Goal: Task Accomplishment & Management: Use online tool/utility

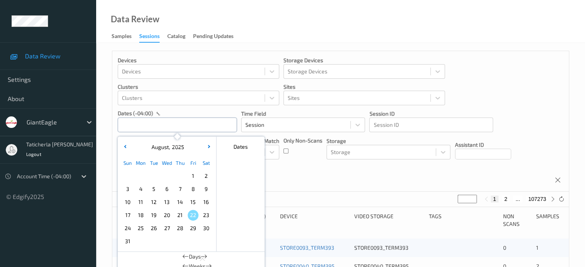
click at [174, 123] on input "text" at bounding box center [177, 125] width 119 height 15
click at [130, 215] on span "17" at bounding box center [127, 215] width 11 height 11
type input "[DATE] 00:00 -> [DATE] 23:59"
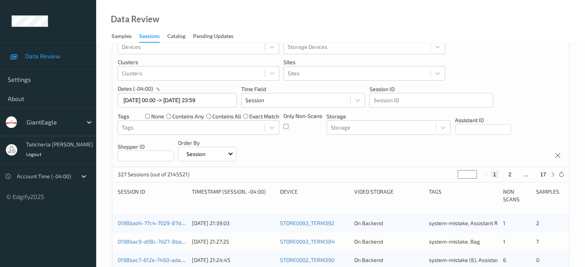
scroll to position [38, 0]
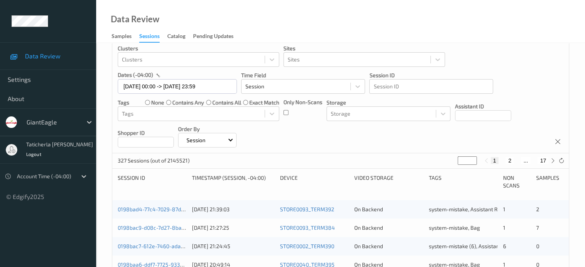
click at [507, 160] on button "2" at bounding box center [510, 160] width 8 height 7
type input "*"
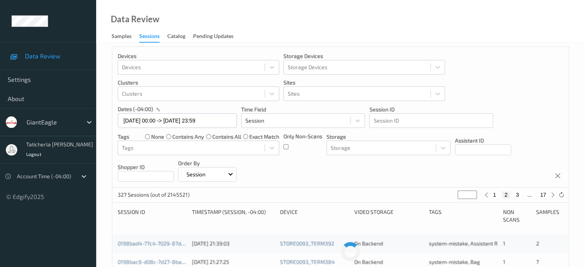
scroll to position [0, 0]
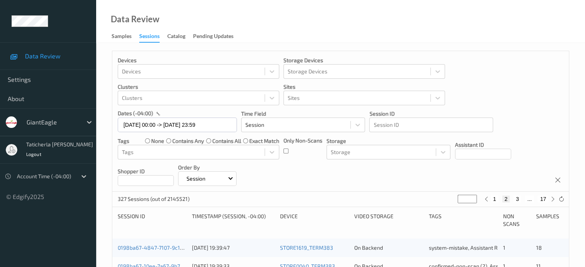
click at [515, 196] on button "3" at bounding box center [517, 199] width 8 height 7
type input "*"
click at [522, 198] on button "4" at bounding box center [522, 199] width 8 height 7
type input "*"
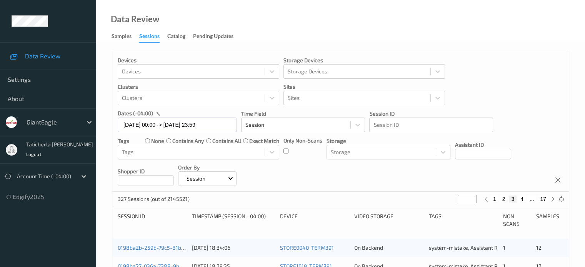
type input "*"
click at [526, 196] on button "5" at bounding box center [525, 199] width 8 height 7
type input "*"
click at [526, 196] on button "6" at bounding box center [525, 199] width 8 height 7
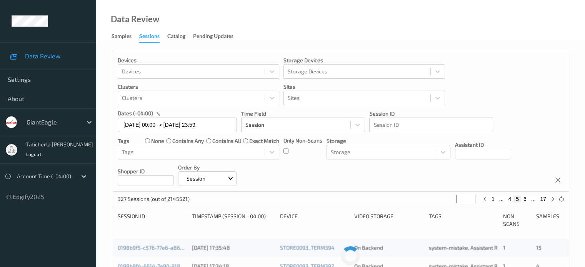
type input "*"
click at [419, 176] on div "Devices Devices Storage Devices Storage Devices Clusters Clusters Sites Sites d…" at bounding box center [340, 121] width 456 height 141
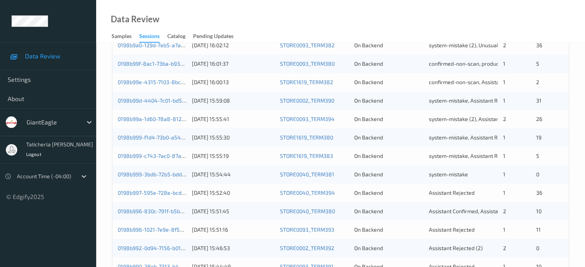
scroll to position [308, 0]
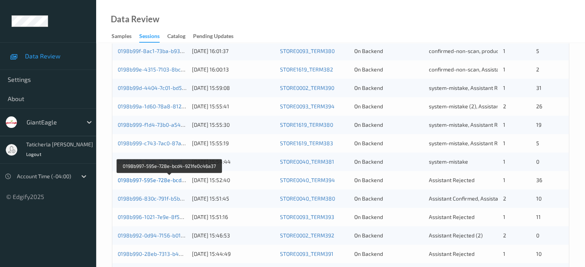
click at [164, 180] on link "0198b997-595e-728e-bcd4-921fe0c46a37" at bounding box center [170, 180] width 104 height 7
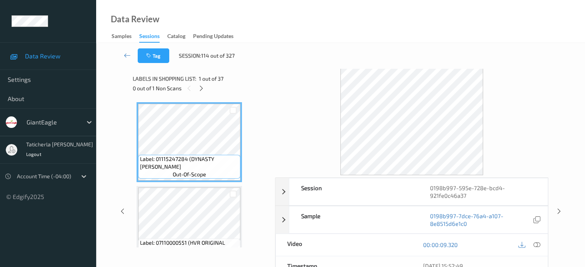
drag, startPoint x: 319, startPoint y: 94, endPoint x: 264, endPoint y: 89, distance: 54.4
click at [318, 93] on div at bounding box center [411, 121] width 273 height 107
click at [201, 90] on icon at bounding box center [201, 88] width 7 height 7
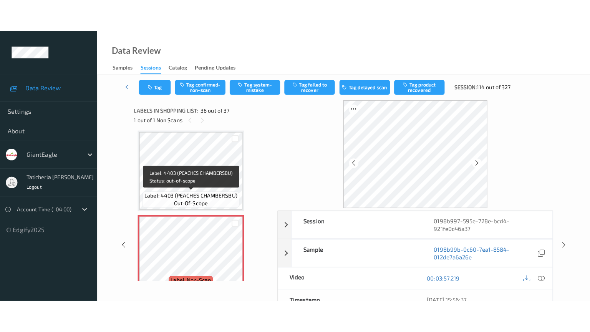
scroll to position [2892, 0]
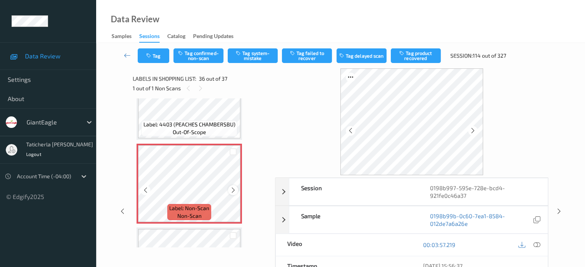
click at [232, 189] on icon at bounding box center [233, 190] width 7 height 7
click at [536, 244] on icon at bounding box center [536, 244] width 7 height 7
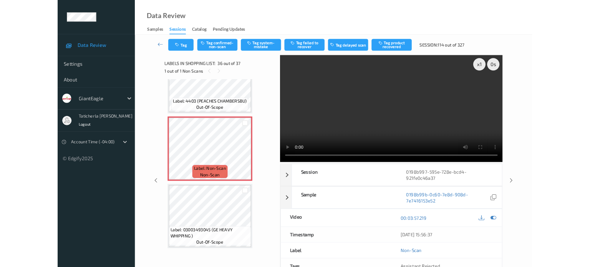
scroll to position [2891, 0]
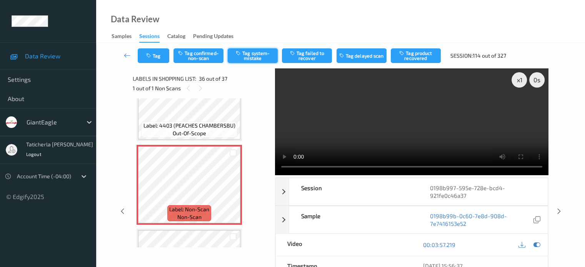
click at [243, 50] on button "Tag system-mistake" at bounding box center [253, 55] width 50 height 15
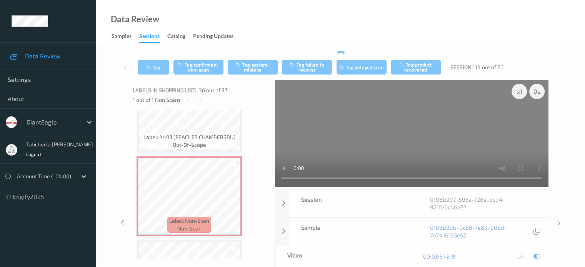
click at [243, 57] on div "Tag Tag confirmed-non-scan Tag system-mistake Tag failed to recover Tag delayed…" at bounding box center [340, 67] width 457 height 25
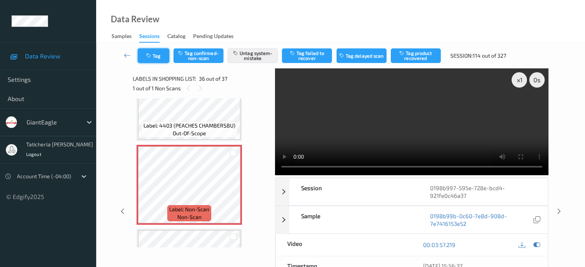
click at [160, 55] on button "Tag" at bounding box center [154, 55] width 32 height 15
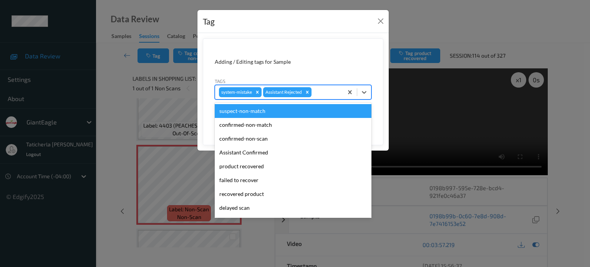
click at [329, 94] on div at bounding box center [326, 92] width 26 height 9
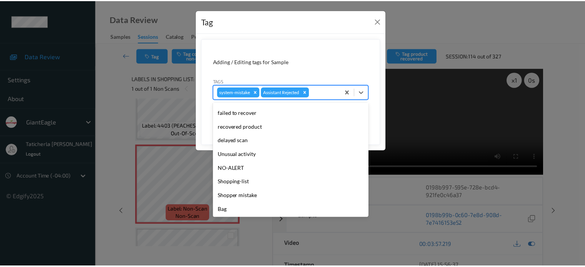
scroll to position [68, 0]
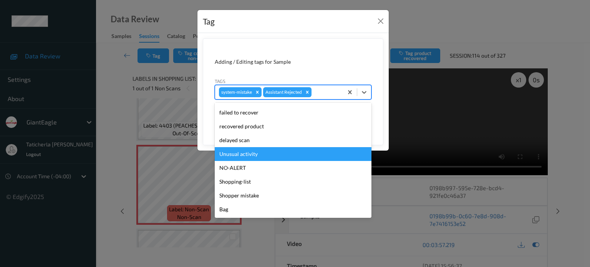
click at [281, 154] on div "Unusual activity" at bounding box center [293, 154] width 157 height 14
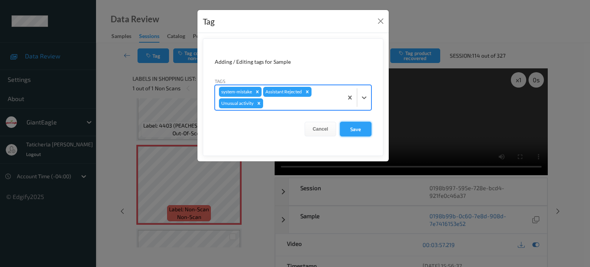
click at [358, 126] on button "Save" at bounding box center [356, 129] width 32 height 15
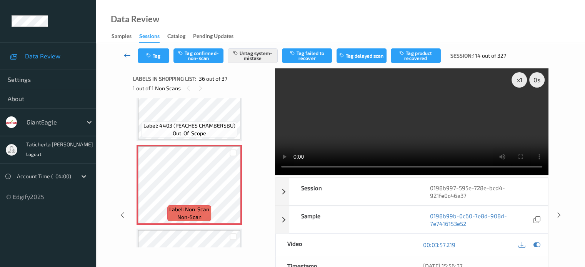
click at [126, 54] on icon at bounding box center [127, 56] width 7 height 8
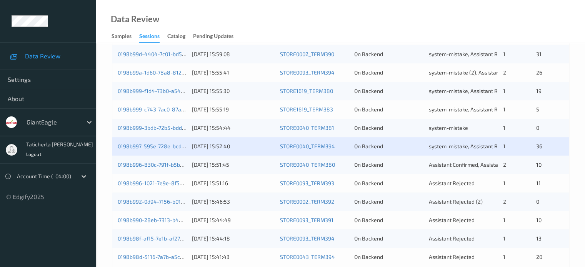
scroll to position [371, 0]
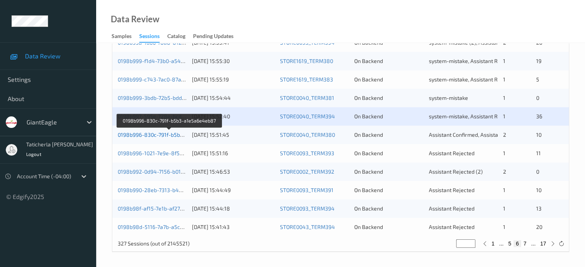
click at [140, 131] on link "0198b996-830c-791f-b5b3-a1e5a6e4eb87" at bounding box center [170, 134] width 104 height 7
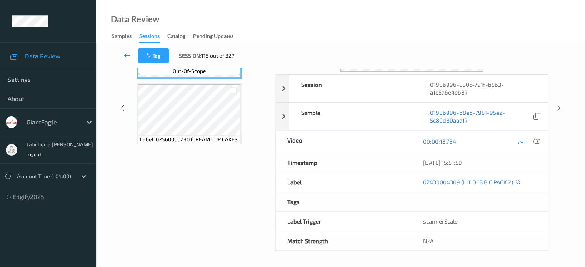
scroll to position [102, 0]
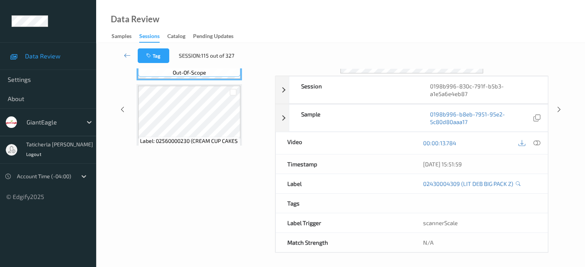
click at [121, 91] on div "Session 0198b996-830c-791f-b5b3-a1e5a6e4eb87 Session ID 0198b996-830c-791f-b5b3…" at bounding box center [340, 110] width 457 height 286
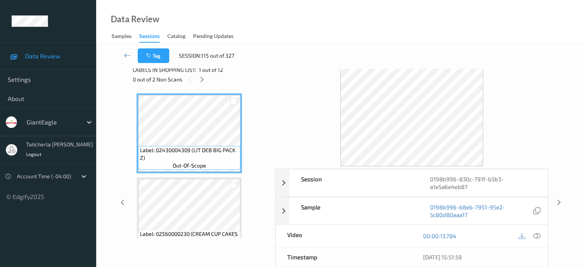
scroll to position [0, 0]
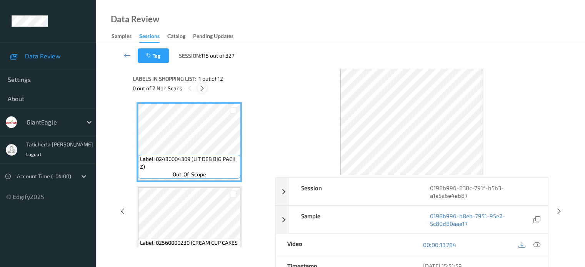
click at [200, 87] on icon at bounding box center [202, 88] width 7 height 7
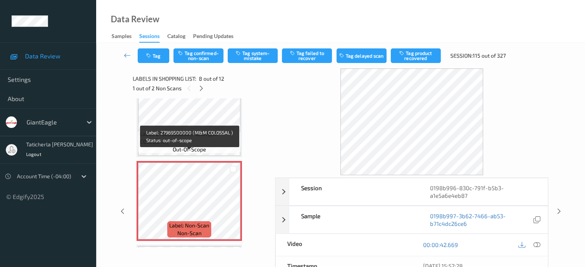
scroll to position [545, 0]
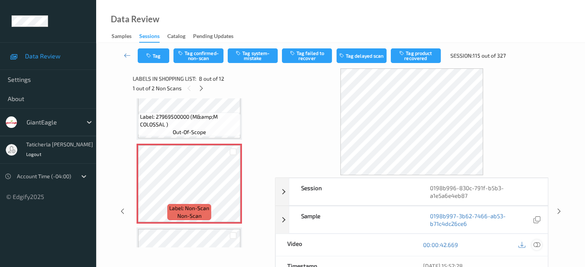
click at [536, 242] on icon at bounding box center [536, 244] width 7 height 7
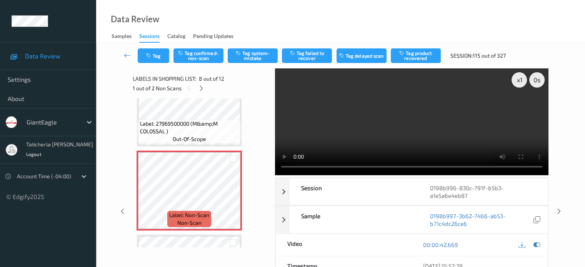
scroll to position [500, 0]
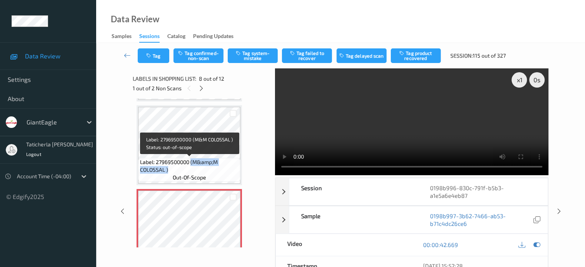
drag, startPoint x: 192, startPoint y: 163, endPoint x: 218, endPoint y: 167, distance: 26.9
click at [218, 167] on span "Label: 27969500000 (M&amp;M COLOSSAL )" at bounding box center [189, 165] width 98 height 15
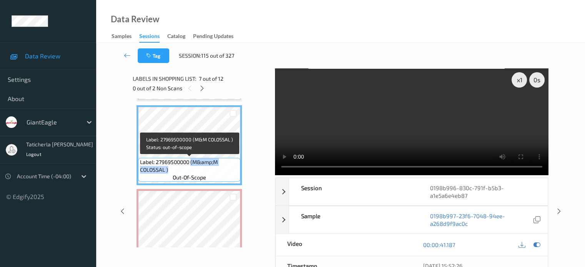
copy span "(M&amp;M COLOSSAL )"
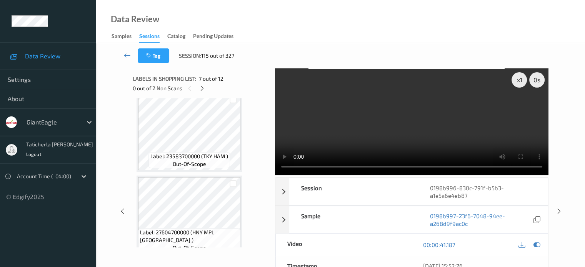
scroll to position [346, 0]
click at [403, 191] on div "Session" at bounding box center [353, 191] width 129 height 27
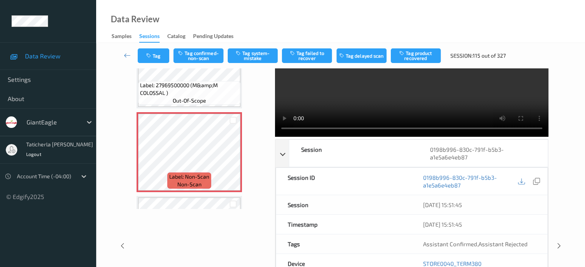
scroll to position [0, 0]
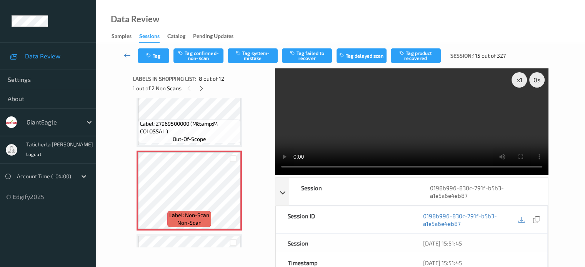
click at [408, 223] on div "Session ID" at bounding box center [344, 219] width 136 height 27
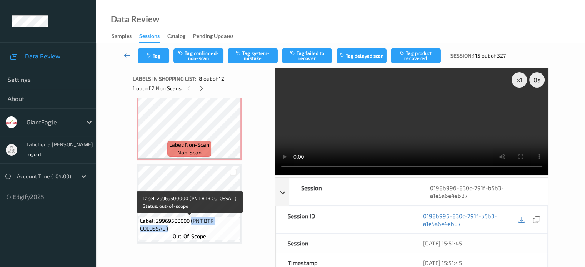
drag, startPoint x: 192, startPoint y: 221, endPoint x: 219, endPoint y: 227, distance: 27.2
click at [219, 227] on span "Label: 29969500000 (PNT BTR COLOSSAL )" at bounding box center [189, 224] width 98 height 15
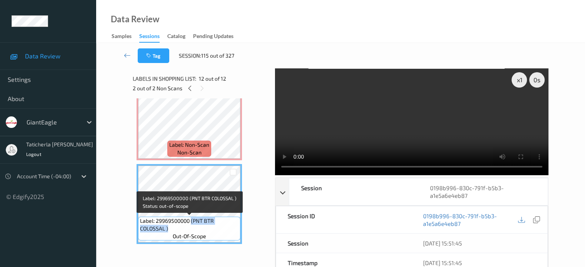
copy span "(PNT BTR COLOSSAL )"
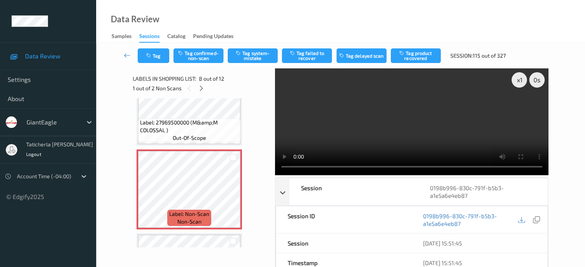
scroll to position [552, 0]
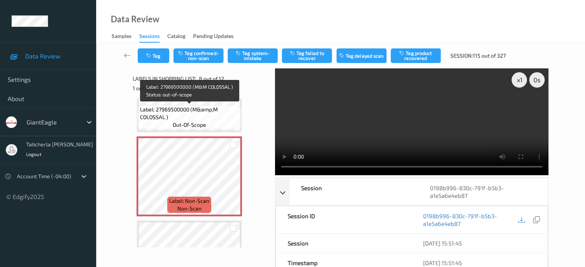
click at [220, 127] on div "Label: 27969500000 (M&amp;M COLOSSAL ) out-of-scope" at bounding box center [189, 117] width 102 height 24
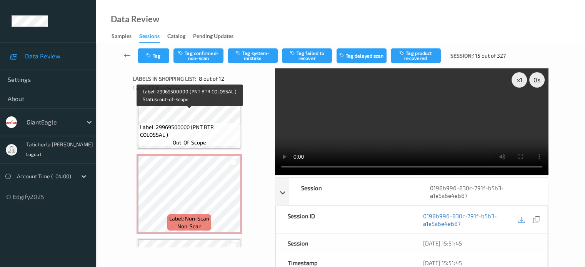
scroll to position [783, 0]
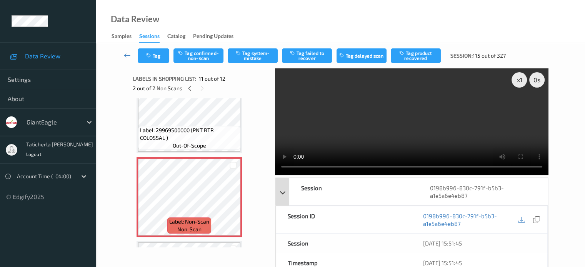
click at [389, 194] on div "Session" at bounding box center [353, 191] width 129 height 27
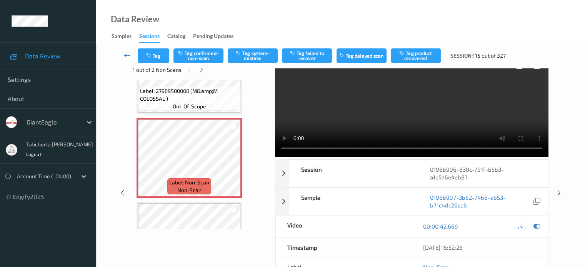
scroll to position [0, 0]
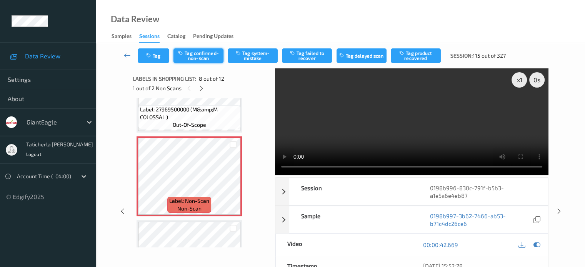
click at [211, 53] on button "Tag confirmed-non-scan" at bounding box center [198, 55] width 50 height 15
click at [319, 57] on button "Tag failed to recover" at bounding box center [307, 55] width 50 height 15
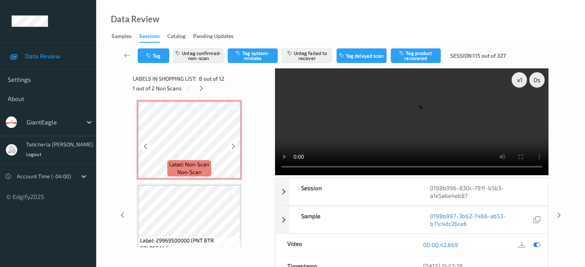
scroll to position [822, 0]
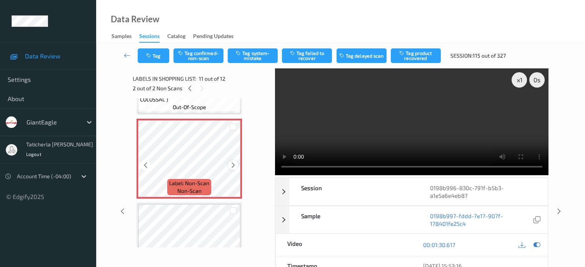
click at [232, 166] on icon at bounding box center [233, 165] width 7 height 7
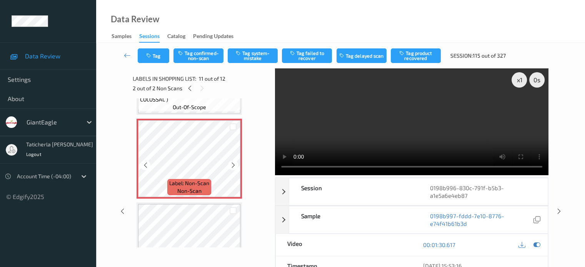
click at [232, 166] on icon at bounding box center [233, 165] width 7 height 7
click at [389, 194] on div "Session" at bounding box center [353, 191] width 129 height 27
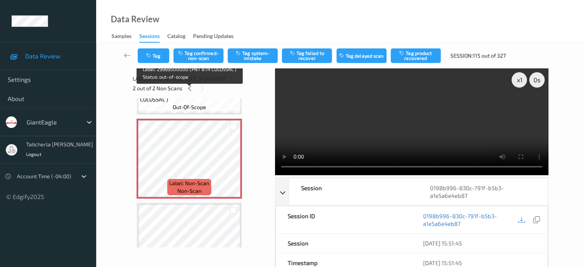
click at [214, 103] on span "Label: 29969500000 (PNT BTR COLOSSAL )" at bounding box center [189, 95] width 98 height 15
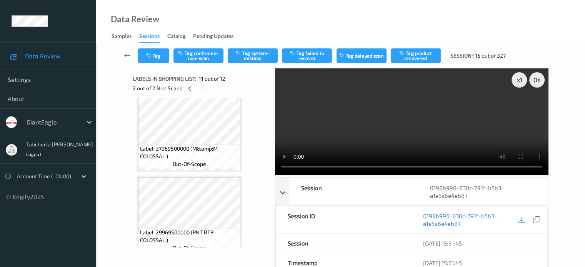
scroll to position [668, 0]
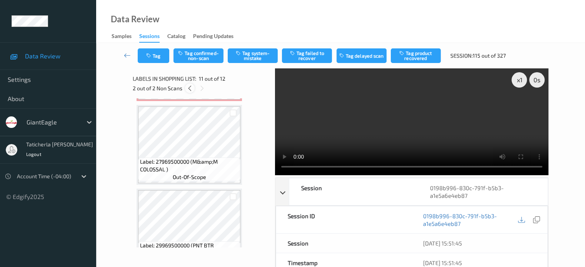
click at [188, 87] on icon at bounding box center [189, 88] width 7 height 7
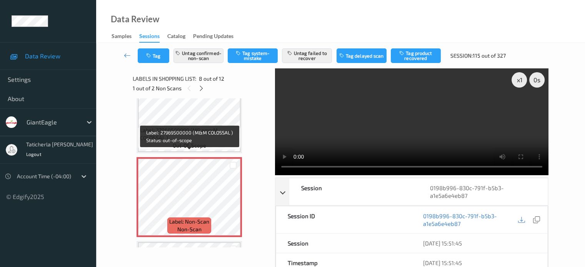
scroll to position [545, 0]
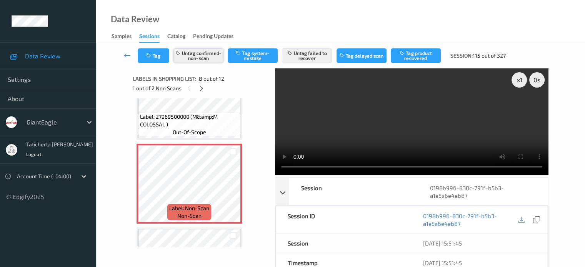
click at [205, 52] on button "Untag confirmed-non-scan" at bounding box center [198, 55] width 50 height 15
click at [317, 55] on button "Untag failed to recover" at bounding box center [307, 55] width 50 height 15
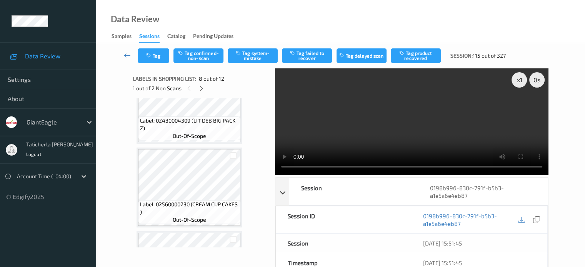
scroll to position [77, 0]
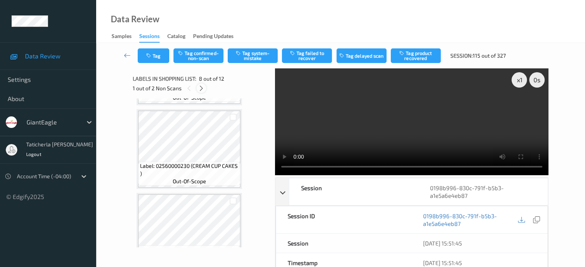
click at [200, 88] on icon at bounding box center [201, 88] width 7 height 7
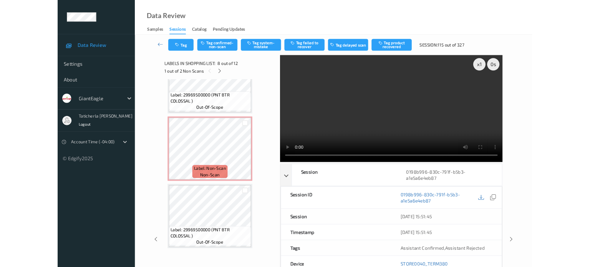
scroll to position [795, 0]
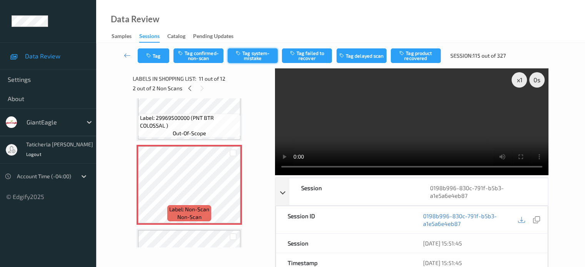
click at [259, 50] on button "Tag system-mistake" at bounding box center [253, 55] width 50 height 15
click at [154, 55] on button "Tag" at bounding box center [154, 55] width 32 height 15
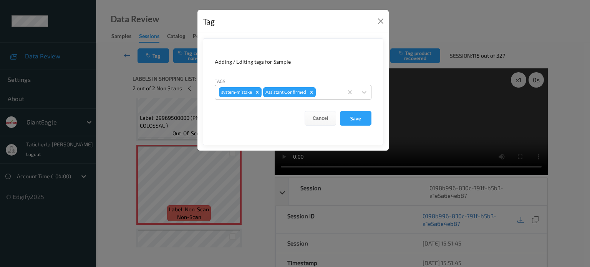
click at [326, 88] on div at bounding box center [329, 92] width 22 height 9
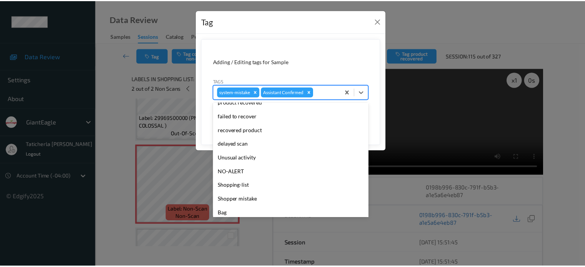
scroll to position [68, 0]
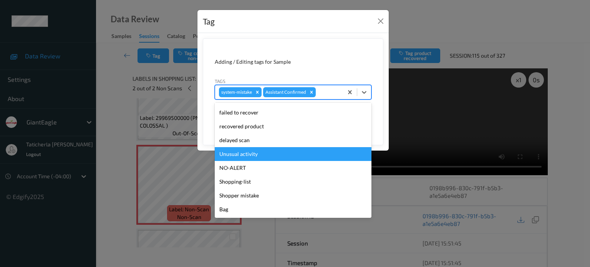
drag, startPoint x: 281, startPoint y: 155, endPoint x: 310, endPoint y: 116, distance: 48.3
click at [281, 154] on div "Unusual activity" at bounding box center [293, 154] width 157 height 14
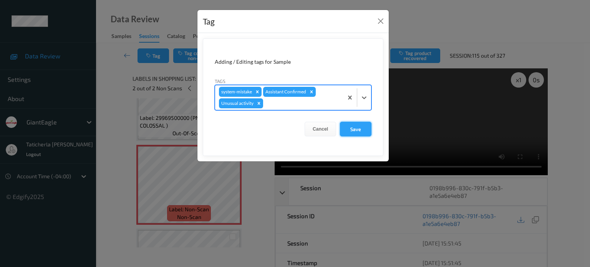
click at [360, 126] on button "Save" at bounding box center [356, 129] width 32 height 15
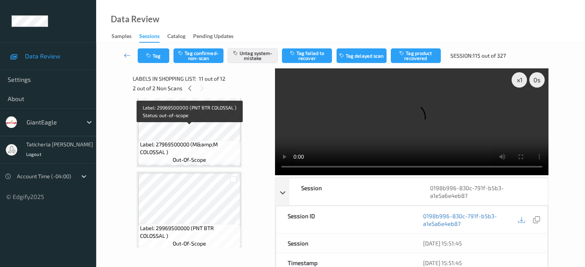
scroll to position [668, 0]
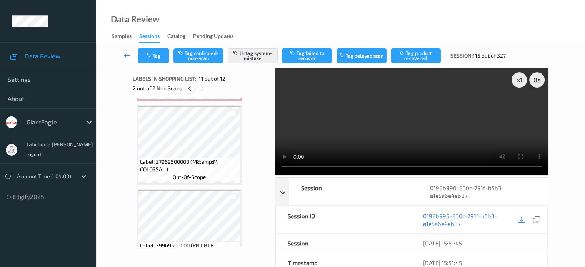
click at [190, 90] on icon at bounding box center [189, 88] width 7 height 7
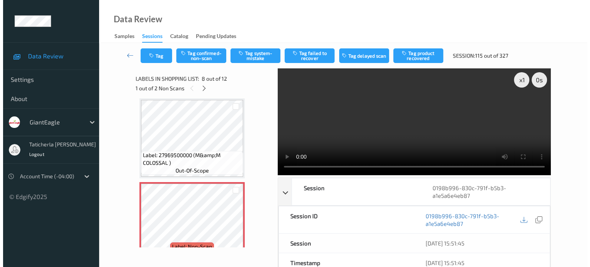
scroll to position [545, 0]
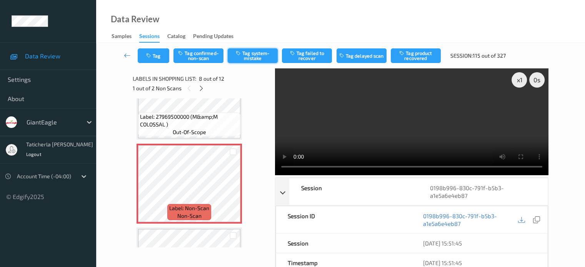
click at [257, 51] on button "Tag system-mistake" at bounding box center [253, 55] width 50 height 15
click at [158, 56] on button "Tag" at bounding box center [154, 55] width 32 height 15
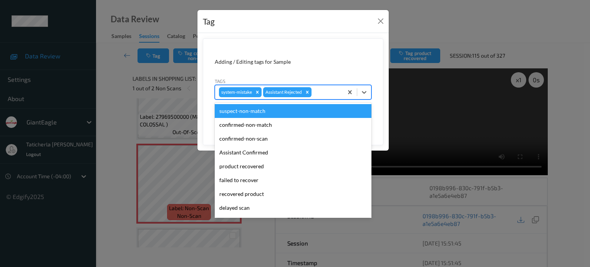
click at [335, 91] on div at bounding box center [326, 92] width 26 height 9
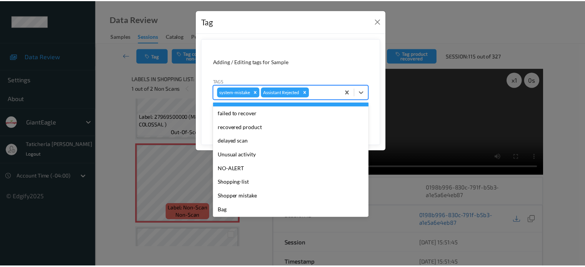
scroll to position [68, 0]
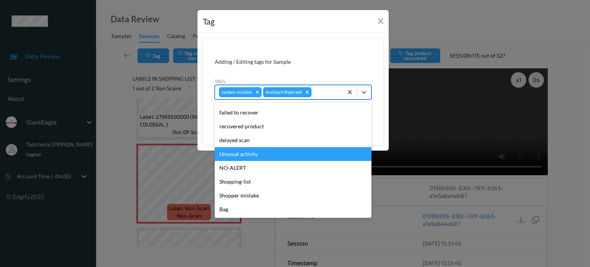
click at [280, 155] on div "Unusual activity" at bounding box center [293, 154] width 157 height 14
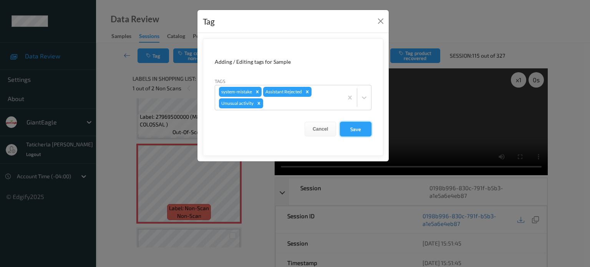
click at [353, 130] on button "Save" at bounding box center [356, 129] width 32 height 15
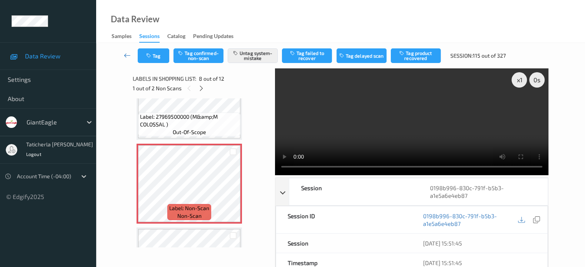
click at [125, 55] on icon at bounding box center [127, 56] width 7 height 8
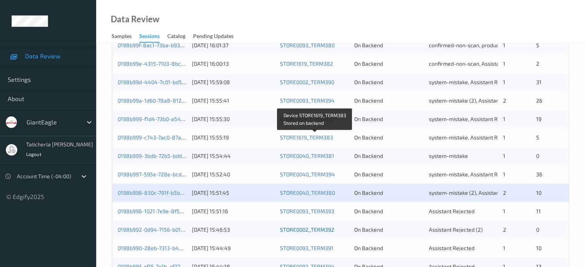
scroll to position [371, 0]
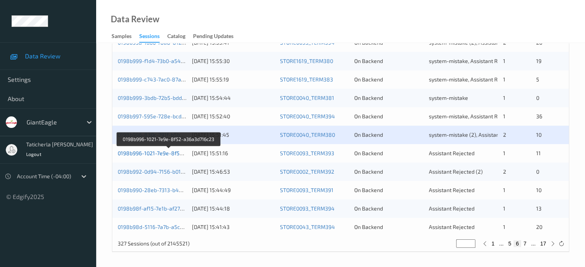
click at [170, 153] on link "0198b996-1021-7e9e-8f52-a36a3d716c23" at bounding box center [169, 153] width 103 height 7
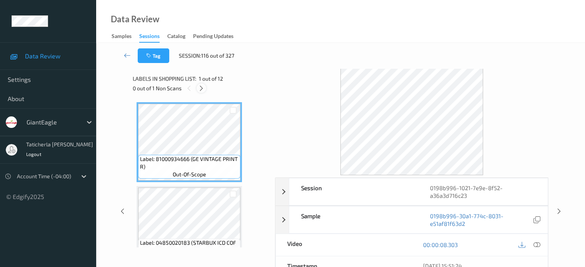
click at [203, 86] on icon at bounding box center [201, 88] width 7 height 7
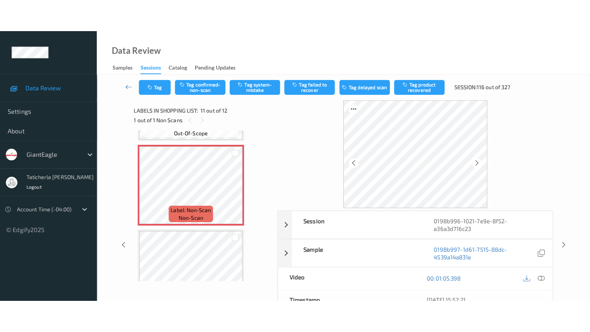
scroll to position [835, 0]
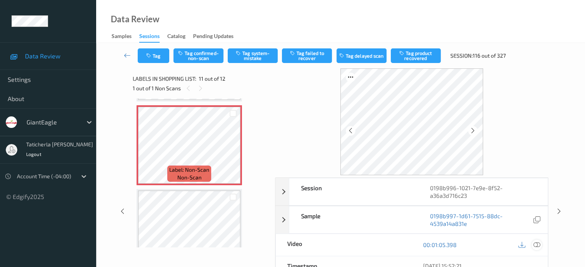
click at [536, 243] on icon at bounding box center [536, 244] width 7 height 7
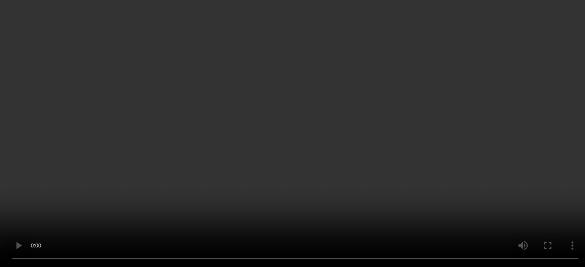
scroll to position [783, 0]
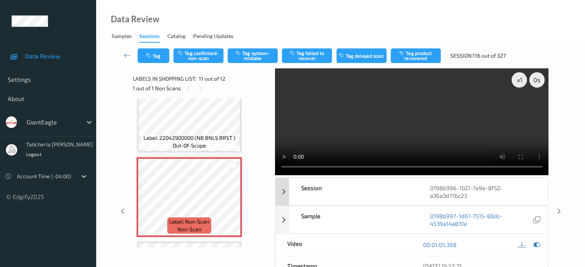
click at [398, 192] on div "Session" at bounding box center [353, 191] width 129 height 27
click at [126, 57] on icon at bounding box center [127, 56] width 7 height 8
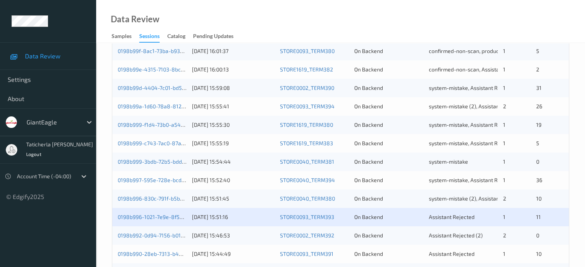
scroll to position [371, 0]
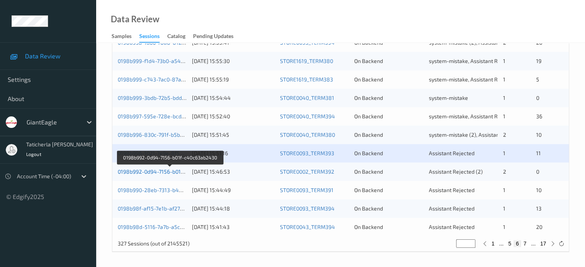
click at [152, 171] on link "0198b992-0d94-7156-b01f-c40c63ab2430" at bounding box center [170, 171] width 104 height 7
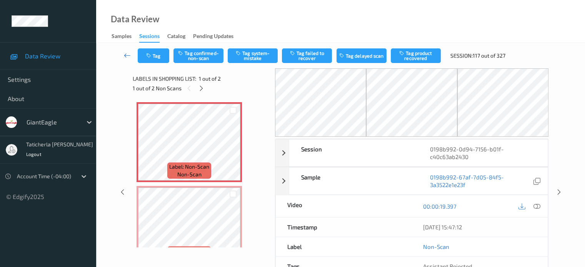
click at [127, 52] on icon at bounding box center [127, 56] width 7 height 8
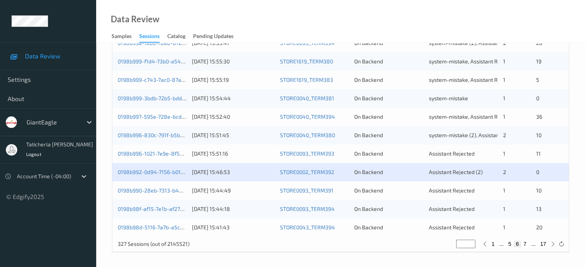
scroll to position [371, 0]
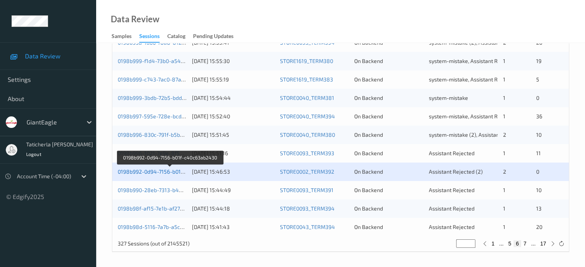
click at [158, 168] on link "0198b992-0d94-7156-b01f-c40c63ab2430" at bounding box center [170, 171] width 104 height 7
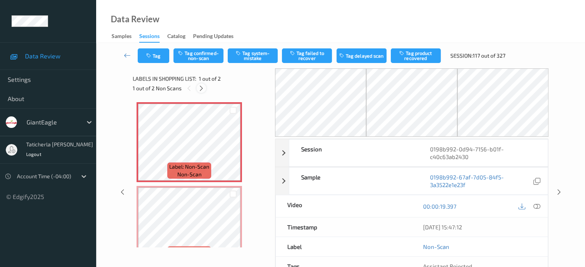
click at [201, 87] on icon at bounding box center [201, 88] width 7 height 7
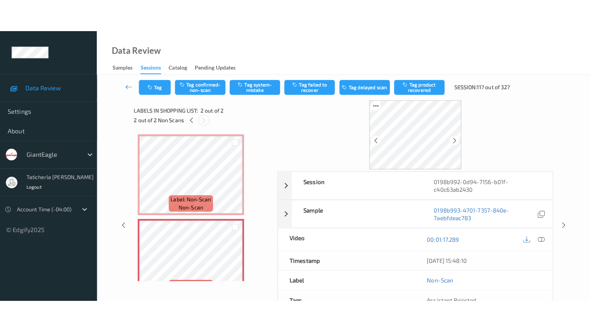
scroll to position [4, 0]
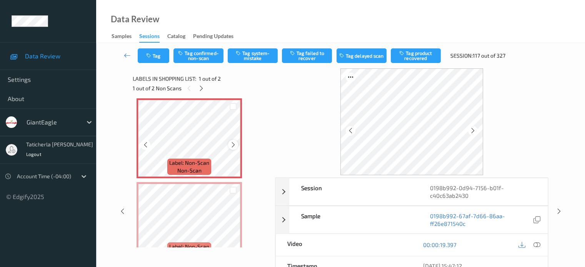
click at [235, 147] on icon at bounding box center [233, 144] width 7 height 7
click at [535, 244] on icon at bounding box center [536, 244] width 7 height 7
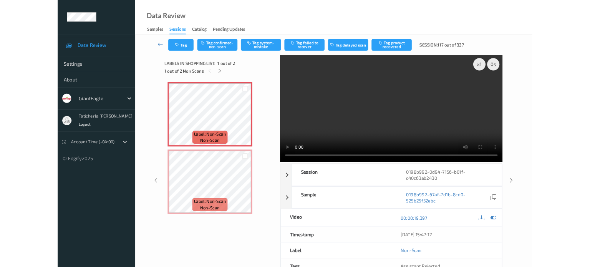
scroll to position [0, 0]
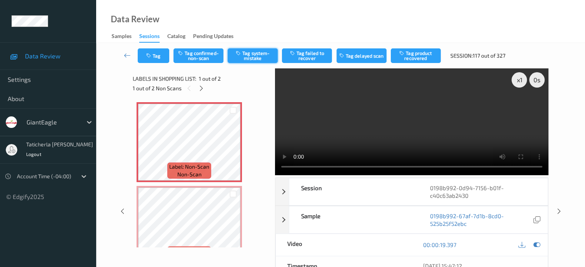
click at [248, 57] on button "Tag system-mistake" at bounding box center [253, 55] width 50 height 15
click at [155, 55] on button "Tag" at bounding box center [154, 55] width 32 height 15
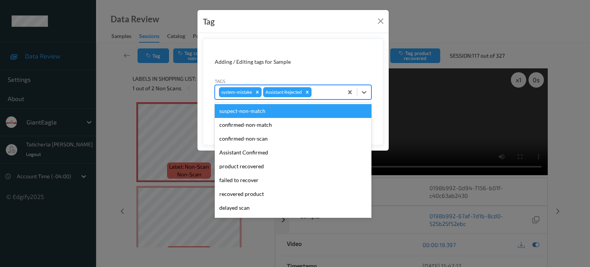
click at [328, 90] on div at bounding box center [326, 92] width 26 height 9
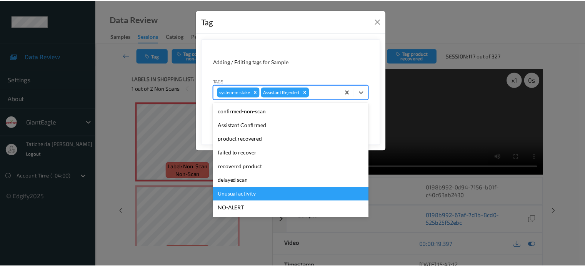
scroll to position [68, 0]
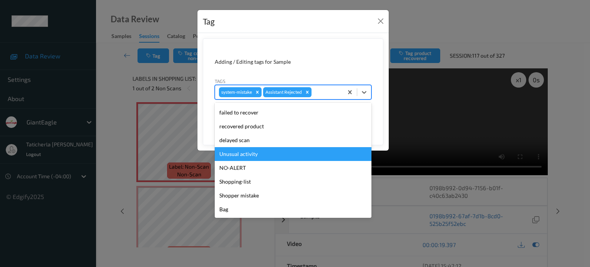
click at [293, 152] on div "Unusual activity" at bounding box center [293, 154] width 157 height 14
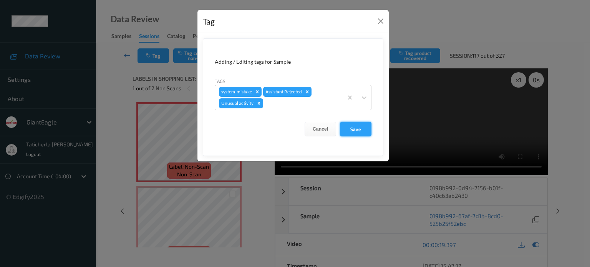
click at [351, 124] on button "Save" at bounding box center [356, 129] width 32 height 15
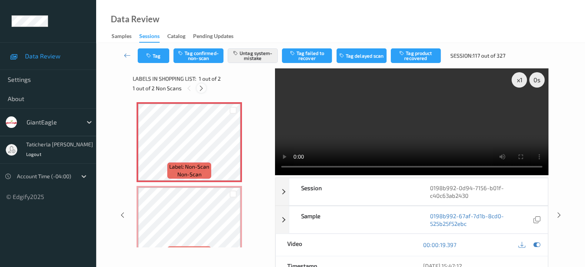
click at [203, 88] on icon at bounding box center [201, 88] width 7 height 7
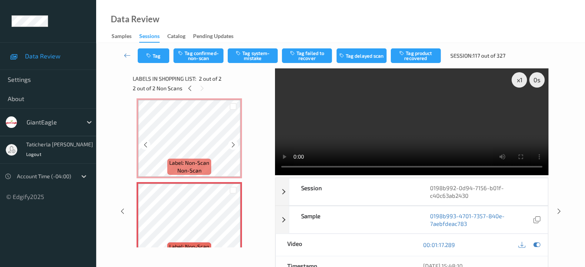
scroll to position [22, 0]
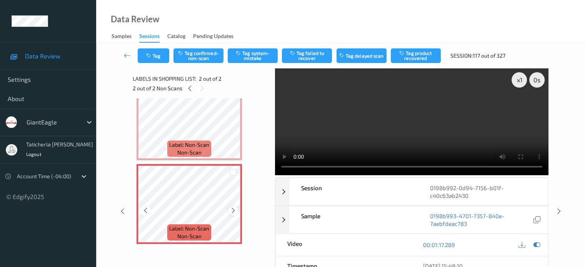
click at [232, 210] on icon at bounding box center [233, 210] width 7 height 7
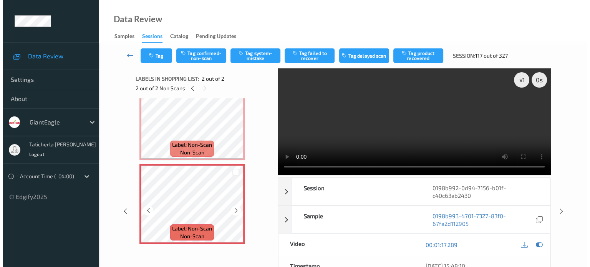
scroll to position [0, 0]
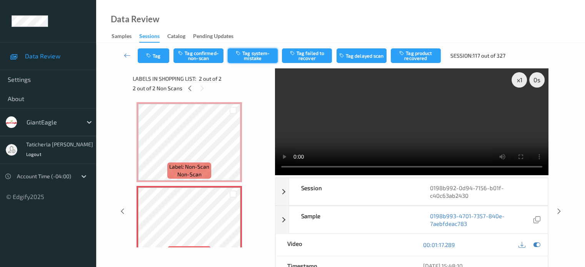
click at [255, 54] on button "Tag system-mistake" at bounding box center [253, 55] width 50 height 15
click at [157, 57] on button "Tag" at bounding box center [154, 55] width 32 height 15
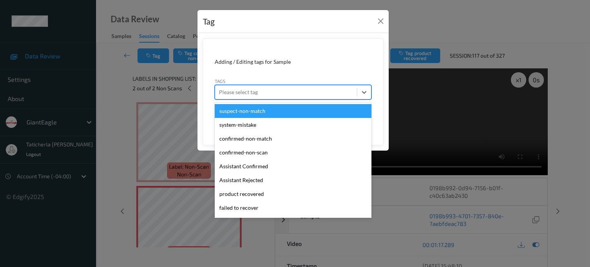
click at [305, 93] on div at bounding box center [286, 92] width 134 height 9
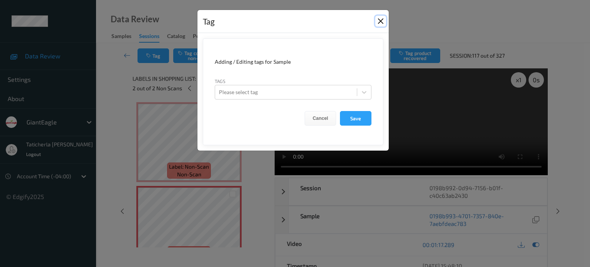
click at [381, 20] on button "Close" at bounding box center [381, 21] width 11 height 11
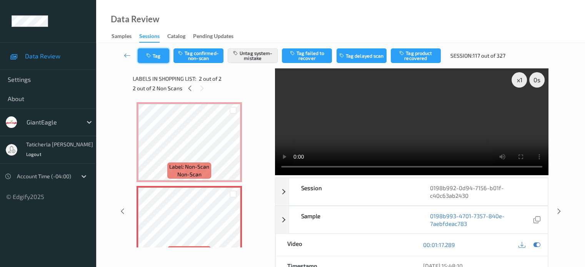
click at [159, 53] on button "Tag" at bounding box center [154, 55] width 32 height 15
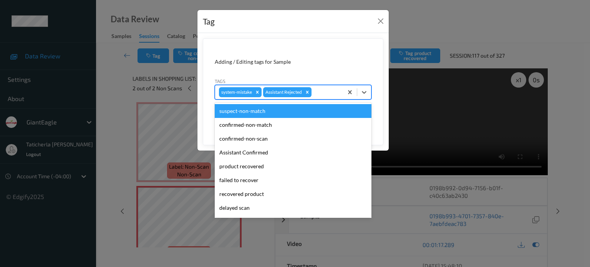
click at [322, 93] on div at bounding box center [326, 92] width 26 height 9
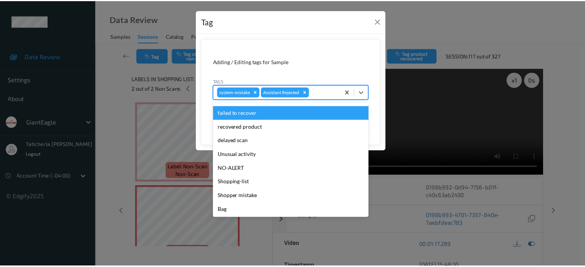
scroll to position [68, 0]
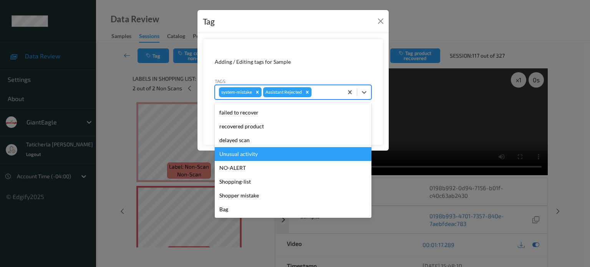
click at [256, 153] on div "Unusual activity" at bounding box center [293, 154] width 157 height 14
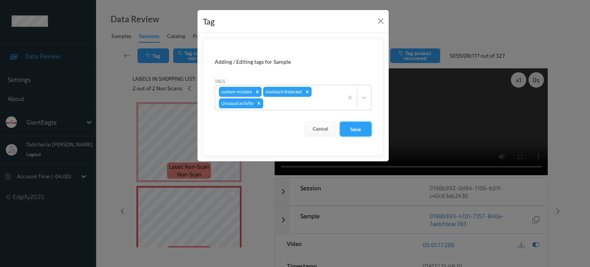
click at [366, 130] on button "Save" at bounding box center [356, 129] width 32 height 15
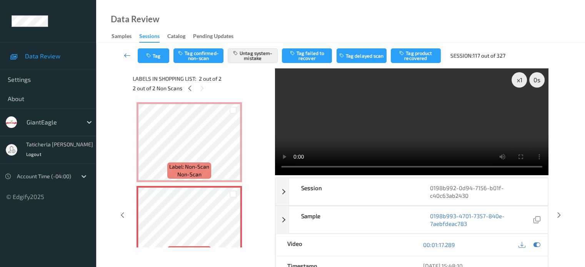
click at [126, 52] on icon at bounding box center [127, 56] width 7 height 8
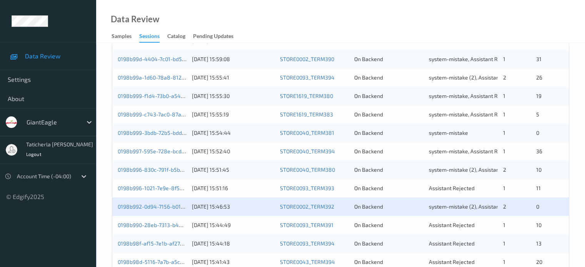
scroll to position [371, 0]
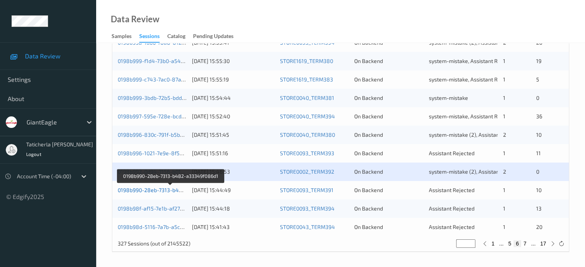
click at [154, 189] on link "0198b990-28eb-7313-b482-a33349f086d1" at bounding box center [171, 190] width 106 height 7
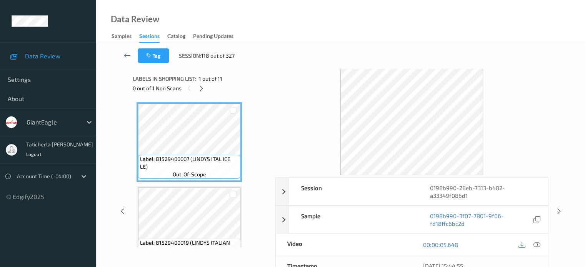
click at [126, 54] on icon at bounding box center [127, 56] width 7 height 8
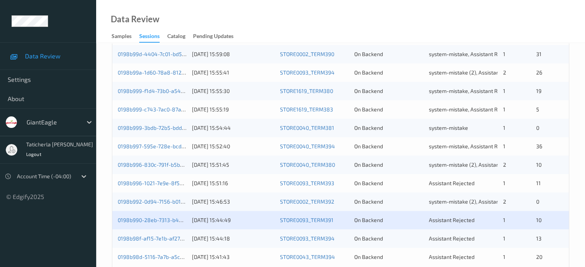
scroll to position [371, 0]
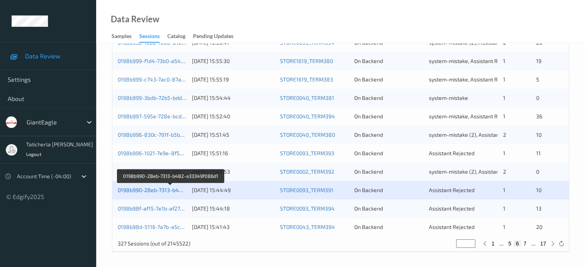
click at [143, 191] on link "0198b990-28eb-7313-b482-a33349f086d1" at bounding box center [171, 190] width 106 height 7
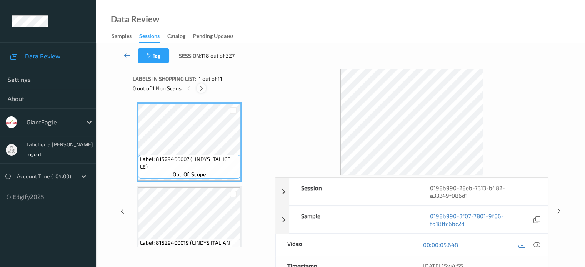
click at [201, 88] on icon at bounding box center [201, 88] width 7 height 7
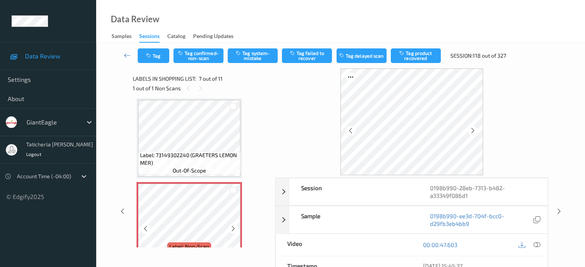
scroll to position [461, 0]
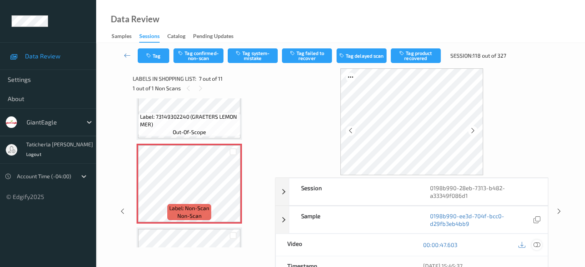
click at [536, 244] on icon at bounding box center [536, 244] width 7 height 7
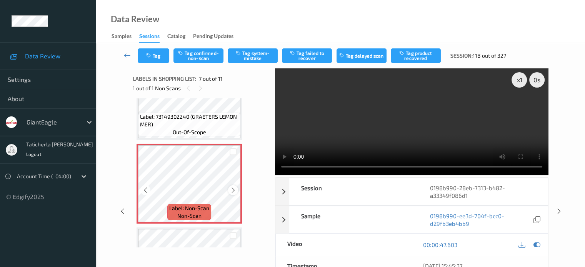
click at [234, 191] on icon at bounding box center [233, 190] width 7 height 7
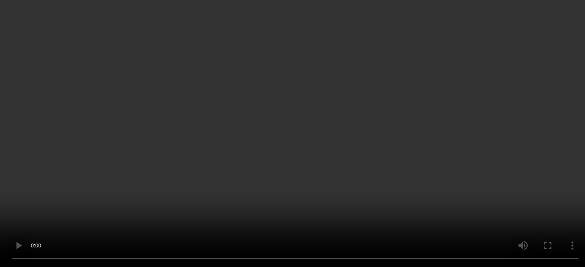
scroll to position [77, 0]
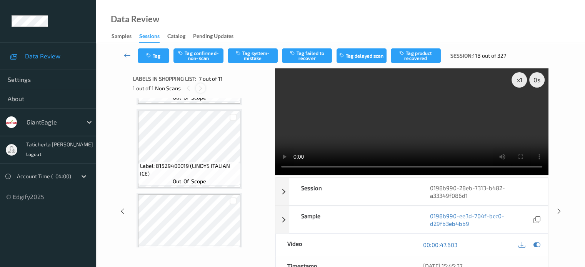
click at [200, 85] on icon at bounding box center [200, 88] width 7 height 7
click at [200, 89] on icon at bounding box center [200, 88] width 7 height 7
click at [200, 87] on icon at bounding box center [200, 88] width 7 height 7
click at [201, 83] on div "1 out of 1 Non Scans" at bounding box center [201, 88] width 137 height 10
click at [201, 86] on icon at bounding box center [200, 88] width 7 height 7
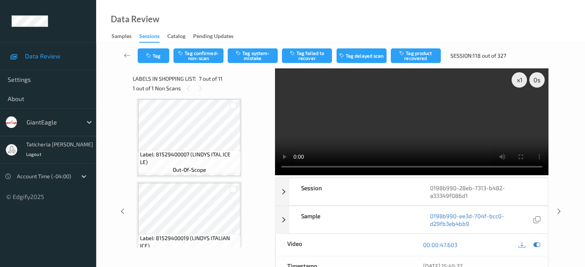
scroll to position [0, 0]
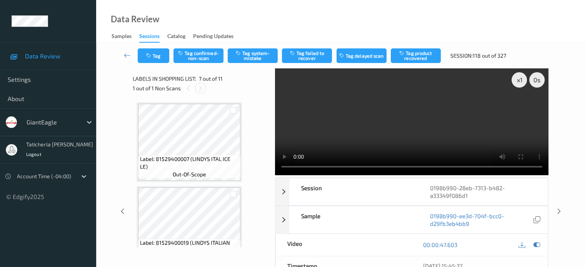
click at [198, 86] on icon at bounding box center [200, 88] width 7 height 7
click at [200, 87] on icon at bounding box center [200, 88] width 7 height 7
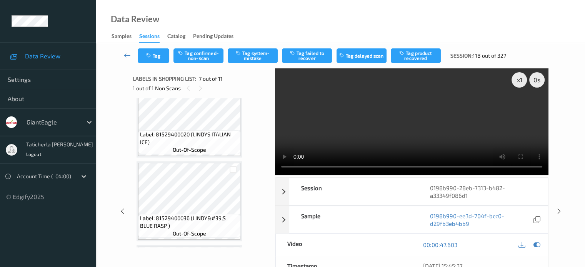
scroll to position [269, 0]
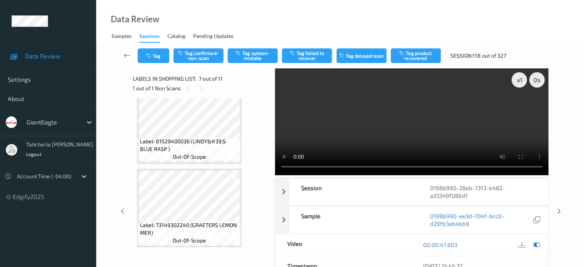
click at [122, 54] on link at bounding box center [127, 55] width 20 height 15
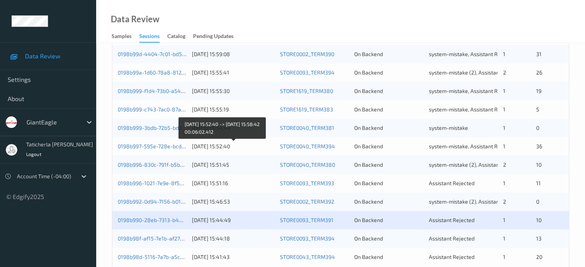
scroll to position [371, 0]
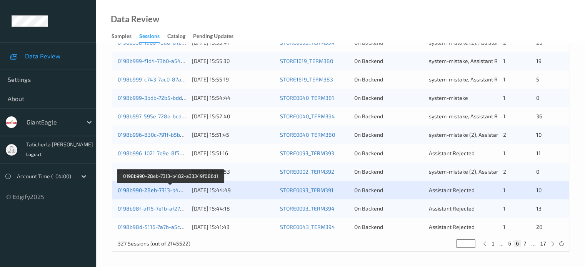
click at [172, 191] on link "0198b990-28eb-7313-b482-a33349f086d1" at bounding box center [171, 190] width 106 height 7
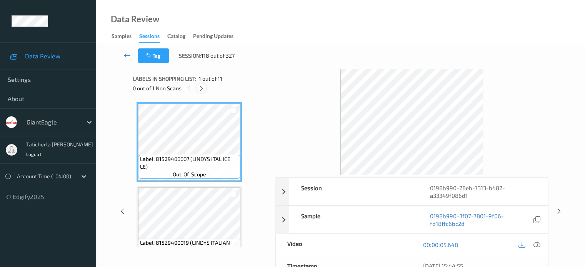
click at [202, 89] on icon at bounding box center [201, 88] width 7 height 7
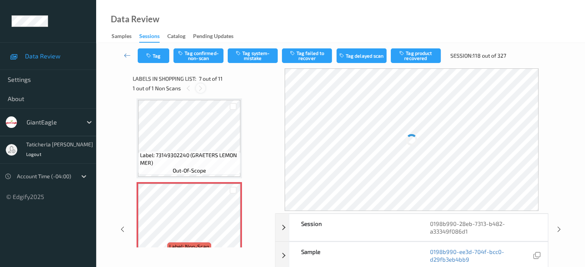
click at [202, 89] on icon at bounding box center [200, 88] width 7 height 7
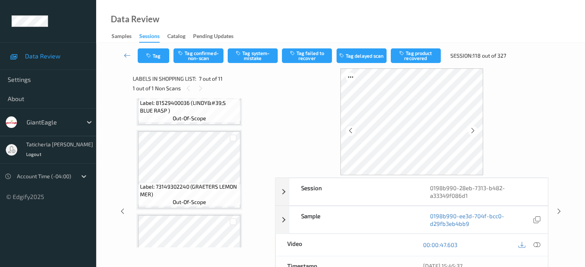
scroll to position [269, 0]
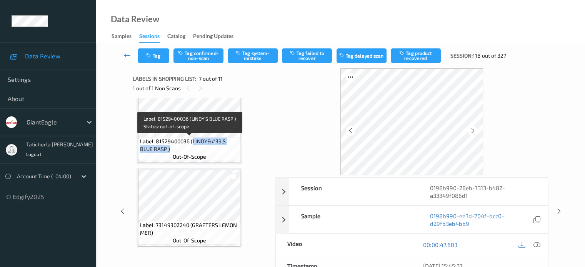
drag, startPoint x: 192, startPoint y: 141, endPoint x: 231, endPoint y: 149, distance: 39.6
click at [231, 149] on span "Label: 81529400036 (LINDY&#39;S BLUE RASP )" at bounding box center [189, 145] width 98 height 15
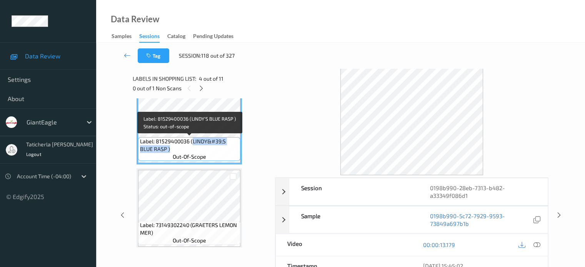
copy span "LINDY&#39;S BLUE RASP )"
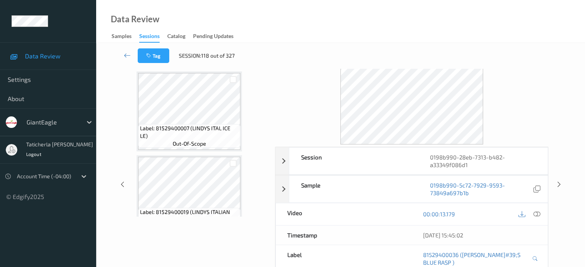
scroll to position [0, 0]
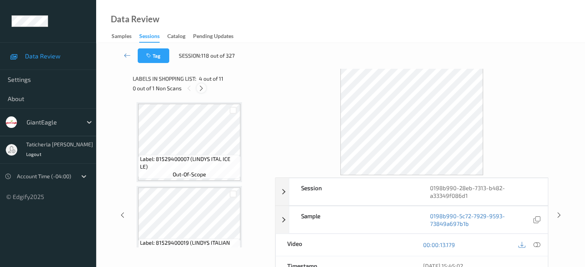
click at [201, 86] on icon at bounding box center [201, 88] width 7 height 7
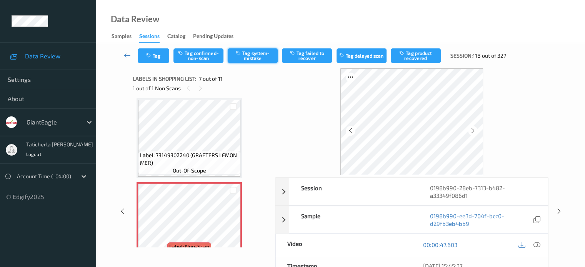
click at [249, 55] on button "Tag system-mistake" at bounding box center [253, 55] width 50 height 15
click at [151, 63] on button "Tag" at bounding box center [154, 55] width 32 height 15
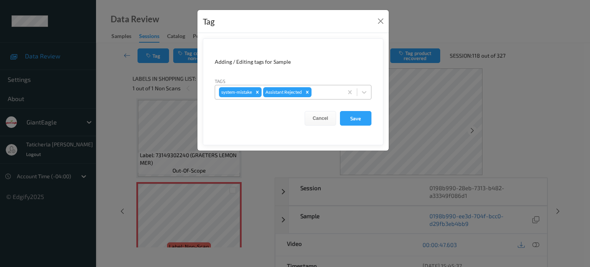
click at [322, 93] on div at bounding box center [326, 92] width 26 height 9
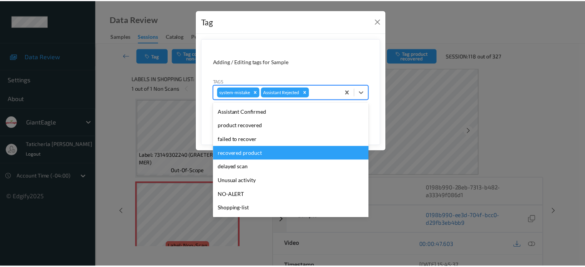
scroll to position [68, 0]
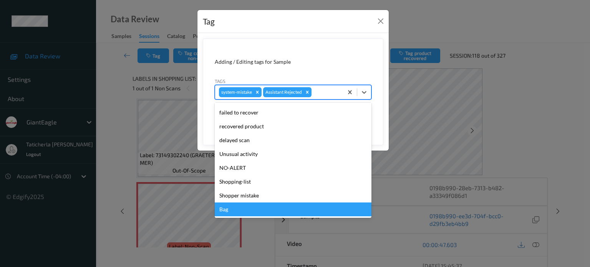
click at [259, 206] on div "Bag" at bounding box center [293, 210] width 157 height 14
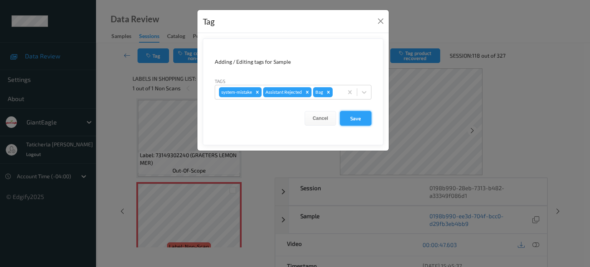
click at [351, 113] on button "Save" at bounding box center [356, 118] width 32 height 15
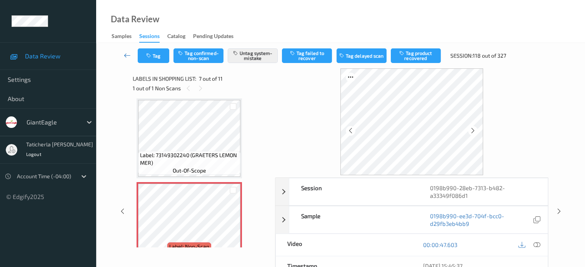
click at [125, 55] on icon at bounding box center [127, 56] width 7 height 8
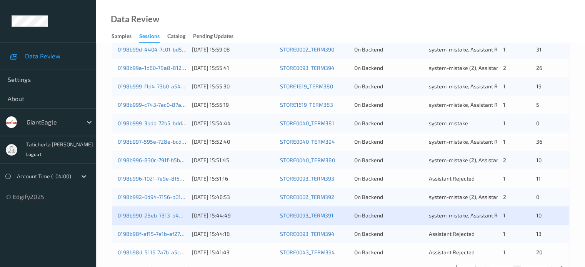
scroll to position [371, 0]
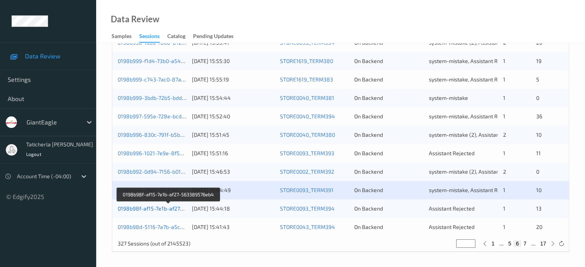
click at [166, 208] on link "0198b98f-af15-7e1b-af27-563389576eb4" at bounding box center [169, 208] width 102 height 7
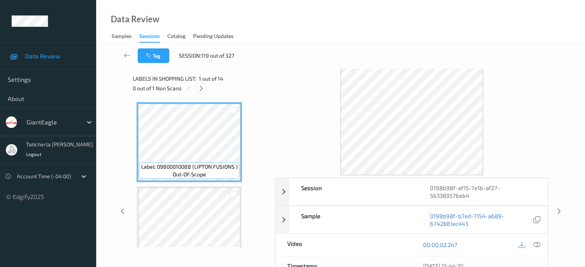
click at [204, 87] on icon at bounding box center [201, 88] width 7 height 7
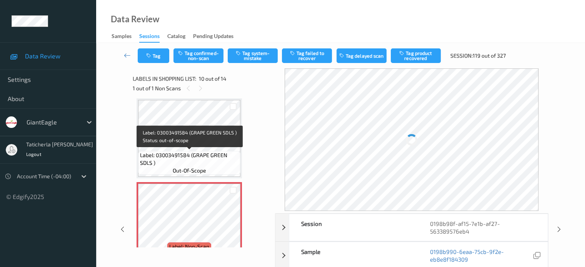
scroll to position [713, 0]
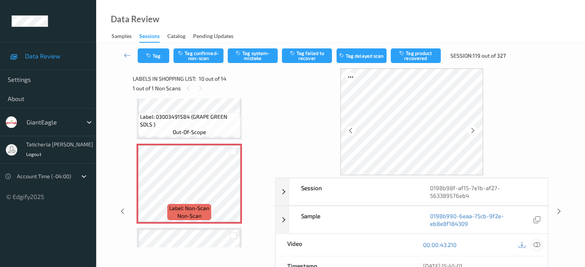
click at [535, 245] on icon at bounding box center [536, 244] width 7 height 7
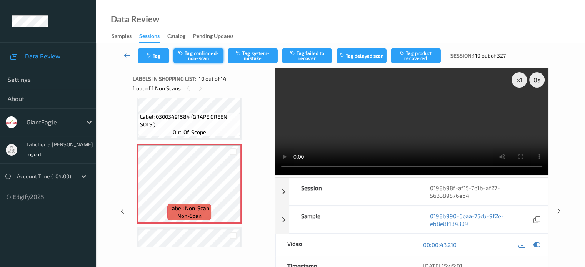
click at [200, 55] on button "Tag confirmed-non-scan" at bounding box center [198, 55] width 50 height 15
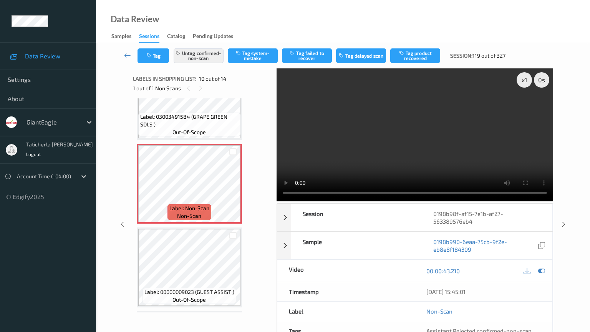
click at [277, 201] on video at bounding box center [415, 134] width 277 height 133
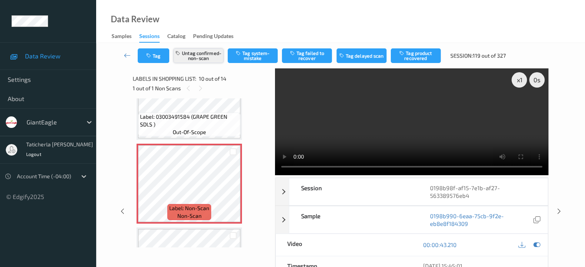
click at [203, 55] on button "Untag confirmed-non-scan" at bounding box center [198, 55] width 50 height 15
click at [257, 51] on button "Tag system-mistake" at bounding box center [253, 55] width 50 height 15
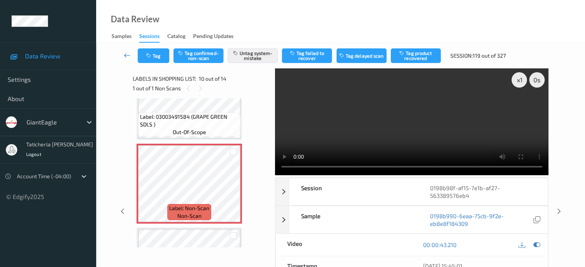
click at [127, 54] on icon at bounding box center [127, 56] width 7 height 8
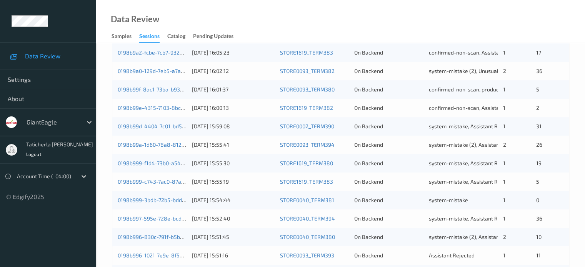
scroll to position [371, 0]
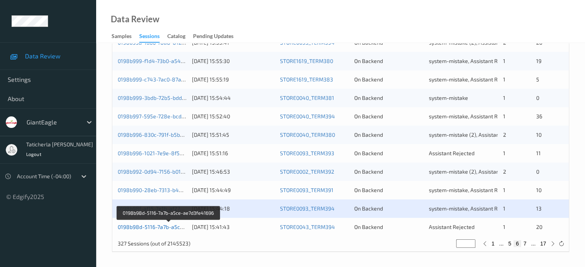
click at [154, 226] on link "0198b98d-5116-7a7b-a5ce-ae7d3fe41696" at bounding box center [169, 227] width 103 height 7
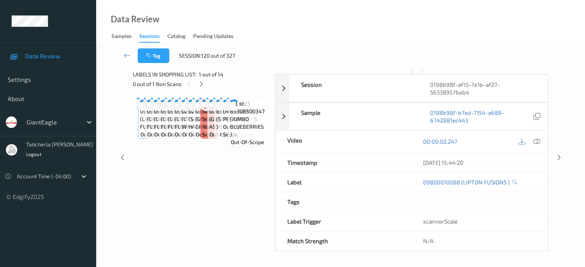
scroll to position [138, 0]
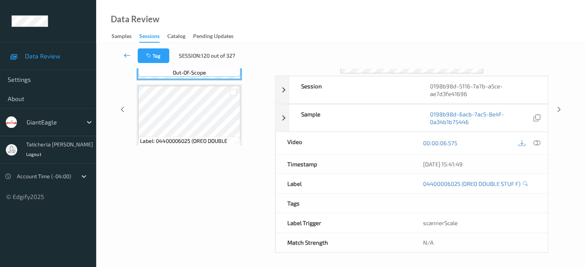
click at [127, 57] on icon at bounding box center [127, 56] width 7 height 8
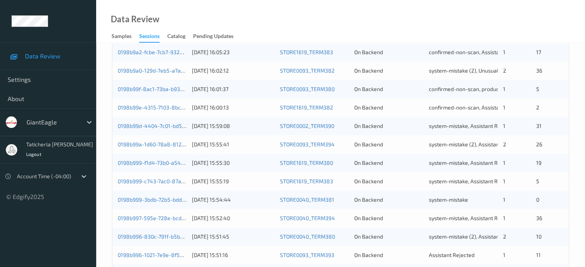
scroll to position [371, 0]
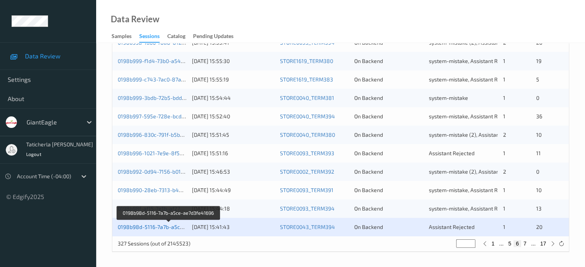
click at [138, 227] on link "0198b98d-5116-7a7b-a5ce-ae7d3fe41696" at bounding box center [169, 227] width 103 height 7
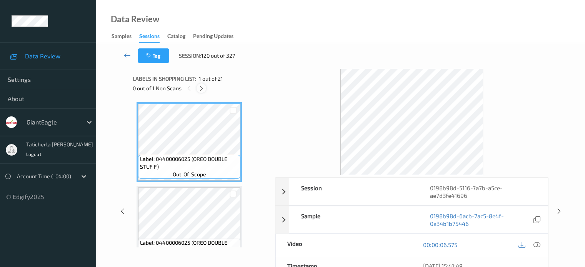
click at [200, 86] on icon at bounding box center [201, 88] width 7 height 7
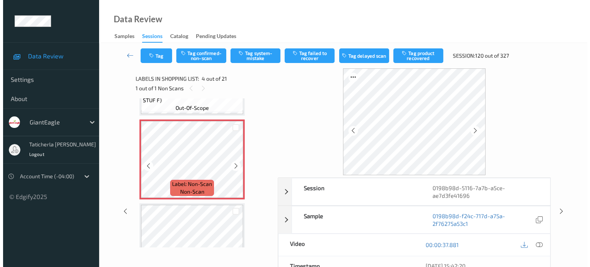
scroll to position [248, 0]
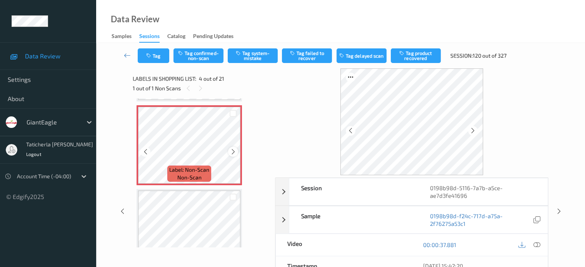
click at [234, 153] on icon at bounding box center [233, 151] width 7 height 7
click at [536, 244] on icon at bounding box center [536, 244] width 7 height 7
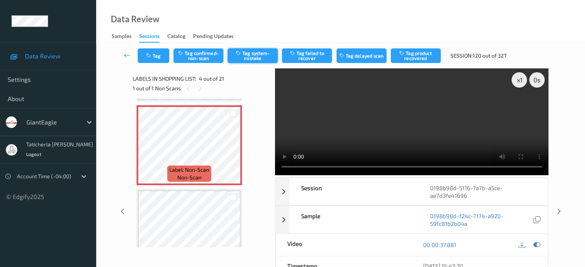
click at [259, 57] on button "Tag system-mistake" at bounding box center [253, 55] width 50 height 15
click at [155, 62] on button "Tag" at bounding box center [154, 55] width 32 height 15
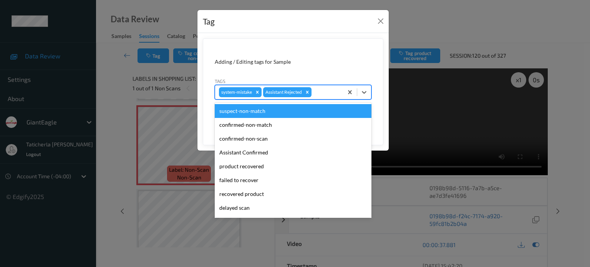
click at [326, 91] on div at bounding box center [326, 92] width 26 height 9
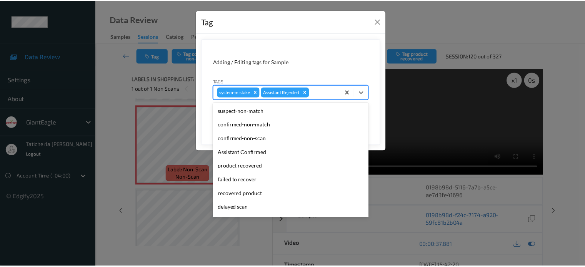
scroll to position [68, 0]
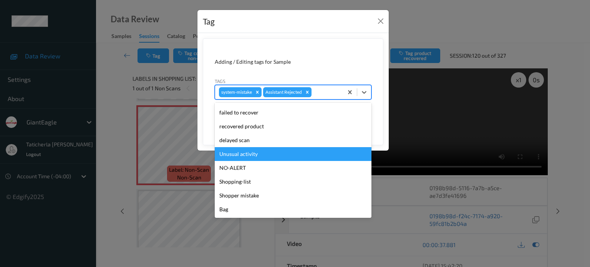
click at [273, 156] on div "Unusual activity" at bounding box center [293, 154] width 157 height 14
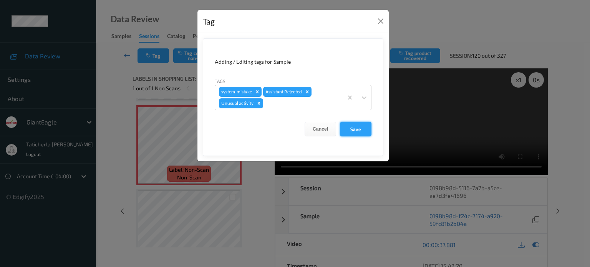
click at [354, 132] on button "Save" at bounding box center [356, 129] width 32 height 15
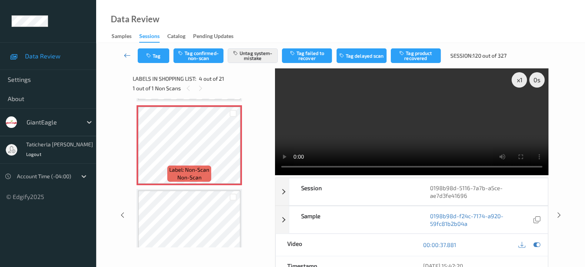
click at [127, 53] on icon at bounding box center [127, 56] width 7 height 8
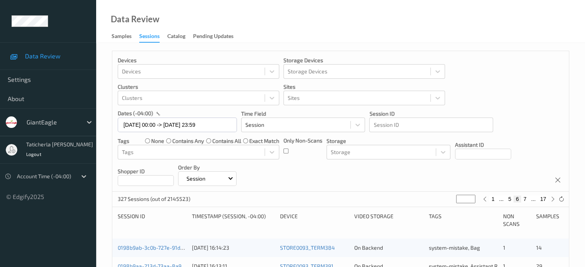
click at [542, 198] on button "17" at bounding box center [542, 199] width 11 height 7
type input "**"
click at [524, 199] on button "16" at bounding box center [526, 199] width 11 height 7
type input "**"
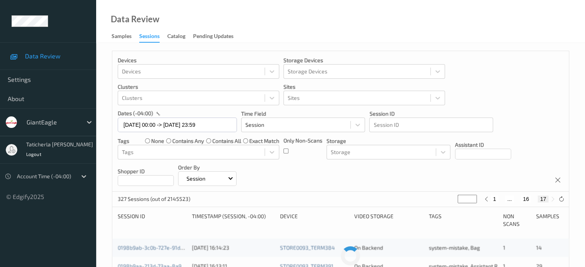
type input "**"
click at [519, 200] on button "15" at bounding box center [517, 199] width 11 height 7
type input "**"
click at [509, 200] on button "14" at bounding box center [511, 199] width 11 height 7
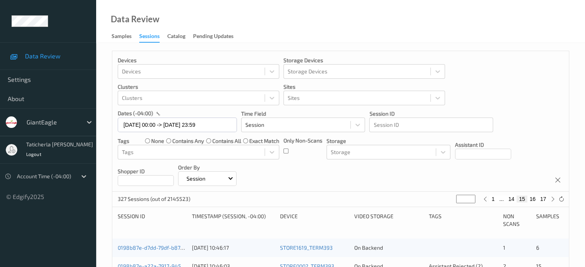
type input "**"
click at [501, 201] on button "13" at bounding box center [502, 199] width 11 height 7
type input "**"
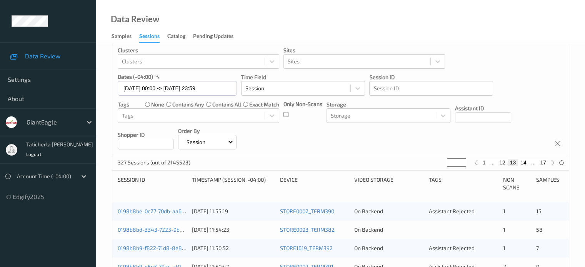
scroll to position [38, 0]
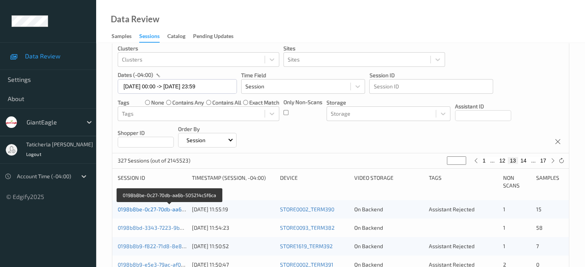
click at [148, 209] on link "0198b8be-0c27-70db-aa6b-505214c5f6ca" at bounding box center [170, 209] width 104 height 7
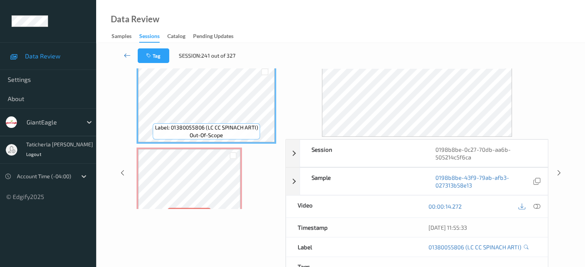
click at [129, 51] on link at bounding box center [127, 55] width 20 height 15
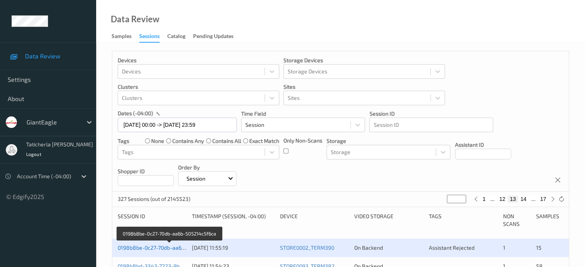
click at [167, 248] on link "0198b8be-0c27-70db-aa6b-505214c5f6ca" at bounding box center [170, 248] width 104 height 7
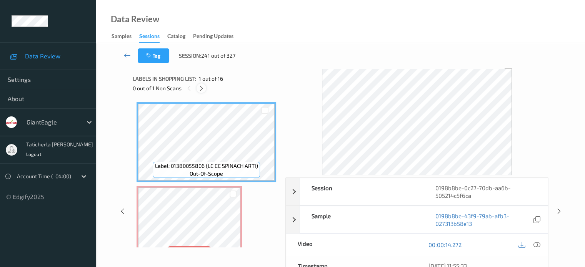
click at [201, 88] on icon at bounding box center [201, 88] width 7 height 7
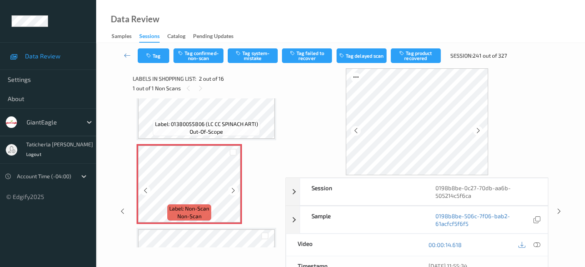
scroll to position [42, 0]
click at [234, 188] on icon at bounding box center [233, 190] width 7 height 7
click at [536, 243] on icon at bounding box center [536, 244] width 7 height 7
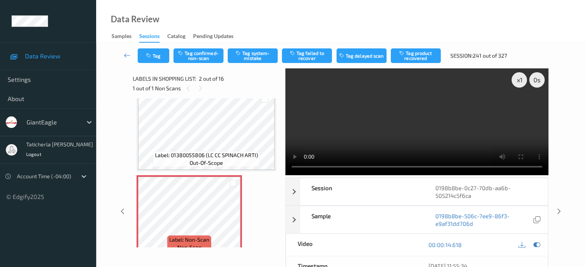
scroll to position [4, 0]
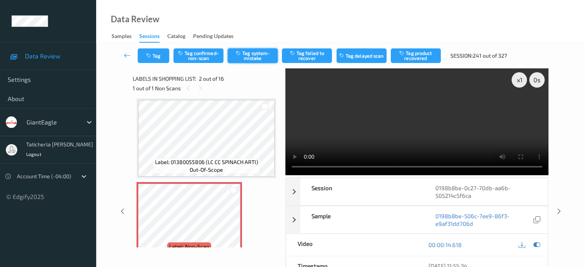
click at [243, 54] on button "Tag system-mistake" at bounding box center [253, 55] width 50 height 15
click at [201, 87] on icon at bounding box center [200, 88] width 7 height 7
click at [124, 53] on icon at bounding box center [127, 56] width 7 height 8
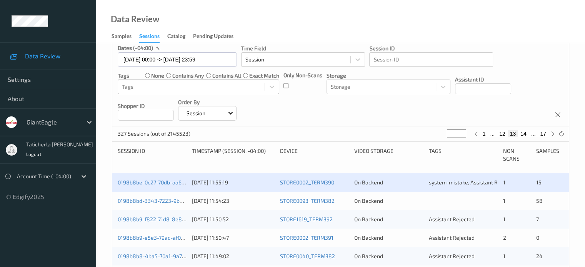
scroll to position [77, 0]
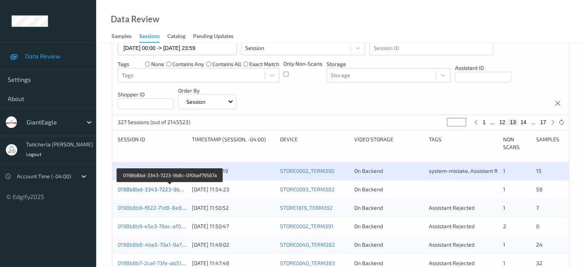
click at [160, 187] on link "0198b8bd-3343-7223-9b8c-0f0baf79567a" at bounding box center [170, 189] width 104 height 7
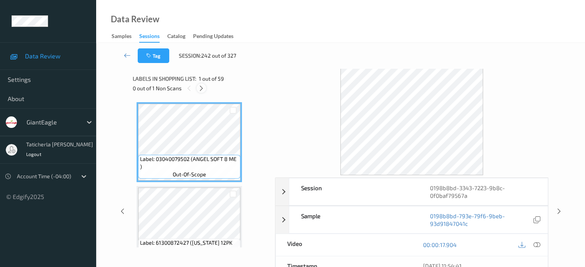
click at [203, 90] on icon at bounding box center [201, 88] width 7 height 7
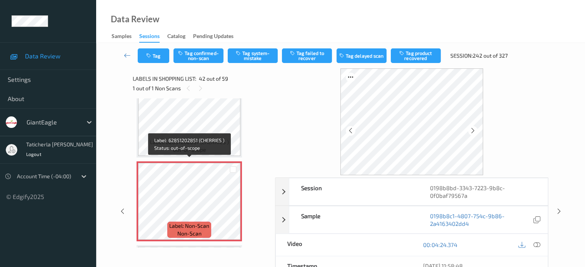
scroll to position [3395, 0]
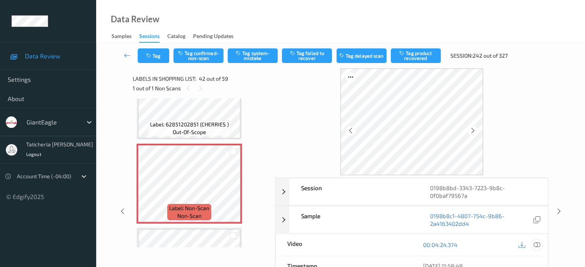
click at [537, 243] on icon at bounding box center [536, 244] width 7 height 7
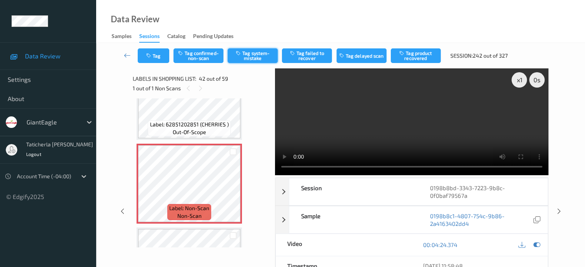
click at [262, 55] on button "Tag system-mistake" at bounding box center [253, 55] width 50 height 15
click at [127, 56] on icon at bounding box center [127, 56] width 7 height 8
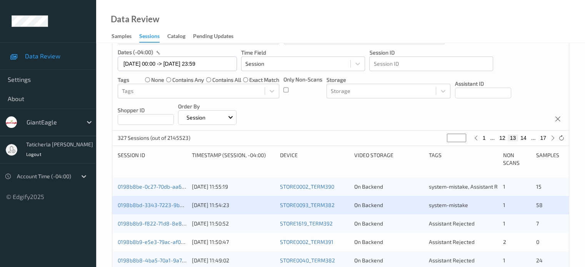
scroll to position [77, 0]
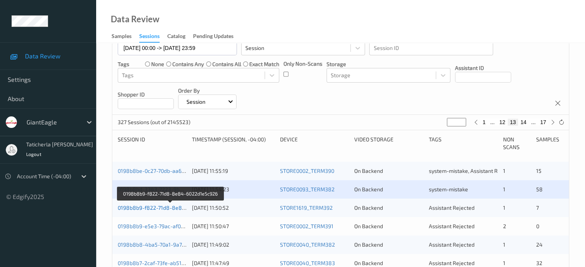
click at [171, 209] on link "0198b8b9-f822-71d8-8e84-6022d1e5c926" at bounding box center [171, 208] width 106 height 7
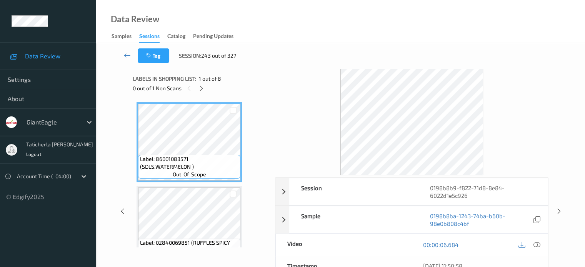
click at [497, 43] on div "Tag Session: 243 out of 327" at bounding box center [340, 55] width 457 height 25
click at [200, 86] on icon at bounding box center [201, 88] width 7 height 7
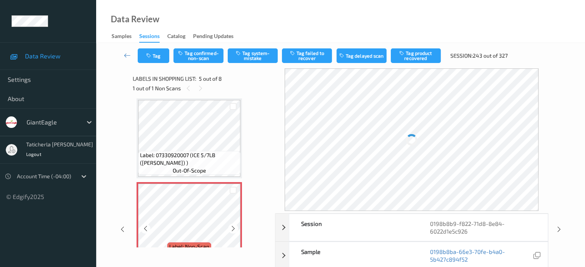
scroll to position [294, 0]
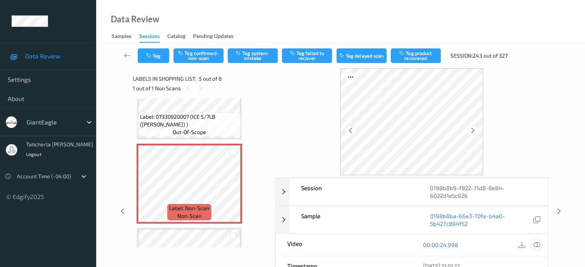
click at [537, 243] on icon at bounding box center [536, 244] width 7 height 7
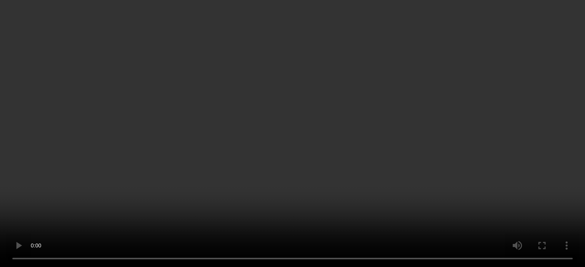
scroll to position [217, 0]
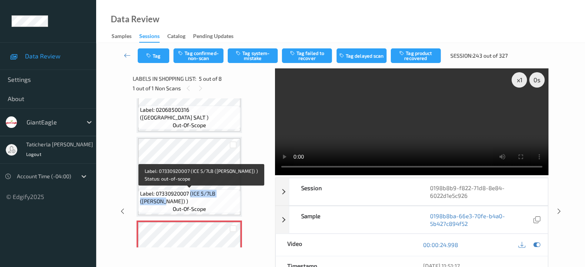
drag, startPoint x: 191, startPoint y: 193, endPoint x: 226, endPoint y: 200, distance: 35.9
click at [226, 200] on span "Label: 07330920007 (ICE 5/7LB ([PERSON_NAME]) )" at bounding box center [189, 197] width 98 height 15
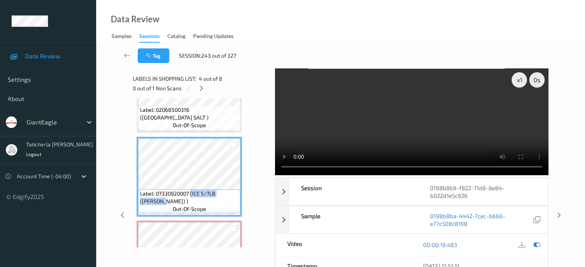
copy span "(ICE 5/7LB ([PERSON_NAME]) )"
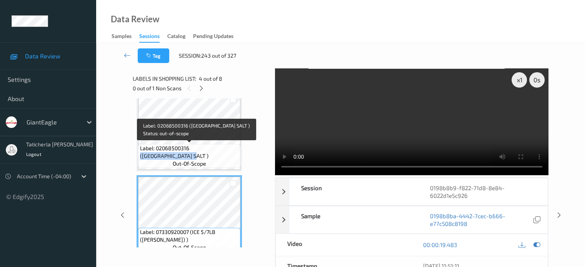
drag, startPoint x: 190, startPoint y: 146, endPoint x: 231, endPoint y: 155, distance: 41.5
click at [231, 155] on span "Label: 02068500316 ([GEOGRAPHIC_DATA] SALT )" at bounding box center [189, 152] width 98 height 15
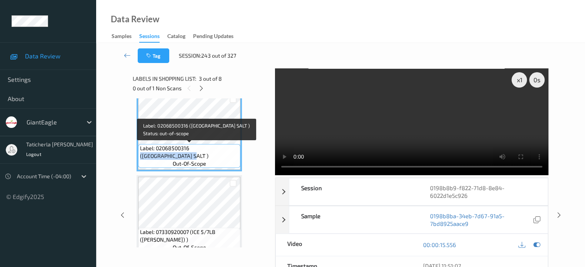
copy span "(CAPE COD SEA SALT )"
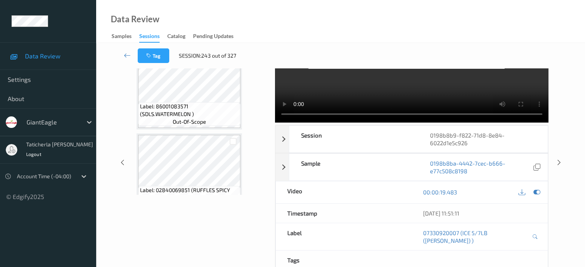
scroll to position [0, 0]
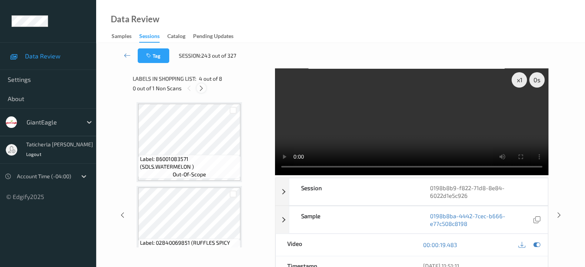
click at [203, 89] on icon at bounding box center [201, 88] width 7 height 7
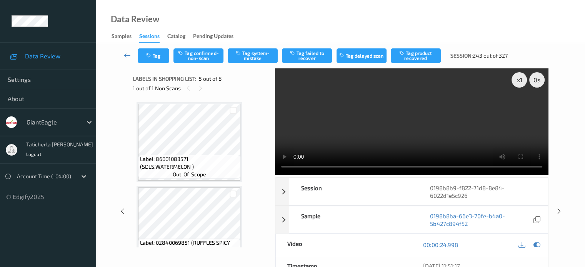
scroll to position [255, 0]
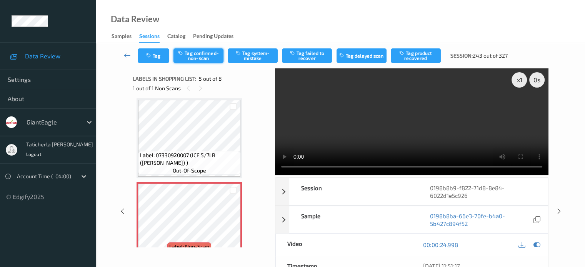
click at [212, 56] on button "Tag confirmed-non-scan" at bounding box center [198, 55] width 50 height 15
click at [311, 57] on button "Tag failed to recover" at bounding box center [307, 55] width 50 height 15
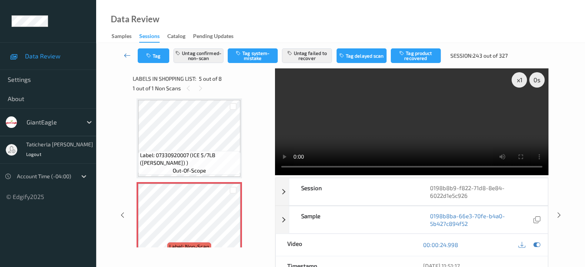
click at [124, 54] on icon at bounding box center [127, 56] width 7 height 8
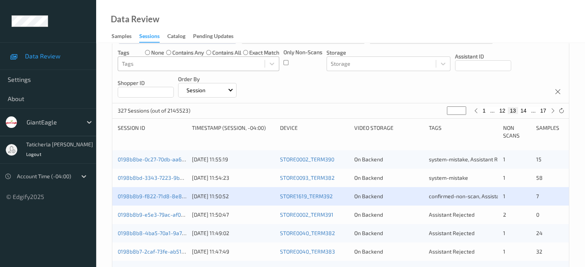
scroll to position [154, 0]
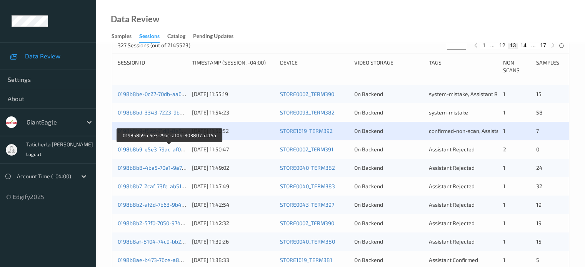
click at [164, 147] on link "0198b8b9-e5e3-79ac-af0b-303807cdcf5a" at bounding box center [169, 149] width 103 height 7
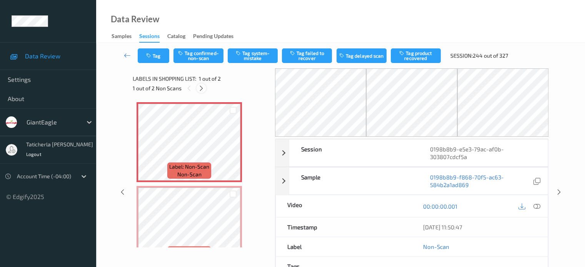
click at [201, 86] on icon at bounding box center [201, 88] width 7 height 7
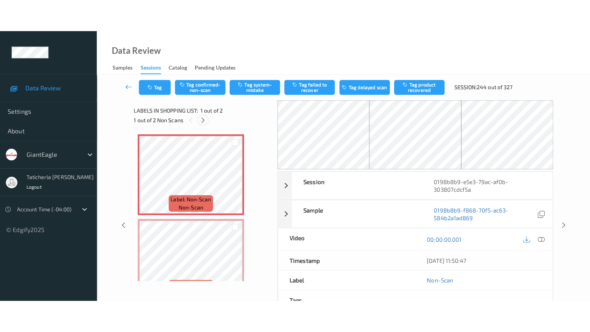
scroll to position [4, 0]
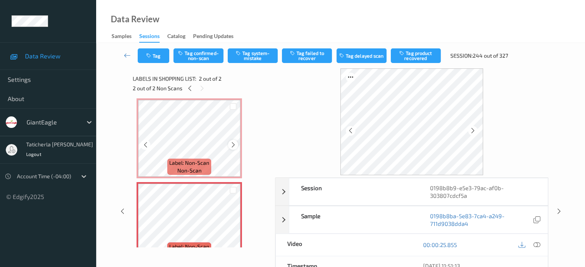
click at [230, 143] on icon at bounding box center [233, 144] width 7 height 7
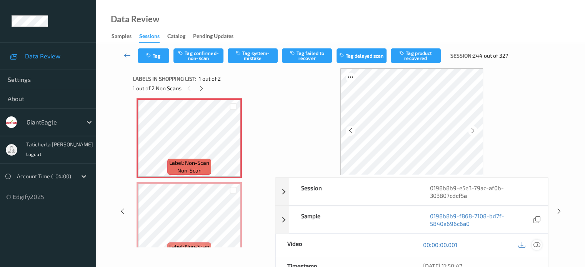
click at [534, 244] on icon at bounding box center [536, 244] width 7 height 7
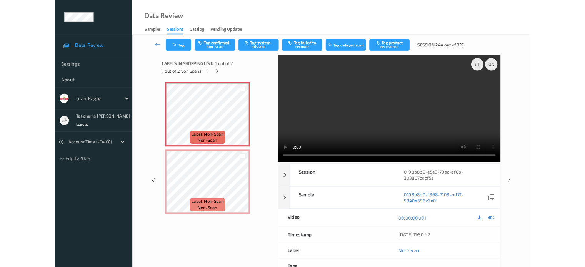
scroll to position [0, 0]
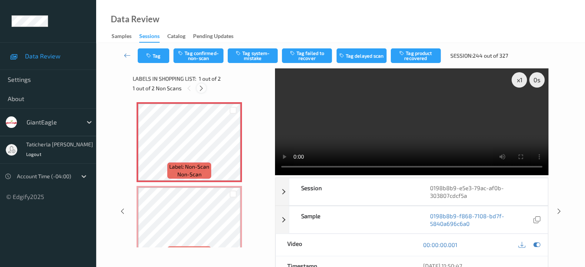
click at [202, 89] on icon at bounding box center [201, 88] width 7 height 7
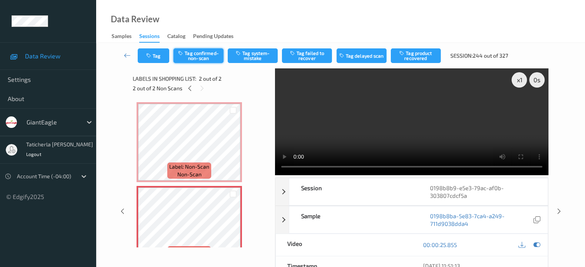
click at [205, 57] on button "Tag confirmed-non-scan" at bounding box center [198, 55] width 50 height 15
click at [307, 52] on button "Tag failed to recover" at bounding box center [307, 55] width 50 height 15
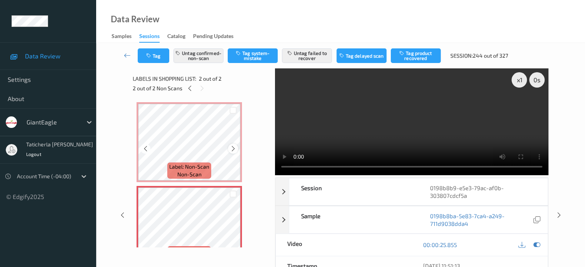
click at [233, 146] on icon at bounding box center [233, 148] width 7 height 7
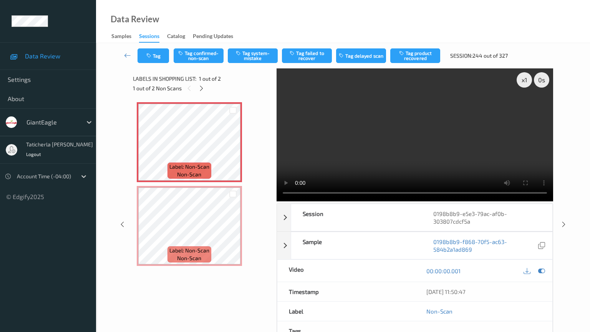
click at [277, 201] on video at bounding box center [415, 134] width 277 height 133
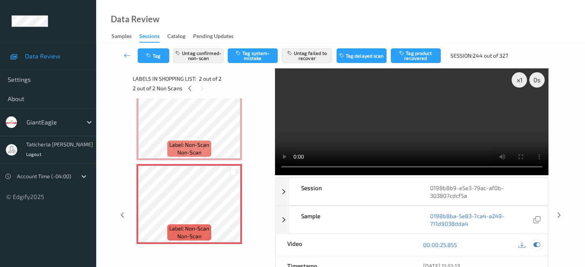
click at [538, 244] on icon at bounding box center [536, 244] width 7 height 7
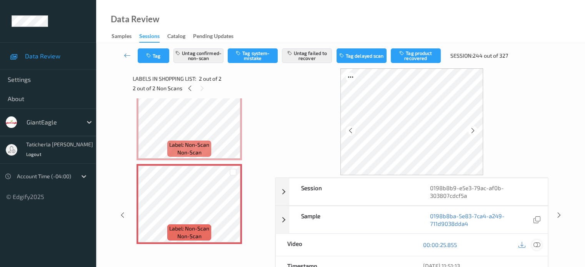
click at [536, 245] on icon at bounding box center [536, 244] width 7 height 7
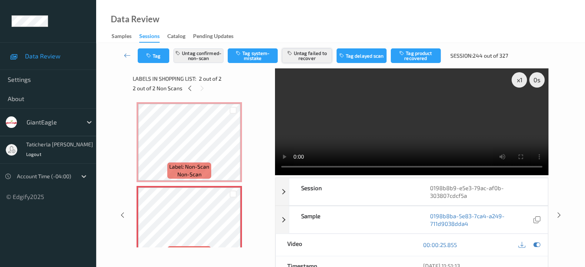
click at [313, 55] on button "Untag failed to recover" at bounding box center [307, 55] width 50 height 15
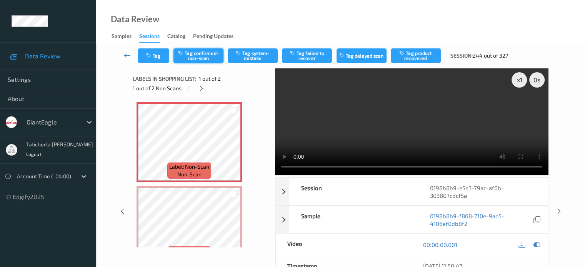
click at [199, 55] on button "Tag confirmed-non-scan" at bounding box center [198, 55] width 50 height 15
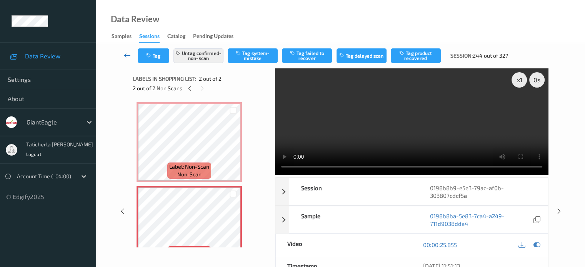
click at [127, 53] on icon at bounding box center [127, 56] width 7 height 8
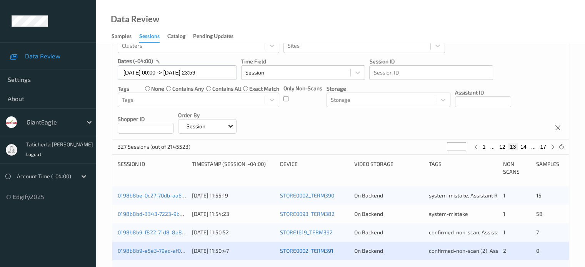
scroll to position [115, 0]
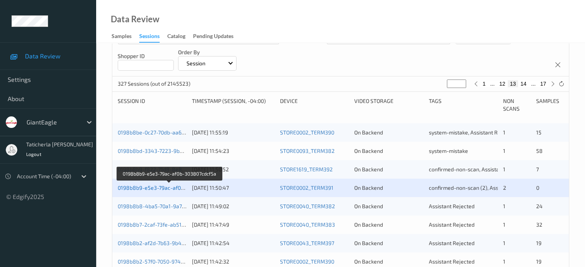
click at [166, 189] on link "0198b8b9-e5e3-79ac-af0b-303807cdcf5a" at bounding box center [169, 188] width 103 height 7
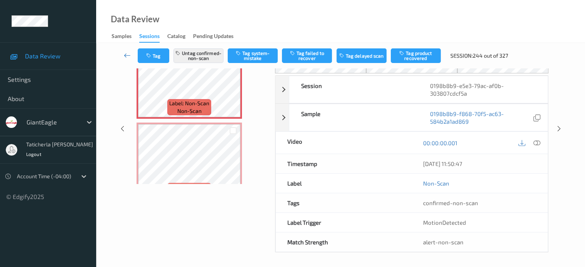
click at [128, 54] on icon at bounding box center [127, 56] width 7 height 8
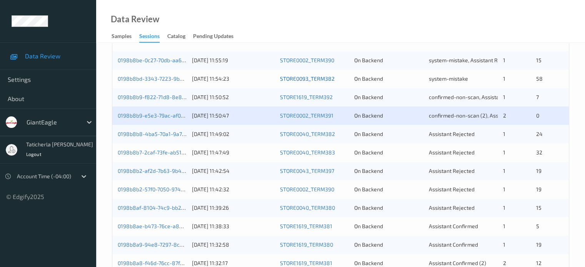
scroll to position [192, 0]
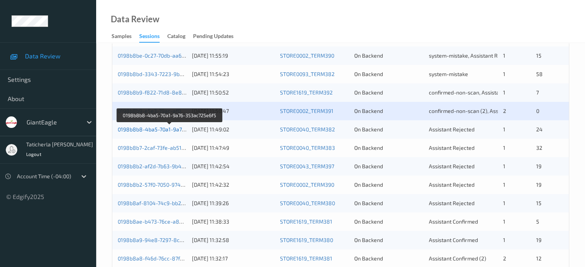
click at [169, 130] on link "0198b8b8-4ba5-70a1-9a76-353ac725e6f5" at bounding box center [170, 129] width 105 height 7
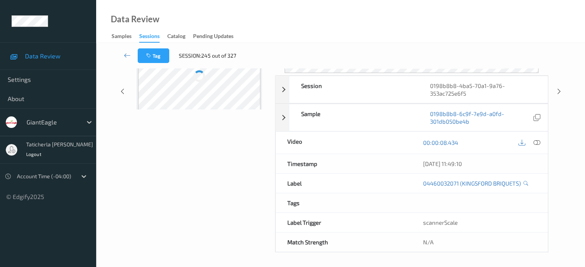
scroll to position [102, 0]
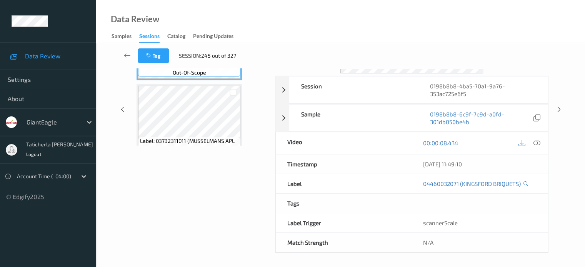
click at [103, 32] on div "Data Review" at bounding box center [127, 28] width 63 height 27
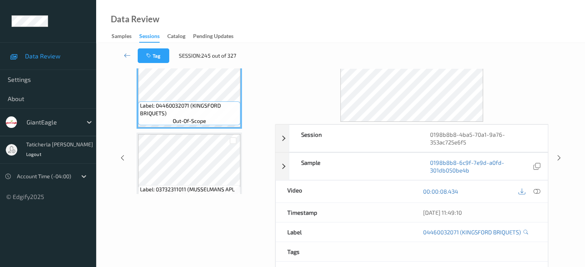
scroll to position [0, 0]
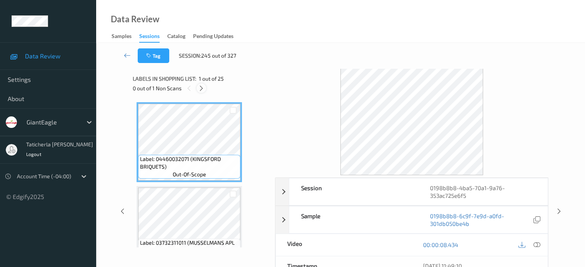
click at [202, 88] on icon at bounding box center [201, 88] width 7 height 7
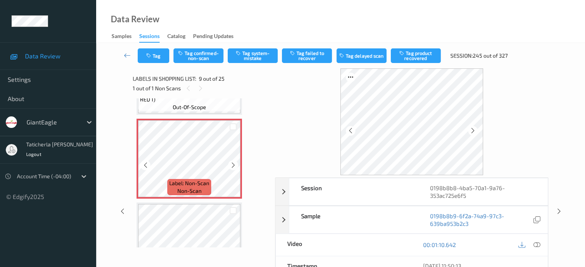
scroll to position [667, 0]
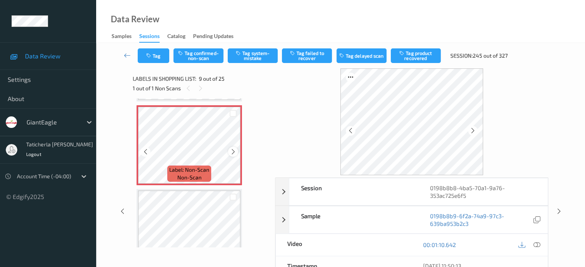
click at [231, 150] on icon at bounding box center [233, 151] width 7 height 7
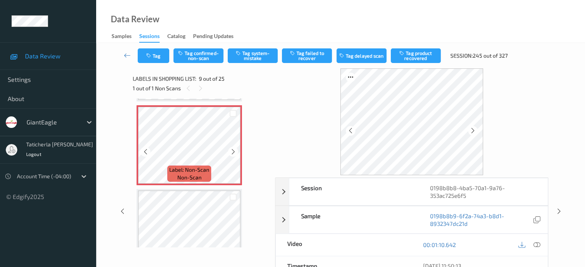
click at [231, 150] on icon at bounding box center [233, 151] width 7 height 7
click at [536, 244] on icon at bounding box center [536, 244] width 7 height 7
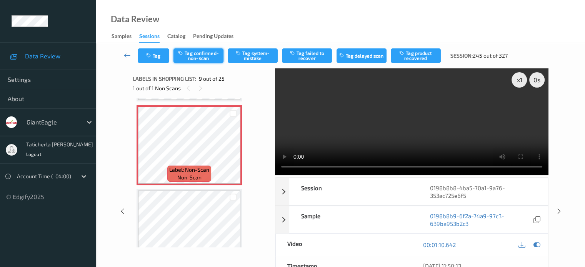
click at [186, 51] on button "Tag confirmed-non-scan" at bounding box center [198, 55] width 50 height 15
click at [416, 53] on button "Tag product recovered" at bounding box center [416, 55] width 50 height 15
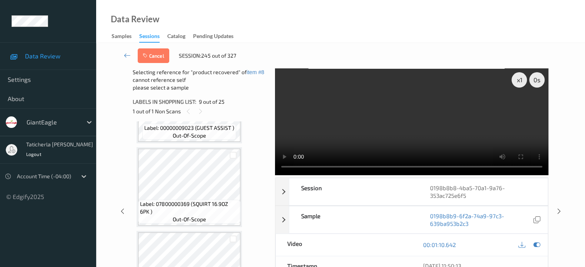
scroll to position [821, 0]
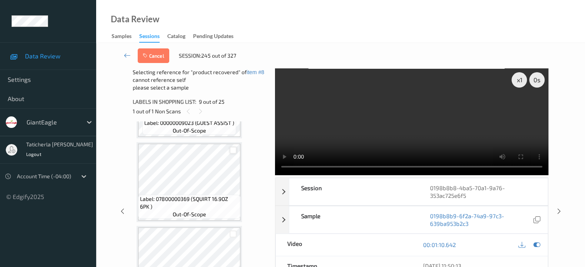
click at [234, 151] on div at bounding box center [233, 150] width 7 height 7
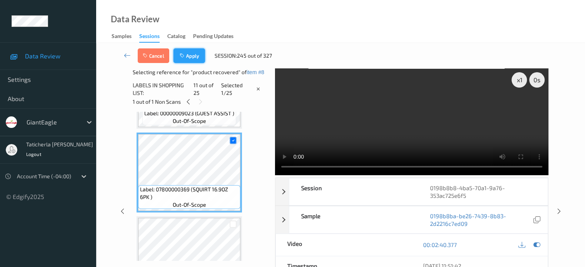
click at [194, 57] on button "Apply" at bounding box center [189, 55] width 32 height 15
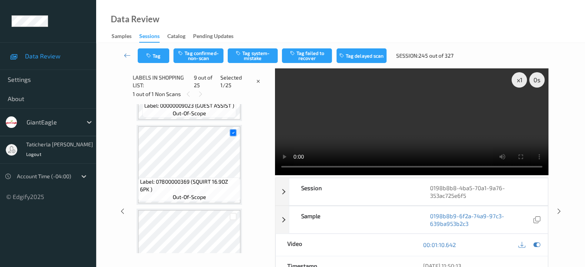
scroll to position [590, 0]
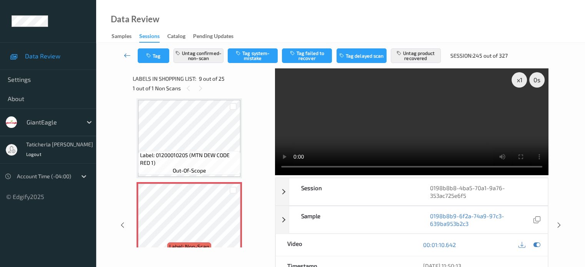
click at [127, 56] on icon at bounding box center [127, 56] width 7 height 8
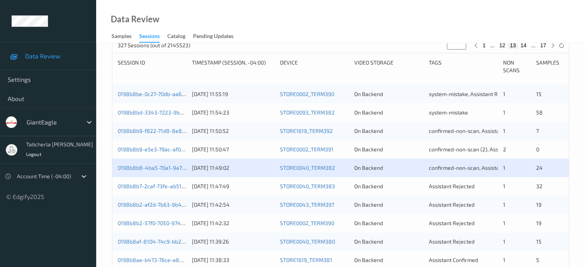
scroll to position [192, 0]
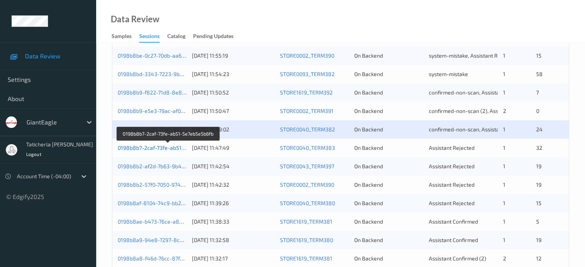
click at [169, 147] on link "0198b8b7-2caf-73fe-ab51-5e7eb5e5b6fb" at bounding box center [168, 148] width 101 height 7
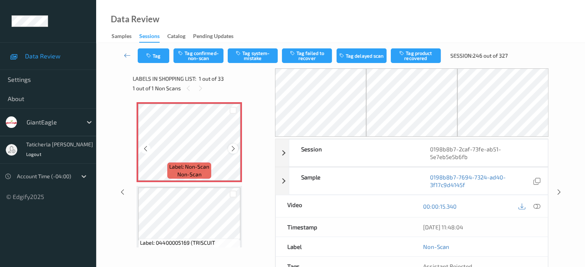
click at [232, 149] on icon at bounding box center [233, 148] width 7 height 7
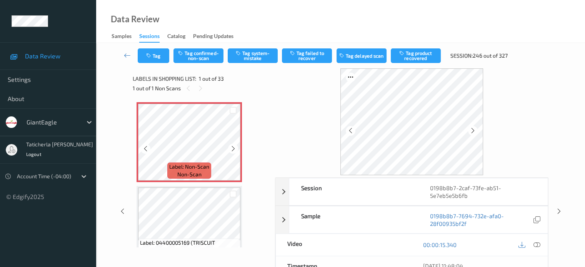
click at [232, 149] on icon at bounding box center [233, 148] width 7 height 7
click at [535, 242] on icon at bounding box center [536, 244] width 7 height 7
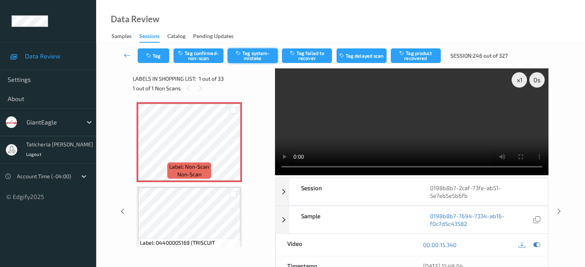
click at [260, 55] on button "Tag system-mistake" at bounding box center [253, 55] width 50 height 15
click at [163, 57] on button "Tag" at bounding box center [154, 55] width 32 height 15
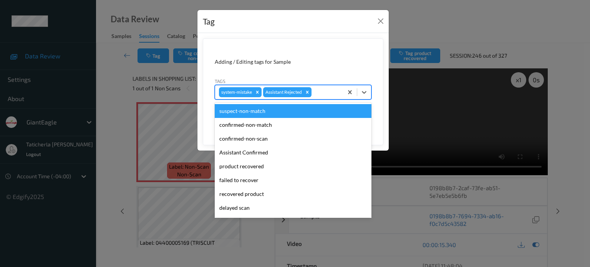
click at [329, 90] on div at bounding box center [326, 92] width 26 height 9
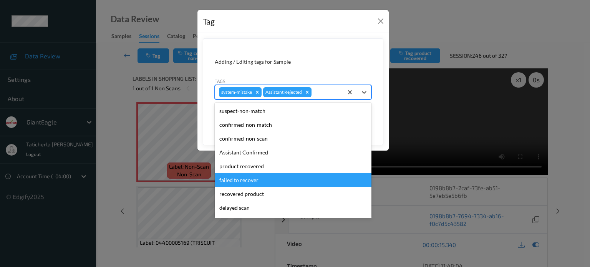
scroll to position [38, 0]
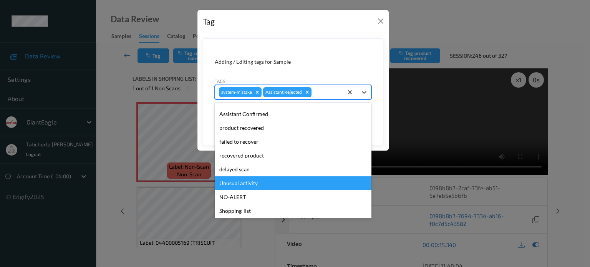
click at [272, 184] on div "Unusual activity" at bounding box center [293, 183] width 157 height 14
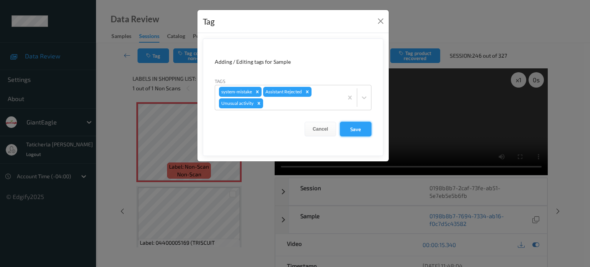
click at [363, 125] on button "Save" at bounding box center [356, 129] width 32 height 15
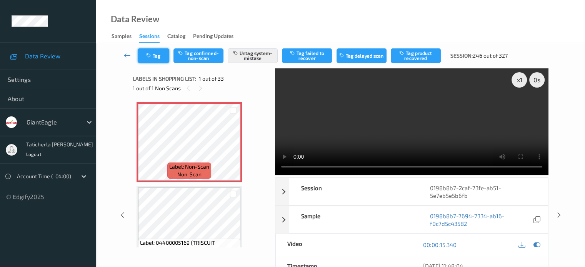
click at [157, 53] on button "Tag" at bounding box center [154, 55] width 32 height 15
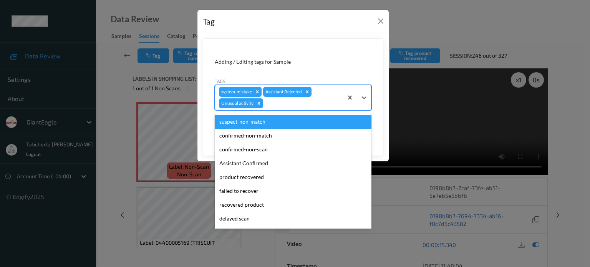
click at [280, 101] on div at bounding box center [302, 103] width 75 height 9
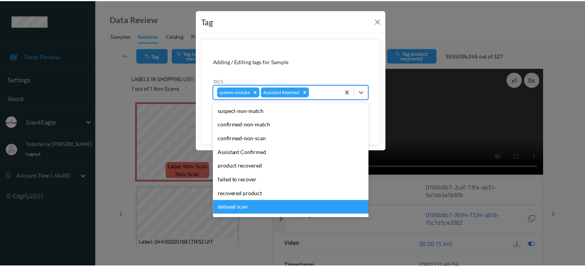
scroll to position [68, 0]
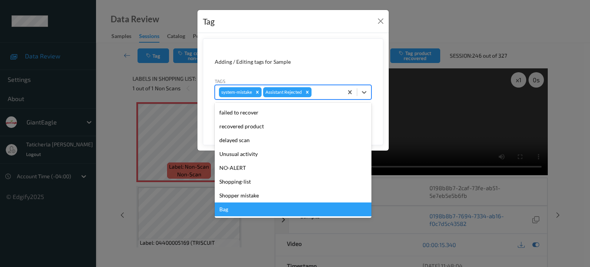
click at [260, 207] on div "Bag" at bounding box center [293, 210] width 157 height 14
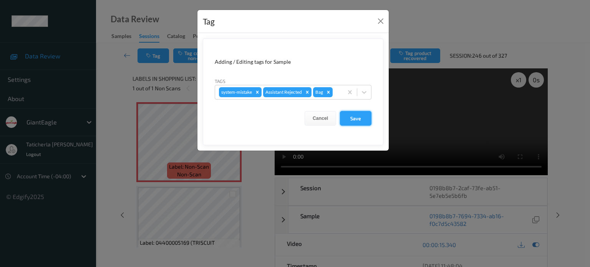
click at [353, 115] on button "Save" at bounding box center [356, 118] width 32 height 15
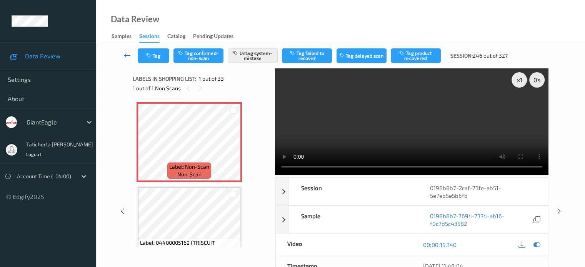
click at [125, 53] on icon at bounding box center [127, 56] width 7 height 8
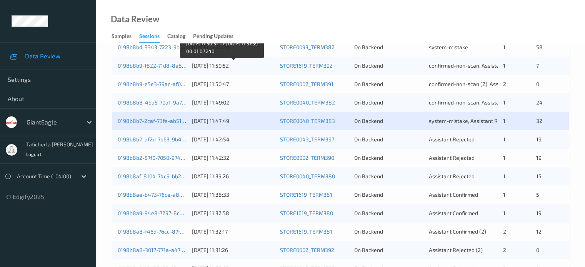
scroll to position [231, 0]
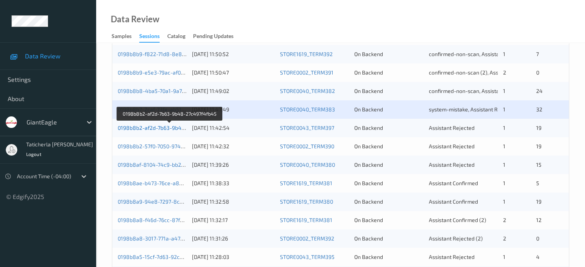
click at [158, 130] on link "0198b8b2-af2d-7b63-9b48-27c497f4fb45" at bounding box center [170, 128] width 104 height 7
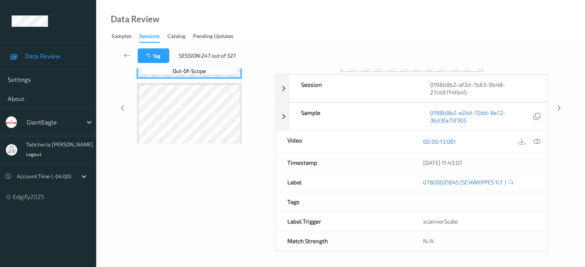
scroll to position [102, 0]
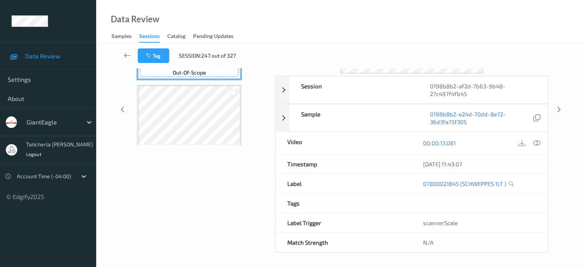
click at [127, 56] on icon at bounding box center [127, 56] width 7 height 8
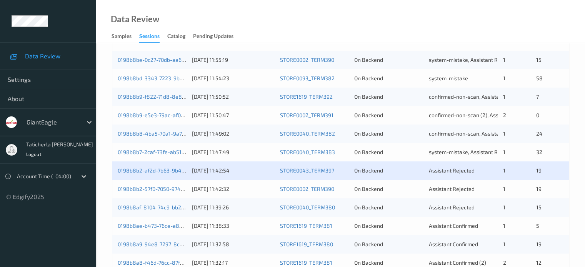
scroll to position [192, 0]
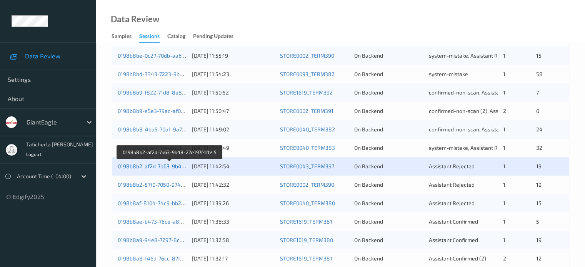
click at [164, 168] on link "0198b8b2-af2d-7b63-9b48-27c497f4fb45" at bounding box center [170, 166] width 104 height 7
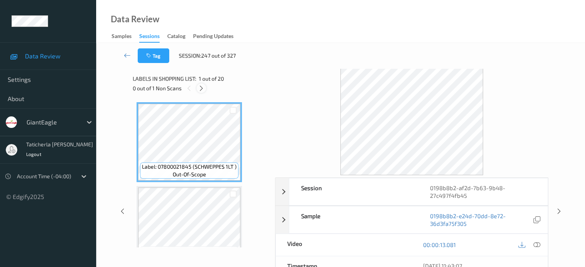
click at [203, 89] on icon at bounding box center [201, 88] width 7 height 7
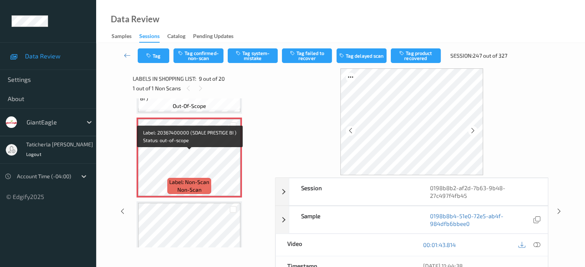
scroll to position [667, 0]
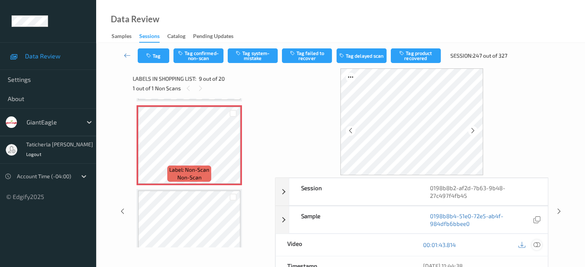
click at [535, 244] on icon at bounding box center [536, 244] width 7 height 7
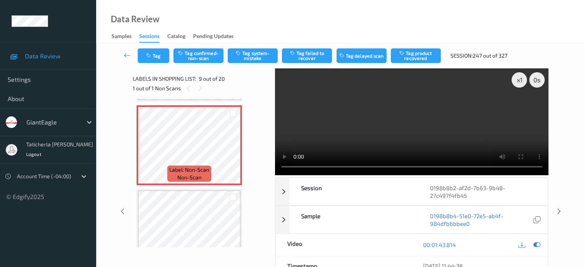
click at [520, 108] on video at bounding box center [411, 121] width 273 height 107
click at [233, 151] on icon at bounding box center [233, 151] width 7 height 7
click at [408, 167] on video at bounding box center [411, 121] width 273 height 107
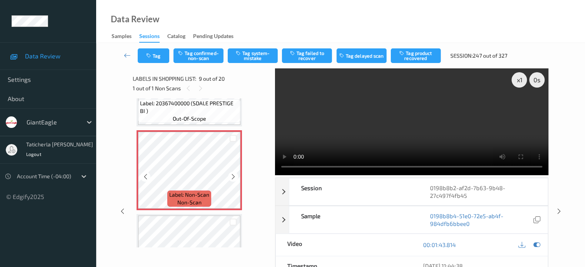
scroll to position [629, 0]
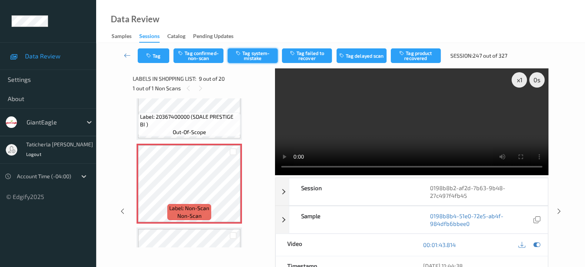
click at [253, 56] on button "Tag system-mistake" at bounding box center [253, 55] width 50 height 15
click at [128, 55] on icon at bounding box center [127, 56] width 7 height 8
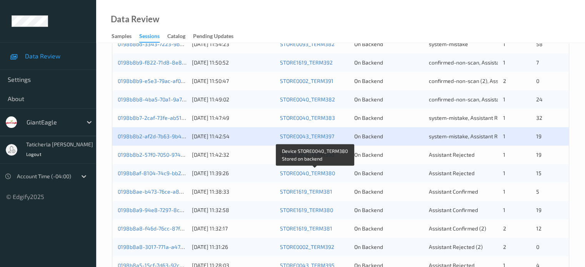
scroll to position [231, 0]
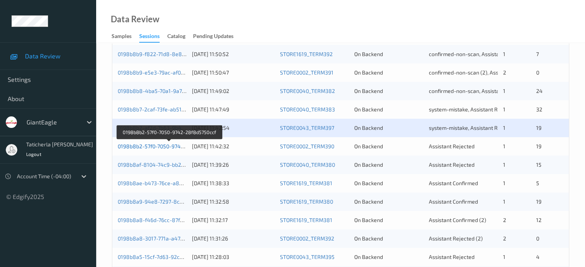
click at [160, 147] on link "0198b8b2-57f0-7050-9742-28f8d5750ccf" at bounding box center [169, 146] width 103 height 7
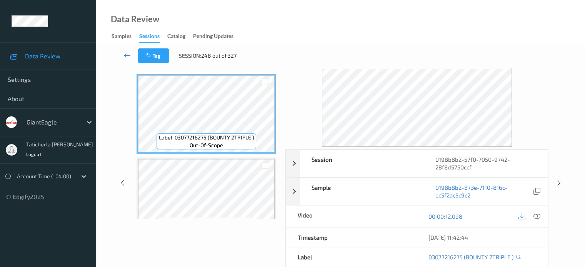
scroll to position [25, 0]
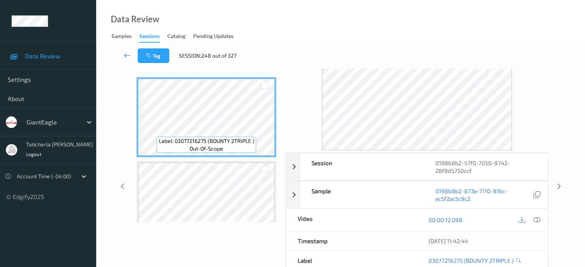
click at [127, 53] on icon at bounding box center [127, 56] width 7 height 8
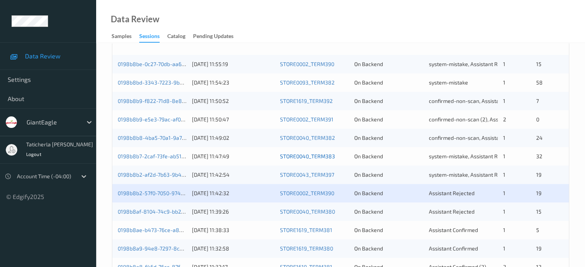
scroll to position [231, 0]
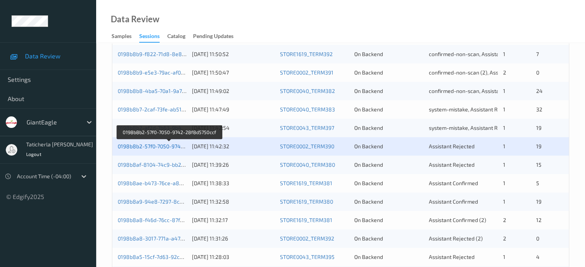
click at [159, 144] on link "0198b8b2-57f0-7050-9742-28f8d5750ccf" at bounding box center [169, 146] width 103 height 7
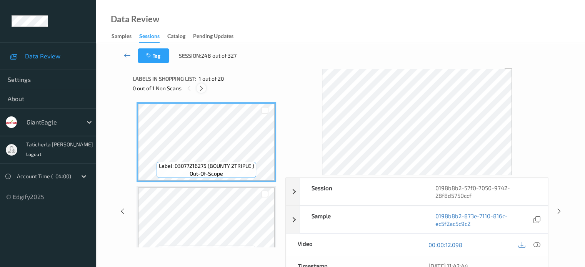
click at [203, 86] on icon at bounding box center [201, 88] width 7 height 7
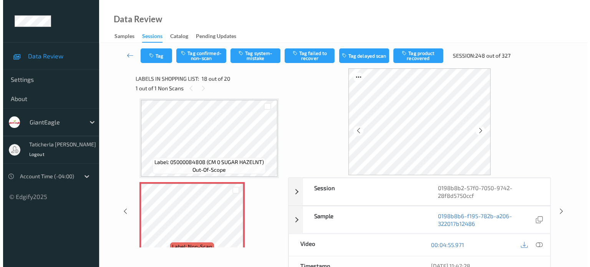
scroll to position [1383, 0]
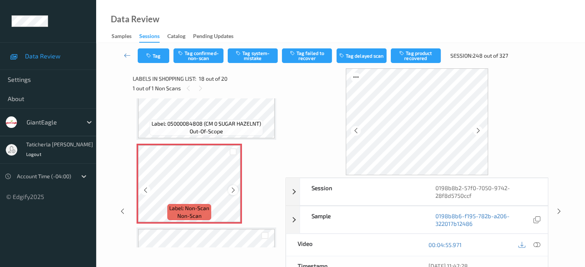
click at [230, 191] on icon at bounding box center [233, 190] width 7 height 7
click at [537, 243] on icon at bounding box center [536, 244] width 7 height 7
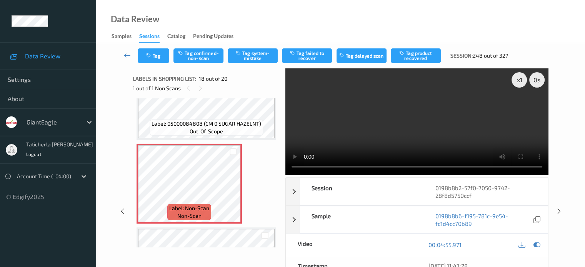
click at [519, 108] on video at bounding box center [416, 121] width 263 height 107
click at [251, 51] on button "Tag system-mistake" at bounding box center [253, 55] width 50 height 15
click at [160, 57] on button "Tag" at bounding box center [154, 55] width 32 height 15
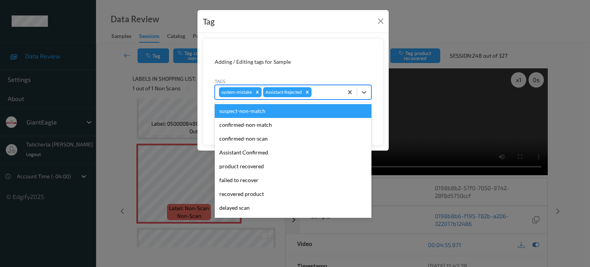
click at [330, 92] on div at bounding box center [326, 92] width 26 height 9
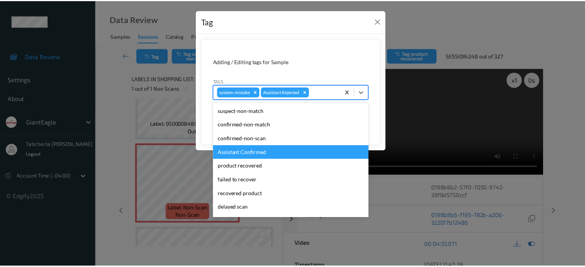
scroll to position [68, 0]
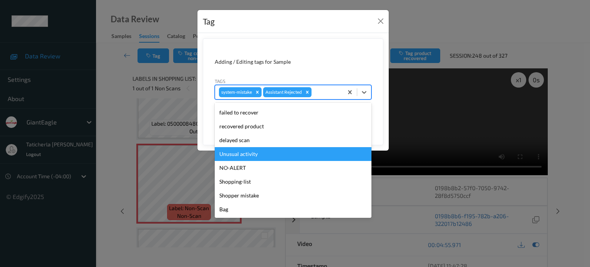
click at [258, 155] on div "Unusual activity" at bounding box center [293, 154] width 157 height 14
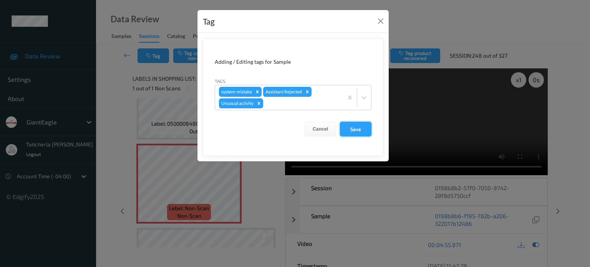
click at [361, 126] on button "Save" at bounding box center [356, 129] width 32 height 15
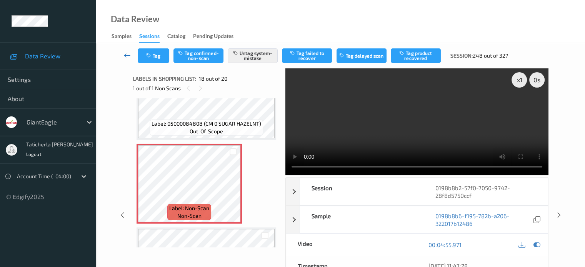
click at [129, 52] on icon at bounding box center [127, 56] width 7 height 8
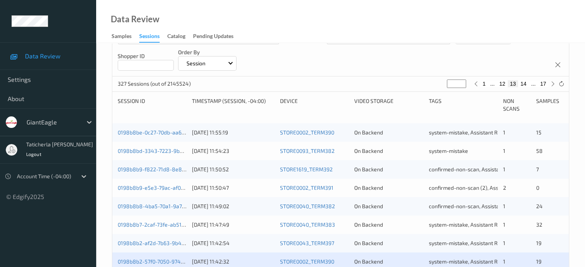
scroll to position [231, 0]
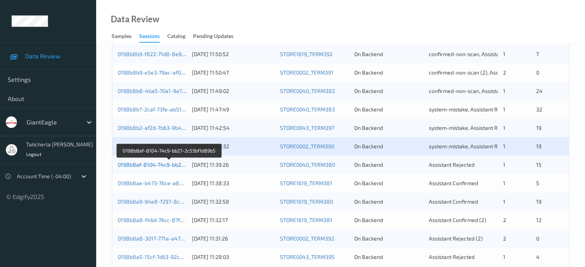
click at [160, 166] on link "0198b8af-8104-74c9-bb27-2c53bf1d89b5" at bounding box center [169, 164] width 103 height 7
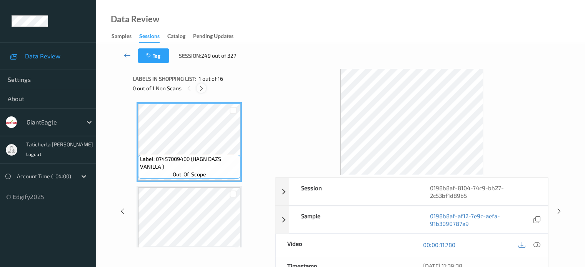
click at [204, 88] on icon at bounding box center [201, 88] width 7 height 7
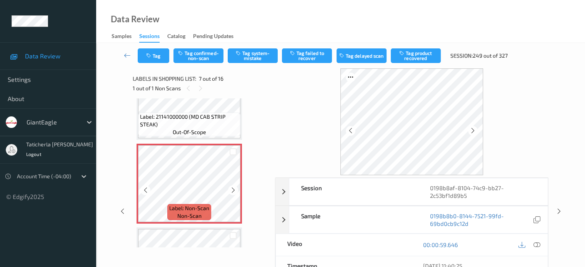
scroll to position [500, 0]
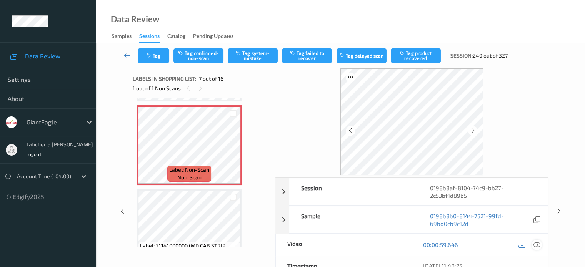
click at [536, 243] on icon at bounding box center [536, 244] width 7 height 7
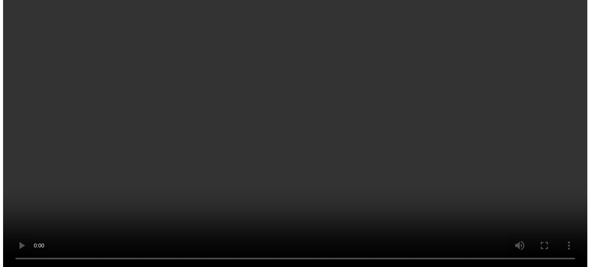
scroll to position [538, 0]
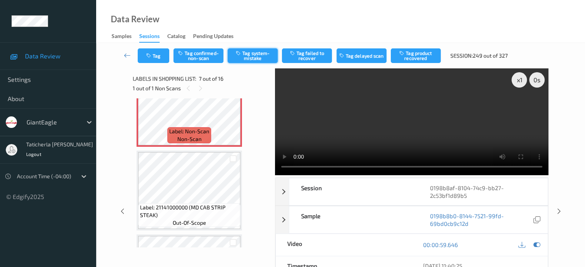
click at [255, 50] on button "Tag system-mistake" at bounding box center [253, 55] width 50 height 15
click at [162, 53] on button "Tag" at bounding box center [154, 55] width 32 height 15
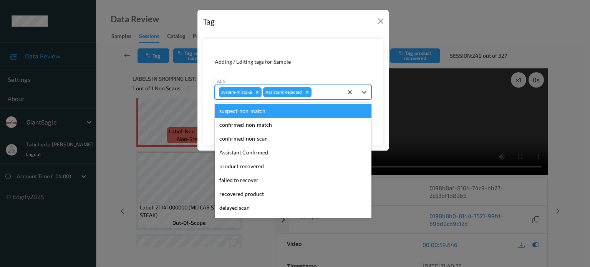
click at [331, 94] on div at bounding box center [326, 92] width 26 height 9
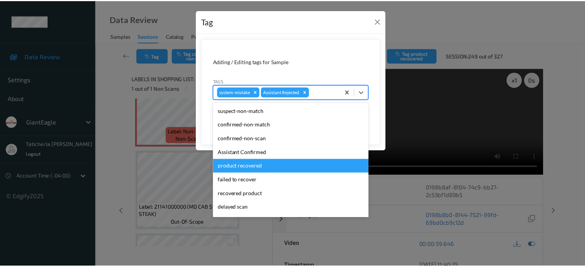
scroll to position [68, 0]
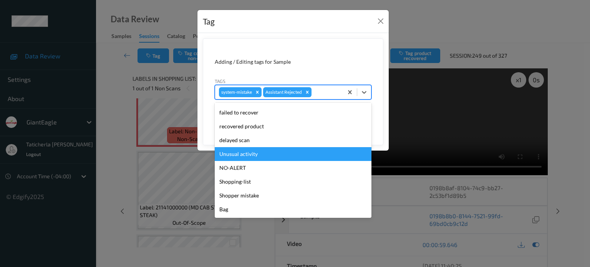
click at [288, 156] on div "Unusual activity" at bounding box center [293, 154] width 157 height 14
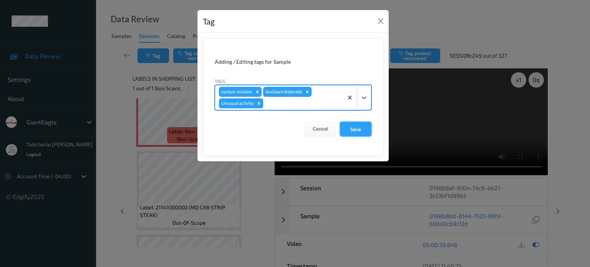
click at [357, 125] on button "Save" at bounding box center [356, 129] width 32 height 15
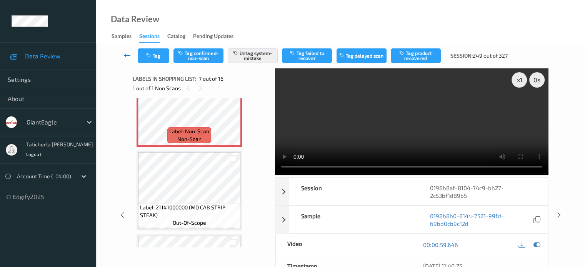
click at [125, 55] on icon at bounding box center [127, 56] width 7 height 8
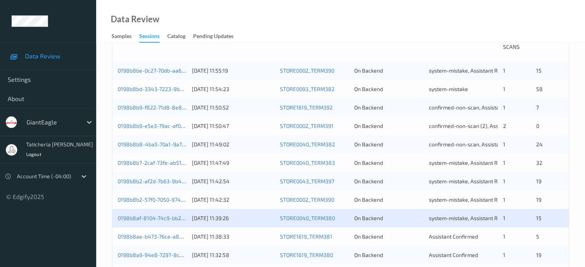
scroll to position [231, 0]
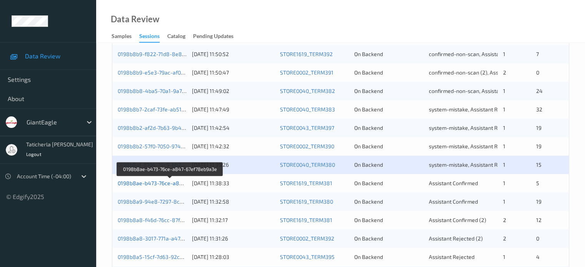
click at [152, 184] on link "0198b8ae-b473-76ce-a847-67ef78eb9a3e" at bounding box center [170, 183] width 105 height 7
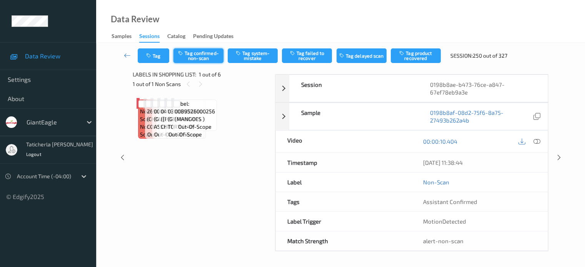
scroll to position [63, 0]
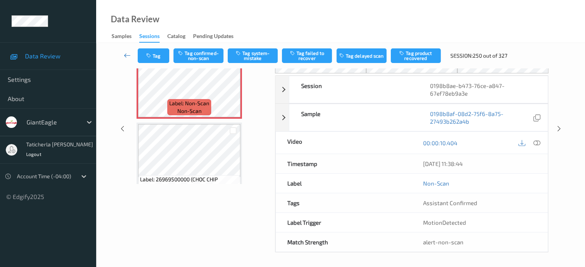
click at [128, 54] on icon at bounding box center [127, 56] width 7 height 8
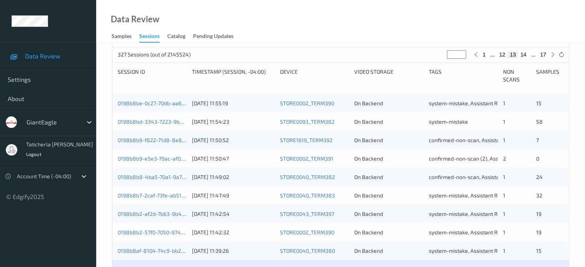
scroll to position [192, 0]
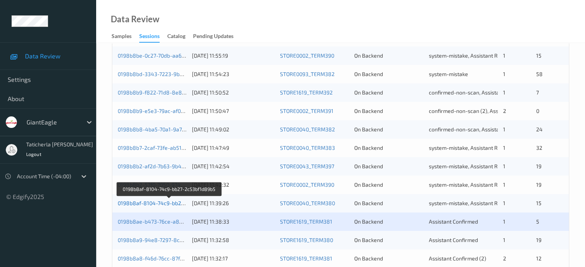
click at [163, 201] on link "0198b8af-8104-74c9-bb27-2c53bf1d89b5" at bounding box center [169, 203] width 103 height 7
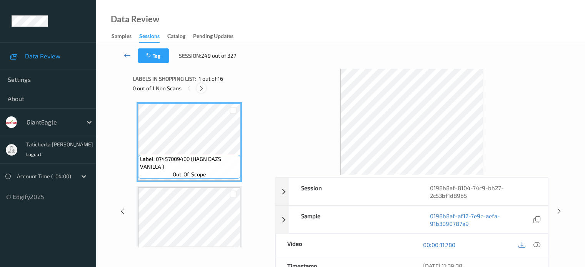
click at [198, 88] on icon at bounding box center [201, 88] width 7 height 7
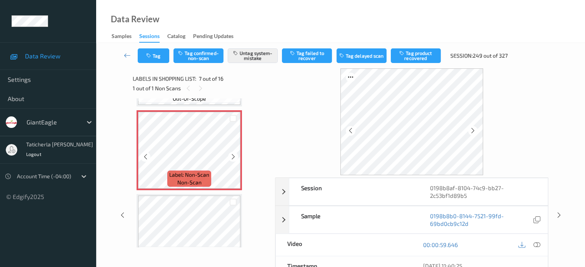
scroll to position [500, 0]
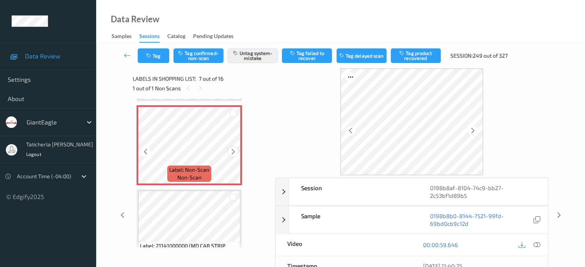
click at [235, 151] on icon at bounding box center [233, 151] width 7 height 7
click at [127, 58] on icon at bounding box center [127, 56] width 7 height 8
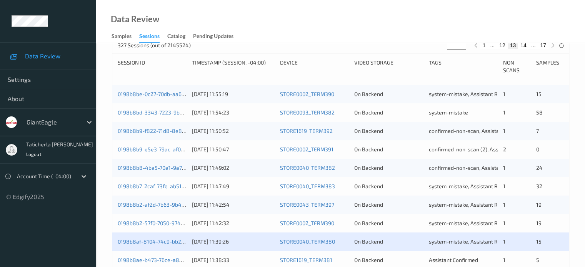
scroll to position [269, 0]
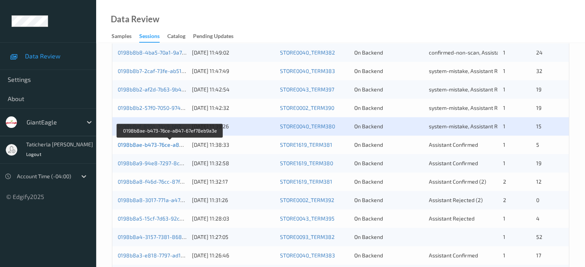
click at [175, 147] on link "0198b8ae-b473-76ce-a847-67ef78eb9a3e" at bounding box center [170, 144] width 105 height 7
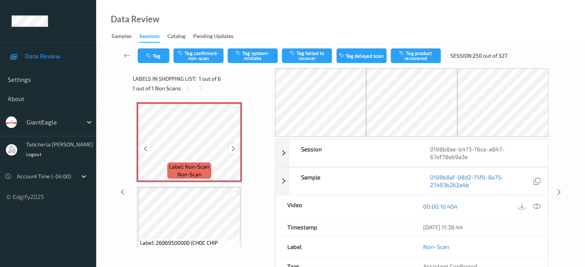
click at [234, 149] on icon at bounding box center [233, 148] width 7 height 7
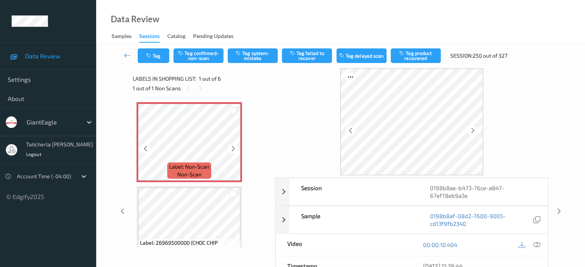
click at [234, 149] on icon at bounding box center [233, 148] width 7 height 7
click at [231, 152] on div at bounding box center [233, 149] width 10 height 10
click at [128, 56] on icon at bounding box center [127, 56] width 7 height 8
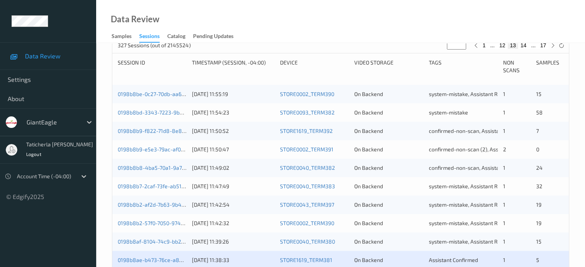
scroll to position [269, 0]
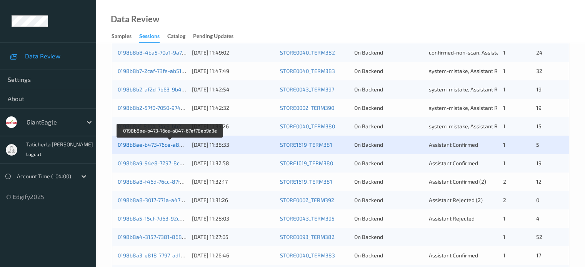
click at [166, 143] on link "0198b8ae-b473-76ce-a847-67ef78eb9a3e" at bounding box center [170, 144] width 105 height 7
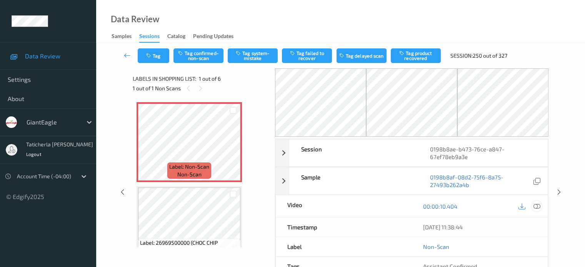
click at [532, 207] on div at bounding box center [536, 206] width 10 height 10
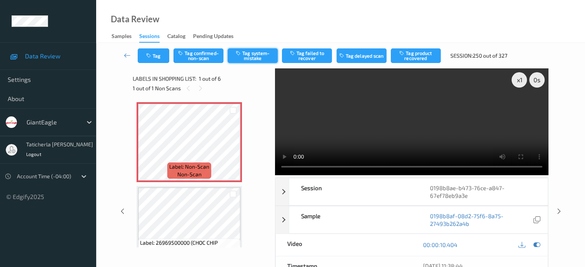
click at [259, 59] on button "Tag system-mistake" at bounding box center [253, 55] width 50 height 15
click at [152, 61] on button "Tag" at bounding box center [154, 55] width 32 height 15
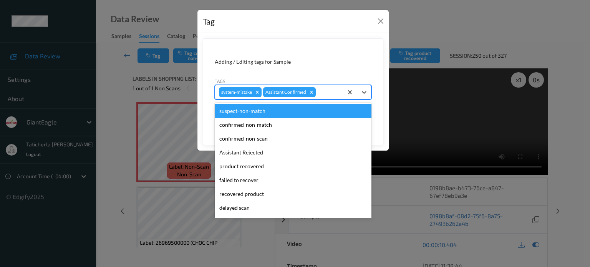
click at [340, 92] on div "system-mistake Assistant Confirmed" at bounding box center [279, 92] width 128 height 13
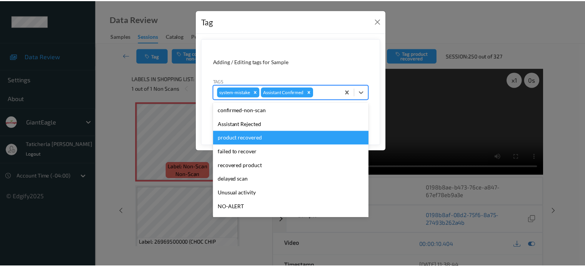
scroll to position [68, 0]
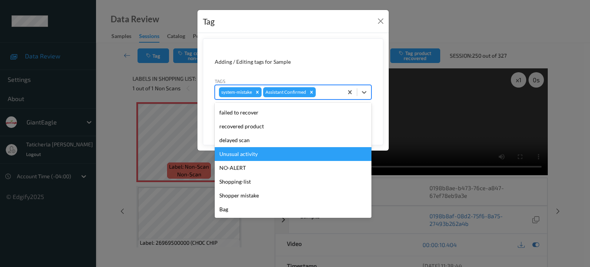
click at [275, 156] on div "Unusual activity" at bounding box center [293, 154] width 157 height 14
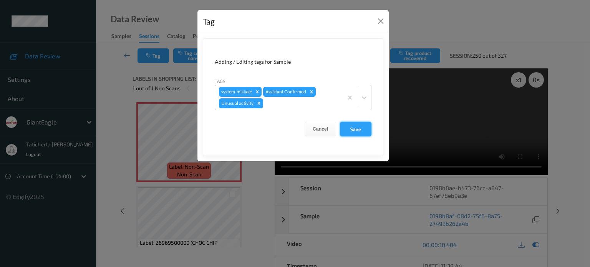
click at [360, 127] on button "Save" at bounding box center [356, 129] width 32 height 15
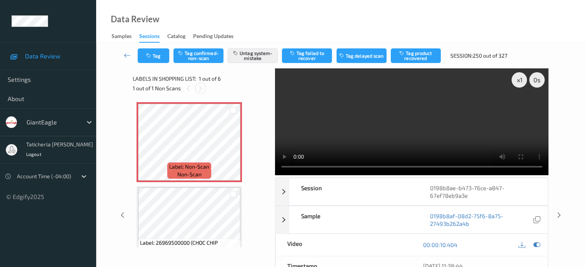
click at [201, 88] on icon at bounding box center [200, 88] width 7 height 7
click at [128, 53] on icon at bounding box center [127, 56] width 7 height 8
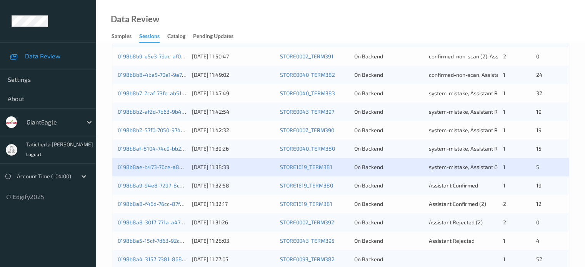
scroll to position [269, 0]
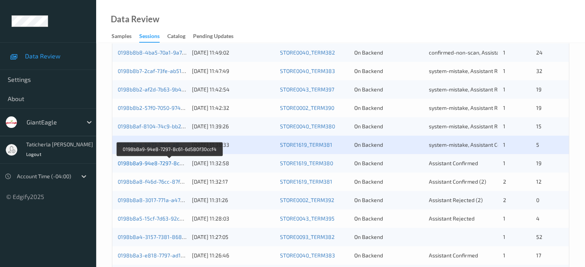
click at [160, 164] on link "0198b8a9-94e8-7297-8c61-6d580f30ccf4" at bounding box center [170, 163] width 104 height 7
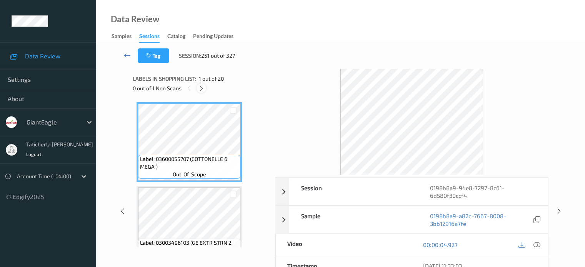
click at [200, 91] on icon at bounding box center [201, 88] width 7 height 7
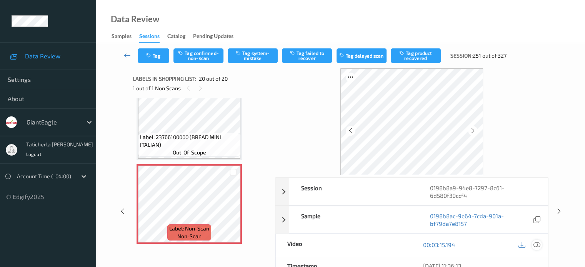
click at [537, 243] on icon at bounding box center [536, 244] width 7 height 7
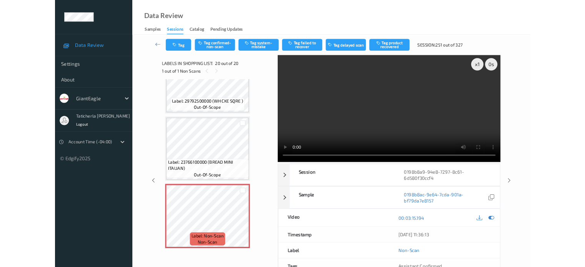
scroll to position [1466, 0]
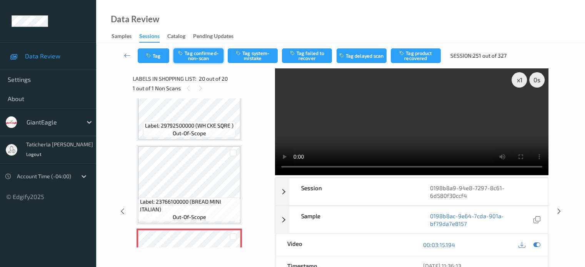
click at [205, 55] on button "Tag confirmed-non-scan" at bounding box center [198, 55] width 50 height 15
click at [126, 54] on icon at bounding box center [127, 56] width 7 height 8
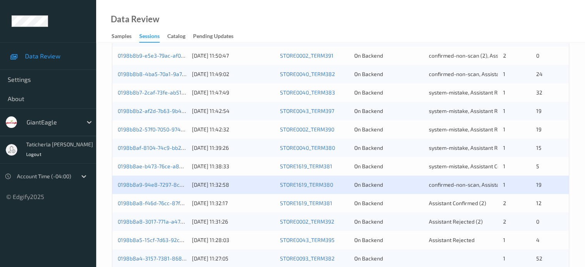
scroll to position [269, 0]
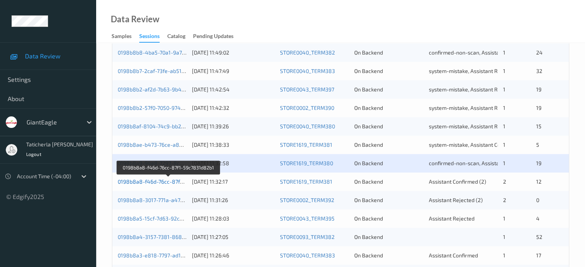
click at [170, 184] on link "0198b8a8-f46d-76cc-87f1-59c7831d82b1" at bounding box center [169, 181] width 102 height 7
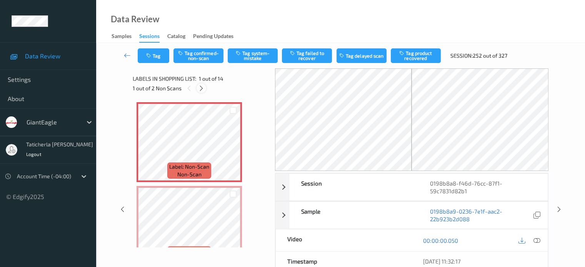
click at [201, 86] on icon at bounding box center [201, 88] width 7 height 7
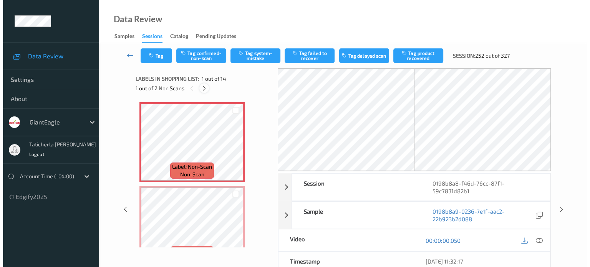
scroll to position [4, 0]
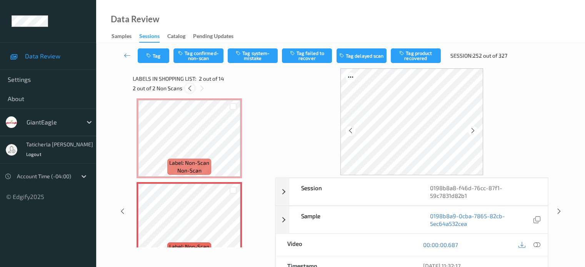
click at [190, 88] on icon at bounding box center [189, 88] width 7 height 7
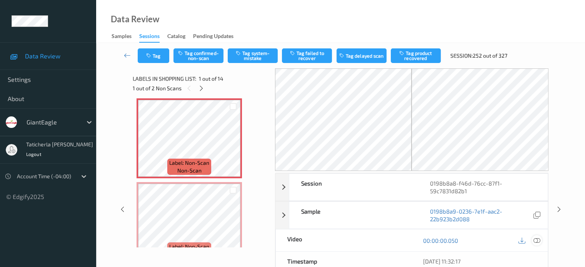
click at [537, 239] on icon at bounding box center [536, 240] width 7 height 7
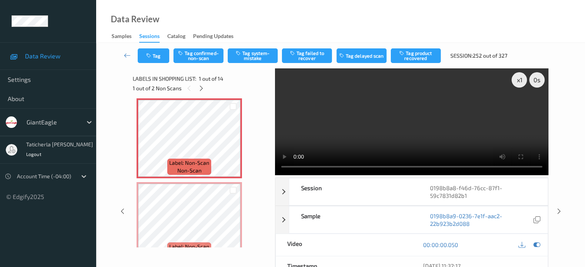
click at [283, 107] on video at bounding box center [411, 121] width 273 height 107
click at [234, 145] on icon at bounding box center [233, 144] width 7 height 7
click at [233, 145] on icon at bounding box center [233, 144] width 7 height 7
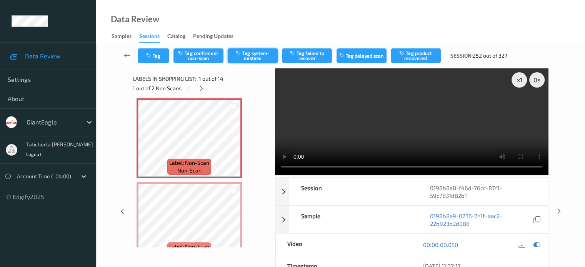
click at [253, 49] on button "Tag system-mistake" at bounding box center [253, 55] width 50 height 15
click at [157, 60] on button "Tag" at bounding box center [154, 55] width 32 height 15
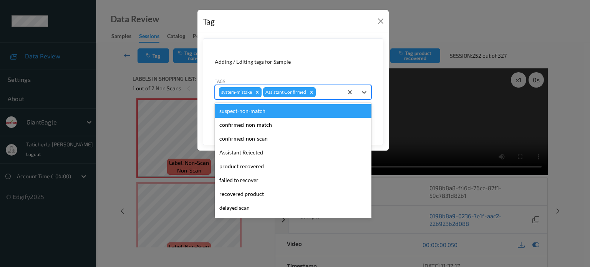
click at [331, 95] on div at bounding box center [329, 92] width 22 height 9
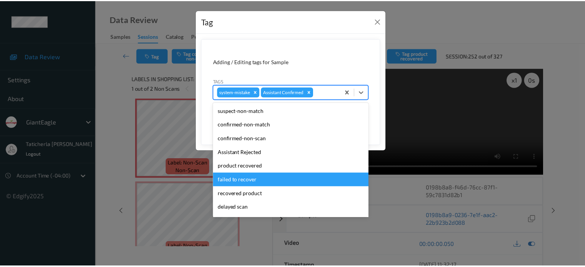
scroll to position [68, 0]
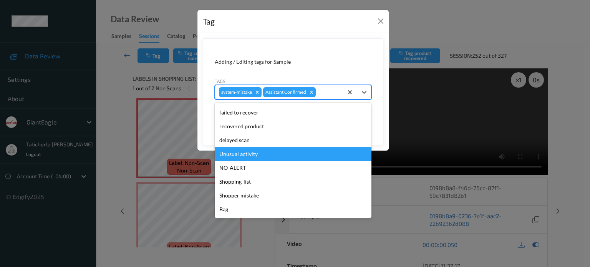
drag, startPoint x: 274, startPoint y: 152, endPoint x: 312, endPoint y: 122, distance: 48.5
click at [274, 152] on div "Unusual activity" at bounding box center [293, 154] width 157 height 14
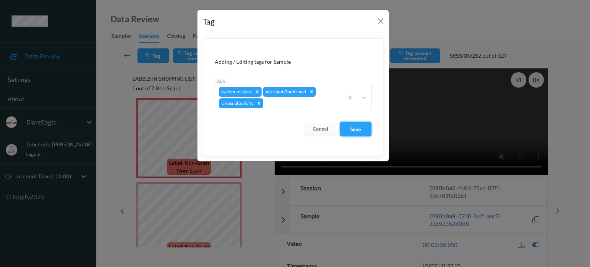
click at [356, 126] on button "Save" at bounding box center [356, 129] width 32 height 15
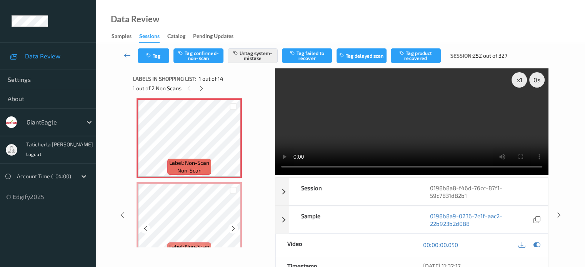
scroll to position [42, 0]
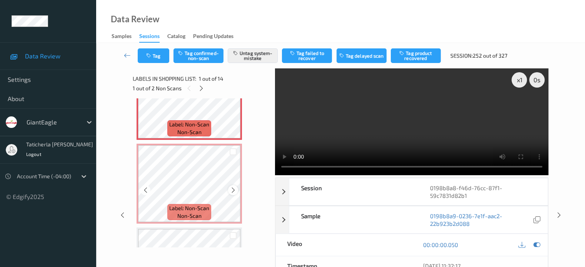
click at [233, 191] on icon at bounding box center [233, 190] width 7 height 7
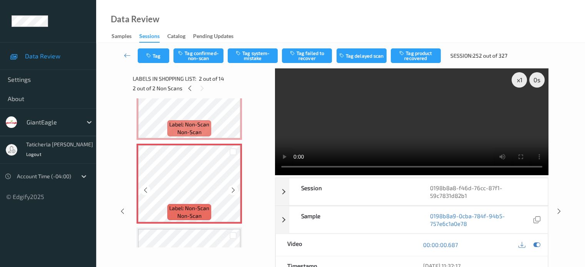
click at [233, 191] on icon at bounding box center [233, 190] width 7 height 7
click at [201, 86] on icon at bounding box center [202, 88] width 7 height 7
click at [233, 190] on icon at bounding box center [233, 190] width 7 height 7
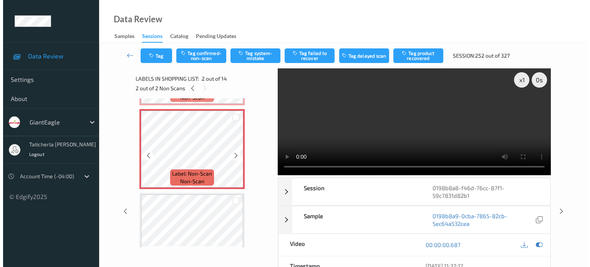
scroll to position [0, 0]
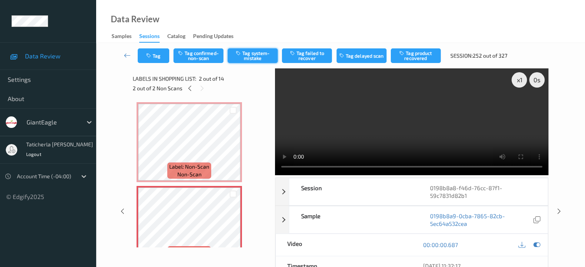
click at [252, 53] on button "Tag system-mistake" at bounding box center [253, 55] width 50 height 15
click at [161, 64] on div "Tag Tag confirmed-non-scan Untag system-mistake Tag failed to recover Tag delay…" at bounding box center [340, 55] width 457 height 25
click at [161, 58] on button "Tag" at bounding box center [154, 55] width 32 height 15
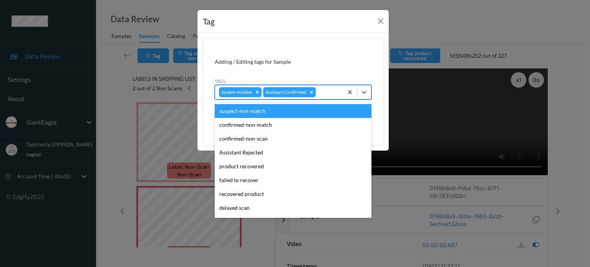
click at [337, 91] on div at bounding box center [329, 92] width 22 height 9
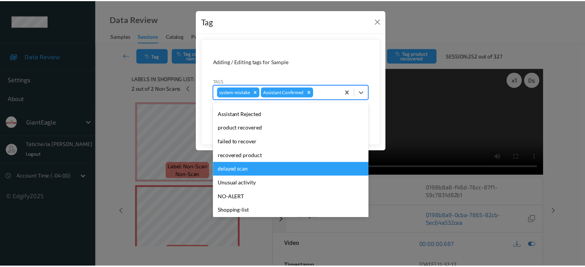
scroll to position [68, 0]
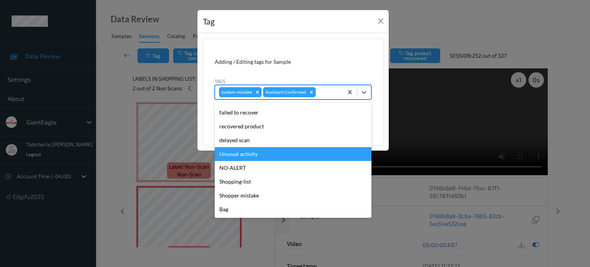
click at [279, 154] on div "Unusual activity" at bounding box center [293, 154] width 157 height 14
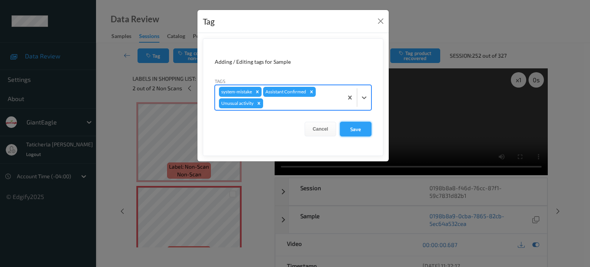
click at [360, 128] on button "Save" at bounding box center [356, 129] width 32 height 15
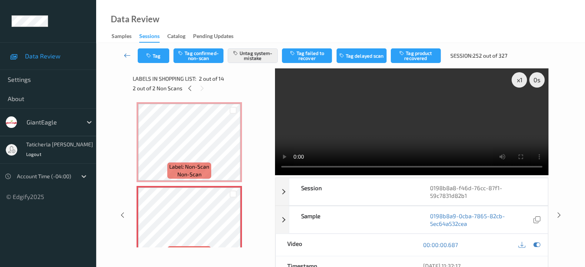
click at [130, 55] on icon at bounding box center [127, 56] width 7 height 8
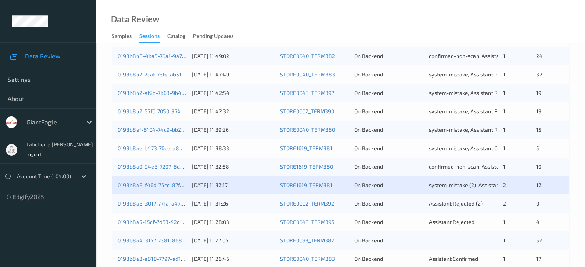
scroll to position [346, 0]
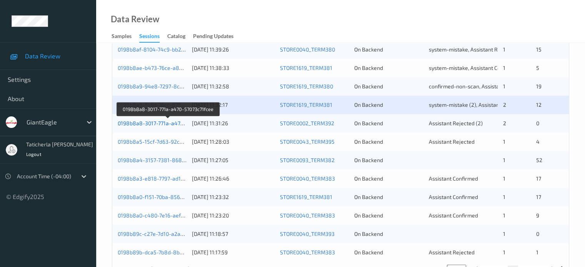
click at [162, 121] on link "0198b8a8-3017-771a-a470-57073c71fcee" at bounding box center [168, 123] width 101 height 7
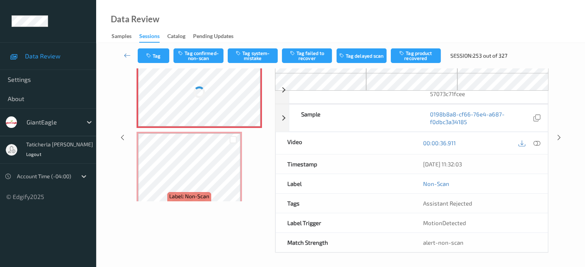
scroll to position [63, 0]
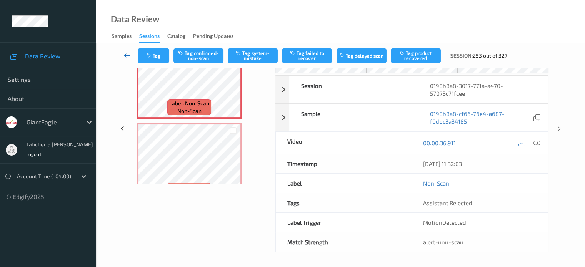
click at [127, 57] on icon at bounding box center [127, 56] width 7 height 8
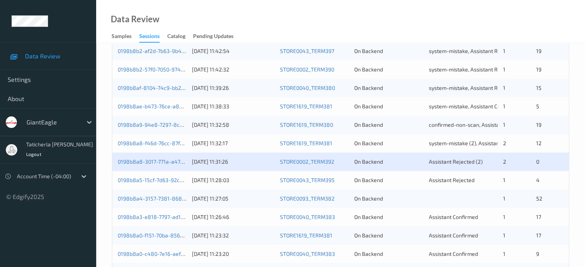
scroll to position [346, 0]
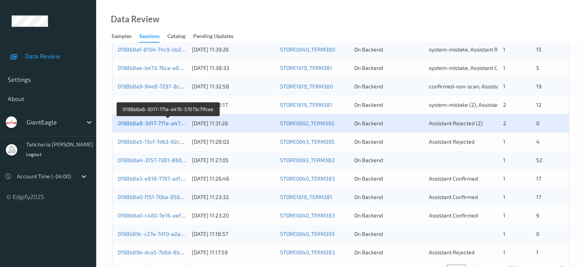
click at [172, 125] on link "0198b8a8-3017-771a-a470-57073c71fcee" at bounding box center [168, 123] width 101 height 7
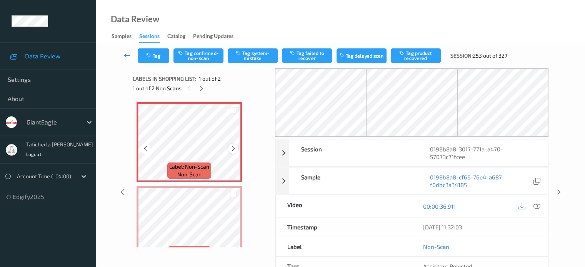
click at [231, 151] on icon at bounding box center [233, 148] width 7 height 7
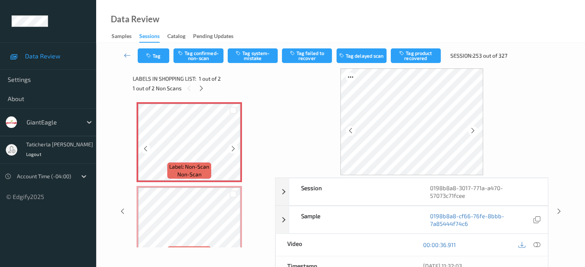
click at [231, 151] on icon at bounding box center [233, 148] width 7 height 7
click at [536, 243] on icon at bounding box center [536, 244] width 7 height 7
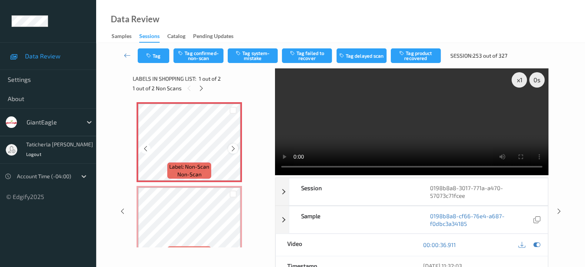
click at [233, 148] on icon at bounding box center [233, 148] width 7 height 7
click at [265, 54] on button "Tag system-mistake" at bounding box center [253, 55] width 50 height 15
click at [204, 87] on icon at bounding box center [201, 88] width 7 height 7
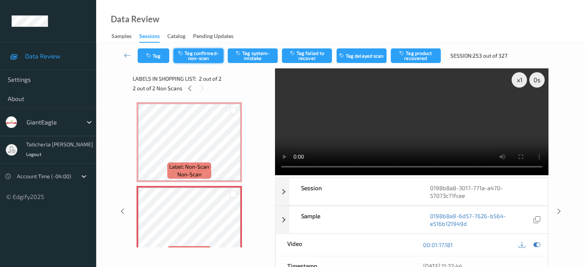
click at [214, 54] on button "Tag confirmed-non-scan" at bounding box center [198, 55] width 50 height 15
click at [417, 53] on button "Tag product recovered" at bounding box center [416, 55] width 50 height 15
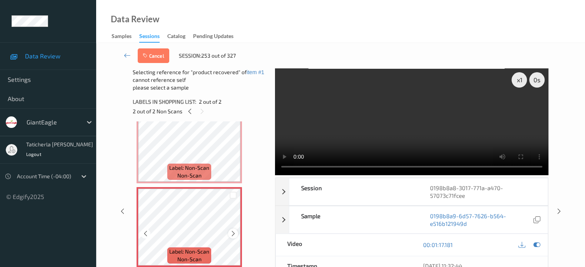
click at [234, 235] on icon at bounding box center [233, 233] width 7 height 7
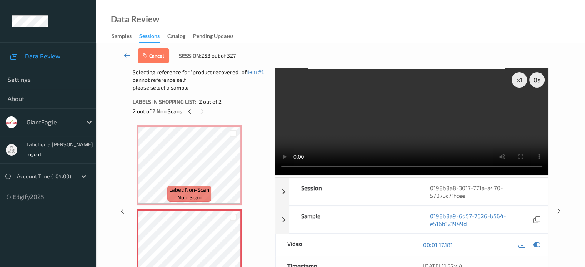
click at [355, 124] on video at bounding box center [411, 121] width 273 height 107
click at [415, 133] on video at bounding box center [411, 121] width 273 height 107
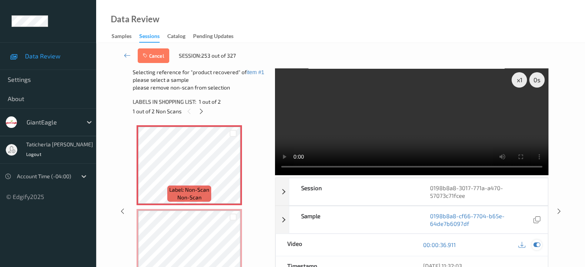
click at [537, 245] on icon at bounding box center [536, 244] width 7 height 7
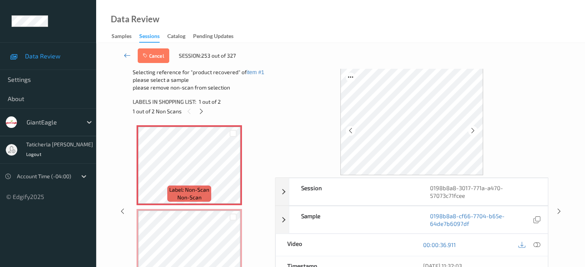
click at [129, 55] on icon at bounding box center [127, 56] width 7 height 8
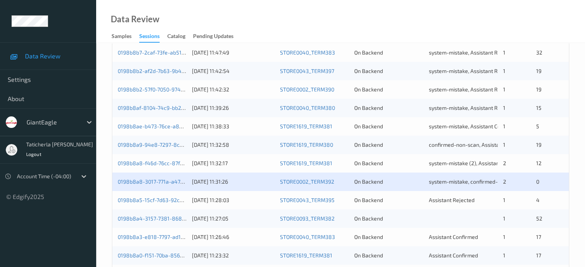
scroll to position [308, 0]
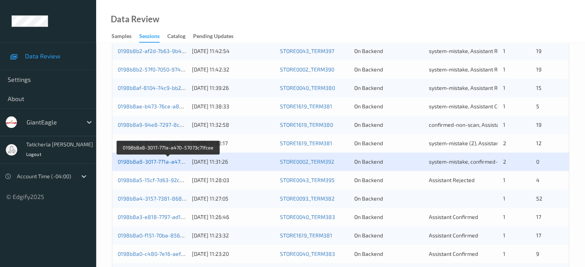
click at [135, 159] on link "0198b8a8-3017-771a-a470-57073c71fcee" at bounding box center [168, 161] width 101 height 7
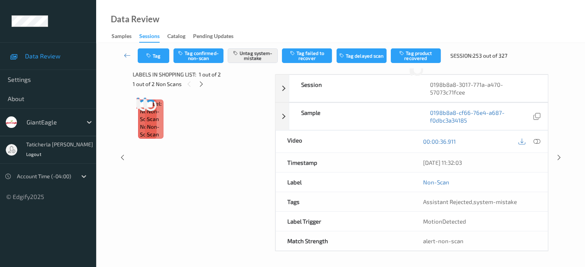
scroll to position [63, 0]
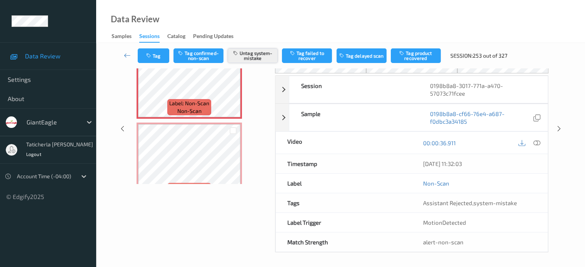
click at [258, 53] on button "Untag system-mistake" at bounding box center [253, 55] width 50 height 15
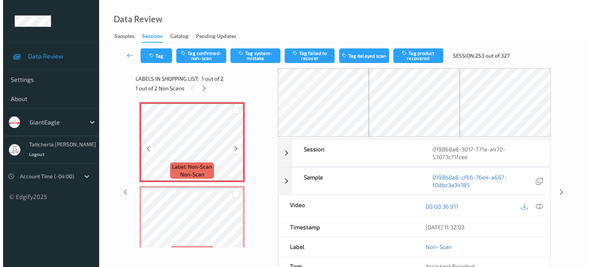
scroll to position [0, 0]
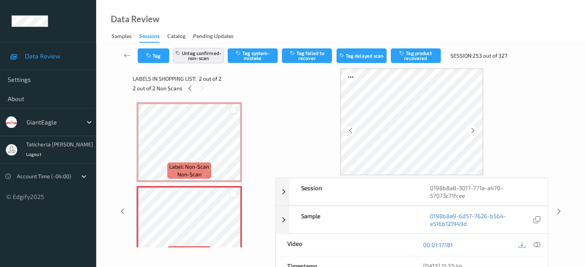
click at [214, 60] on button "Untag confirmed-non-scan" at bounding box center [198, 55] width 50 height 15
click at [243, 53] on button "Tag system-mistake" at bounding box center [253, 55] width 50 height 15
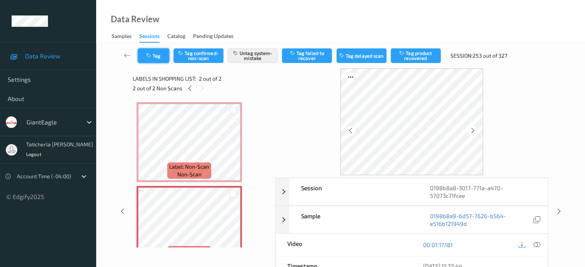
click at [160, 55] on button "Tag" at bounding box center [154, 55] width 32 height 15
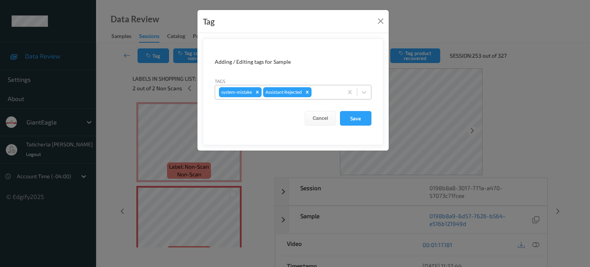
click at [338, 96] on div at bounding box center [326, 92] width 26 height 9
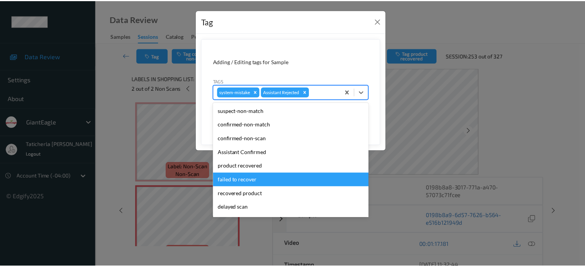
scroll to position [68, 0]
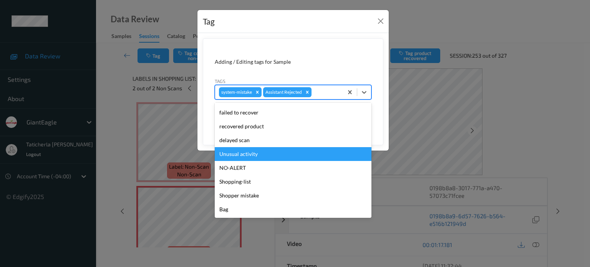
click at [274, 153] on div "Unusual activity" at bounding box center [293, 154] width 157 height 14
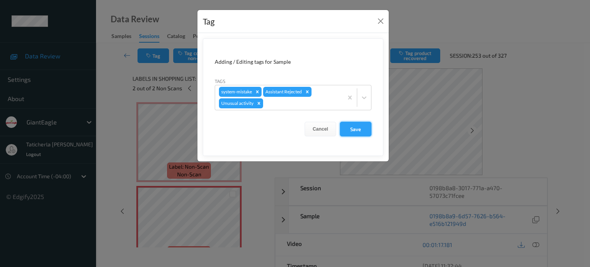
click at [358, 128] on button "Save" at bounding box center [356, 129] width 32 height 15
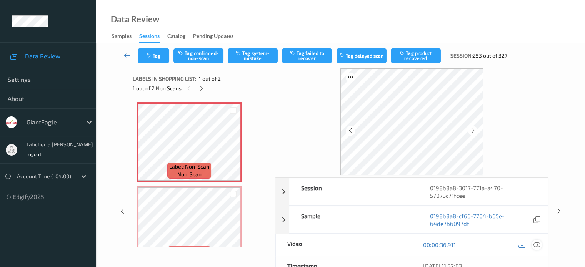
click at [535, 244] on icon at bounding box center [536, 244] width 7 height 7
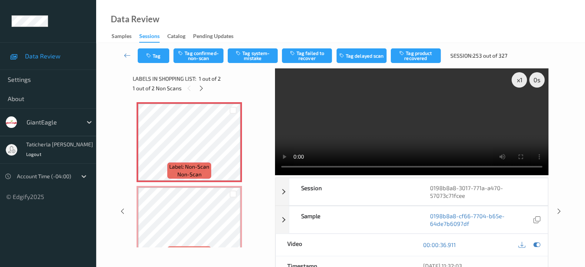
click at [517, 106] on video at bounding box center [411, 121] width 273 height 107
click at [264, 57] on button "Tag system-mistake" at bounding box center [253, 55] width 50 height 15
click at [129, 54] on icon at bounding box center [127, 56] width 7 height 8
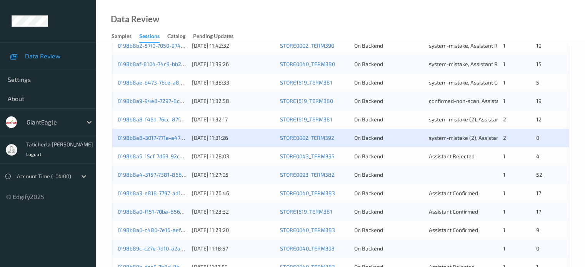
scroll to position [371, 0]
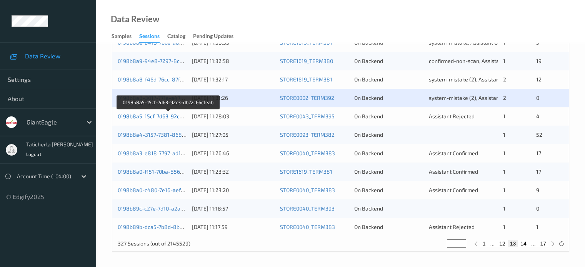
click at [143, 118] on link "0198b8a5-15cf-7d63-92c3-db72c66c1eab" at bounding box center [169, 116] width 102 height 7
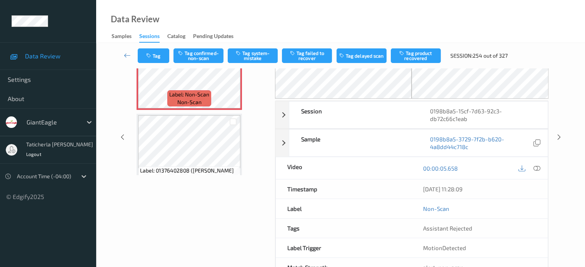
scroll to position [98, 0]
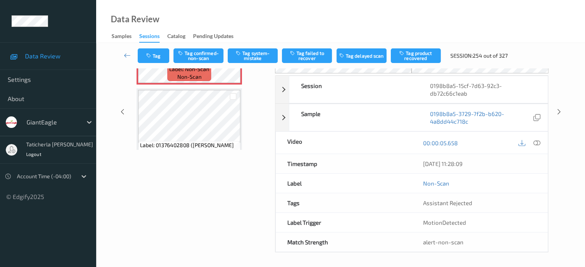
click at [310, 3] on div "Data Review Samples Sessions Catalog Pending Updates" at bounding box center [340, 21] width 489 height 43
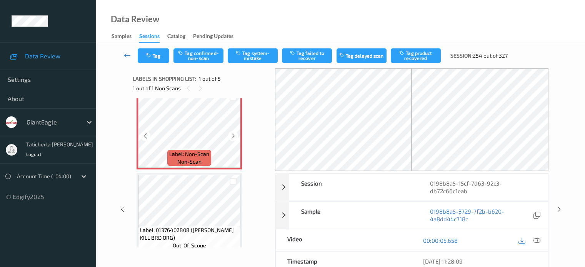
scroll to position [0, 0]
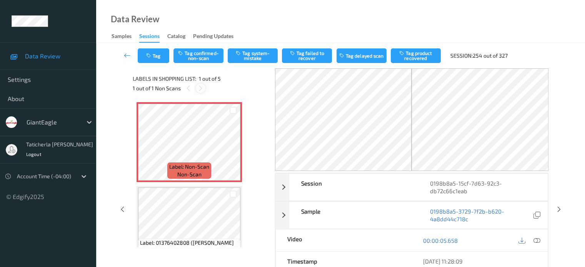
click at [198, 87] on icon at bounding box center [200, 88] width 7 height 7
click at [198, 88] on icon at bounding box center [200, 88] width 7 height 7
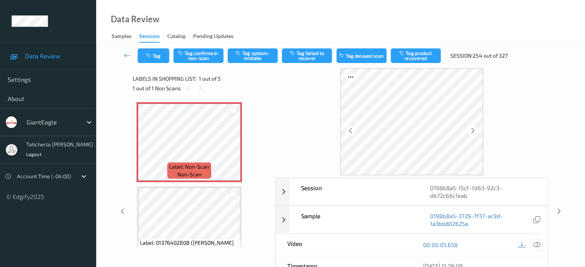
click at [537, 245] on icon at bounding box center [536, 244] width 7 height 7
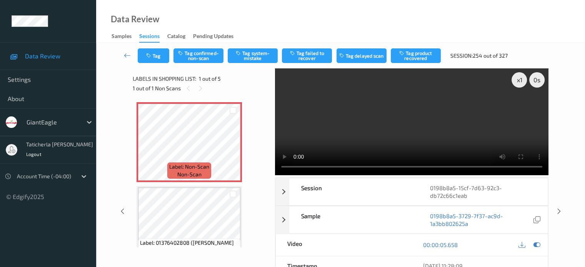
click at [522, 109] on video at bounding box center [411, 121] width 273 height 107
click at [261, 59] on button "Tag system-mistake" at bounding box center [253, 55] width 50 height 15
click at [160, 57] on button "Tag" at bounding box center [154, 55] width 32 height 15
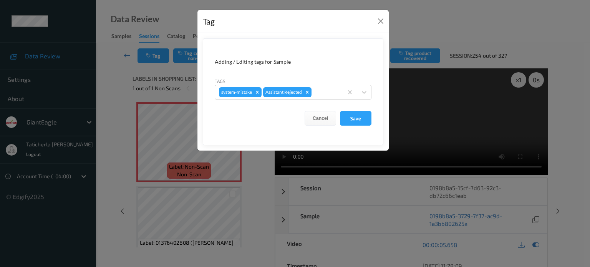
click at [212, 183] on div "Tag Adding / Editing tags for Sample Tags system-mistake Assistant Rejected Can…" at bounding box center [295, 133] width 590 height 267
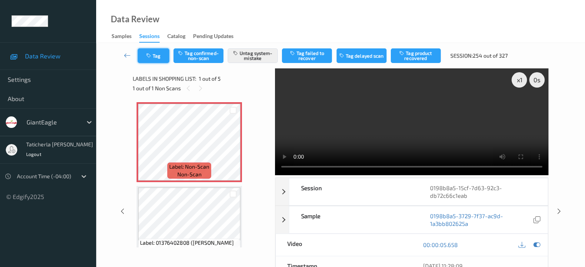
click at [159, 56] on button "Tag" at bounding box center [154, 55] width 32 height 15
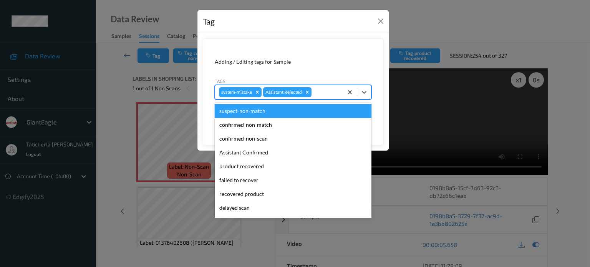
click at [336, 92] on div at bounding box center [326, 92] width 26 height 9
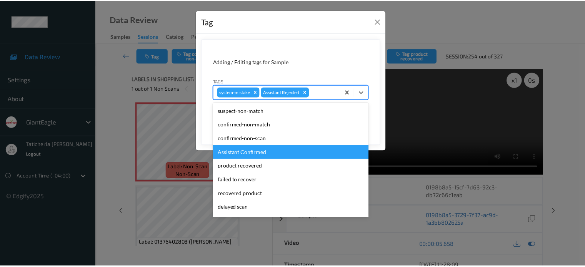
scroll to position [68, 0]
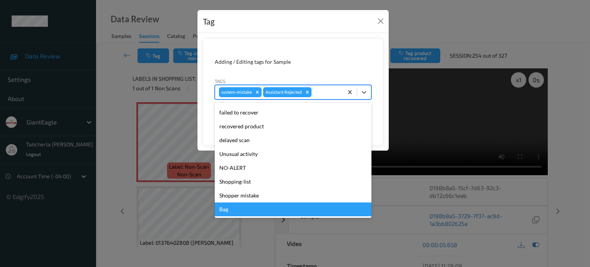
click at [249, 212] on div "Bag" at bounding box center [293, 210] width 157 height 14
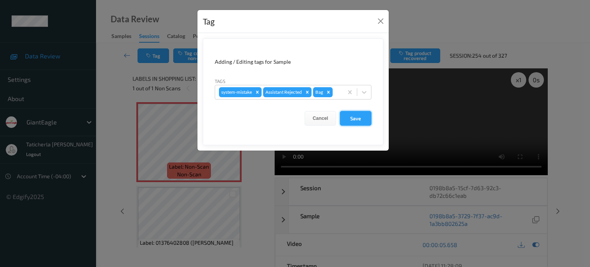
click at [349, 113] on button "Save" at bounding box center [356, 118] width 32 height 15
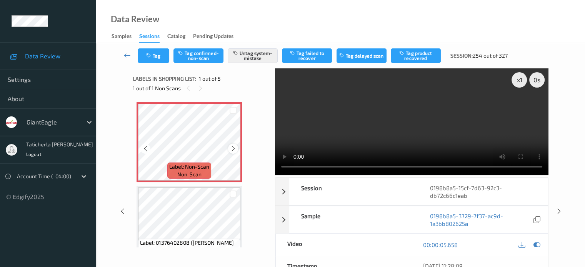
click at [234, 147] on icon at bounding box center [233, 148] width 7 height 7
click at [130, 54] on icon at bounding box center [127, 56] width 7 height 8
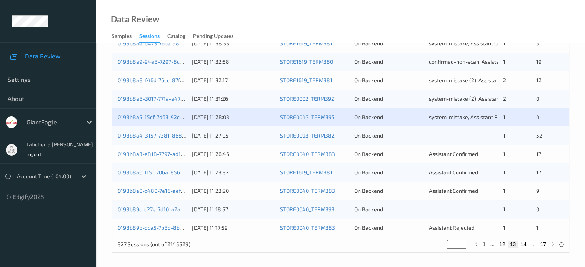
scroll to position [371, 0]
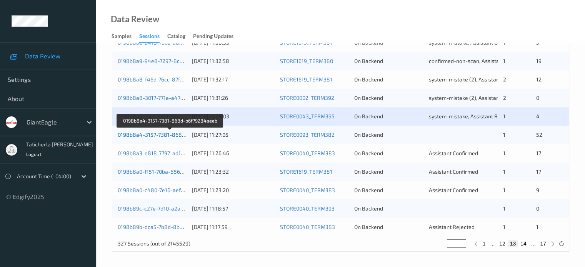
click at [163, 134] on link "0198b8a4-3157-7381-868d-b6f79284aeeb" at bounding box center [171, 134] width 106 height 7
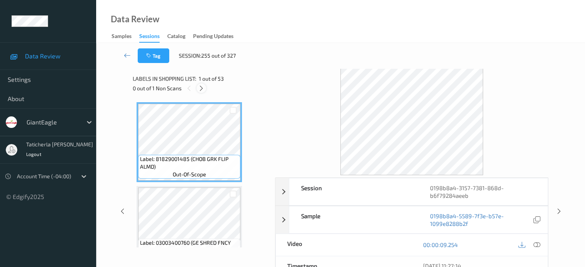
click at [199, 87] on icon at bounding box center [201, 88] width 7 height 7
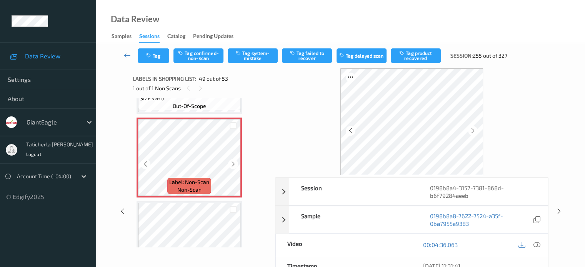
scroll to position [4020, 0]
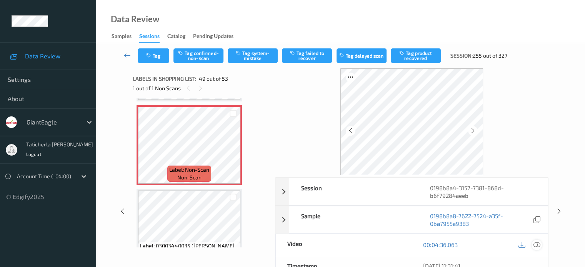
click at [534, 242] on icon at bounding box center [536, 244] width 7 height 7
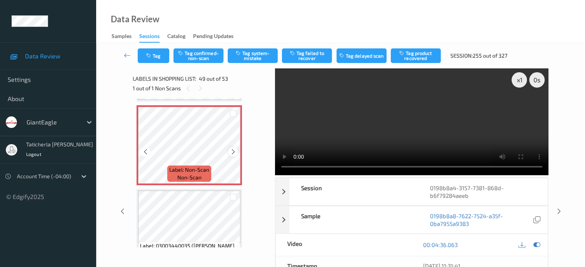
click at [230, 150] on icon at bounding box center [233, 151] width 7 height 7
click at [235, 150] on icon at bounding box center [233, 151] width 7 height 7
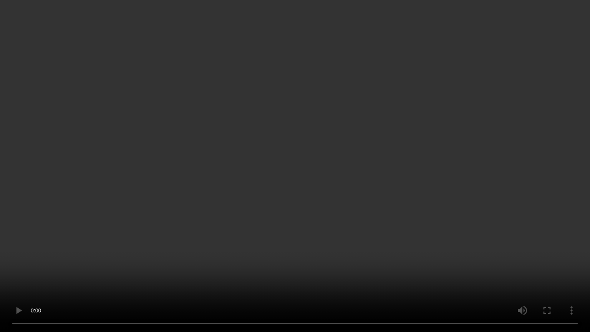
click at [420, 266] on video at bounding box center [295, 166] width 590 height 332
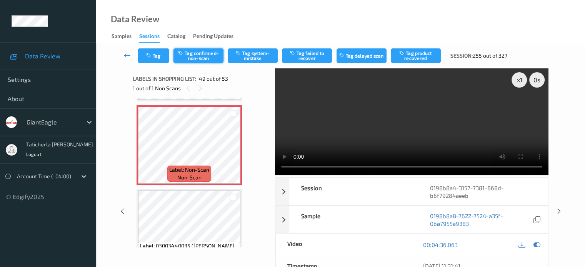
click at [203, 55] on button "Tag confirmed-non-scan" at bounding box center [198, 55] width 50 height 15
click at [306, 57] on button "Tag failed to recover" at bounding box center [307, 55] width 50 height 15
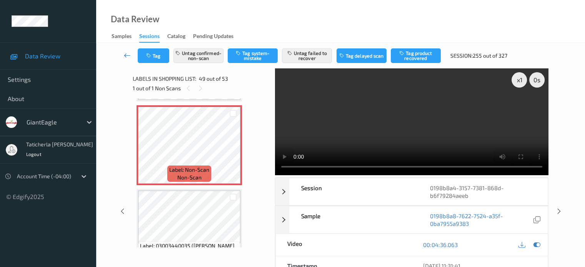
click at [126, 54] on icon at bounding box center [127, 56] width 7 height 8
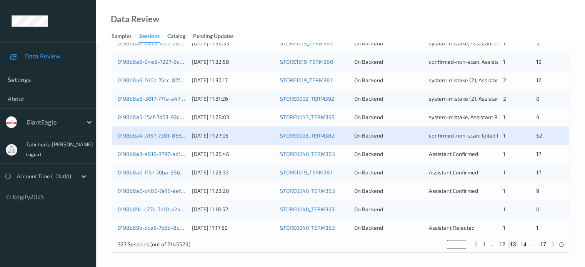
scroll to position [371, 0]
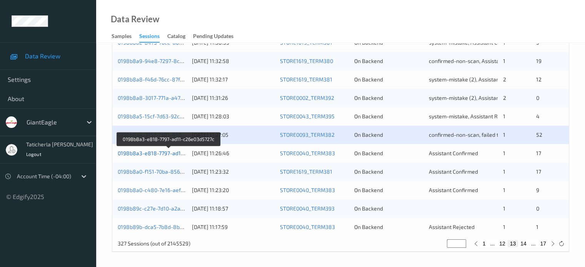
click at [140, 150] on link "0198b8a3-e818-7797-ad11-c26e03d5727c" at bounding box center [169, 153] width 103 height 7
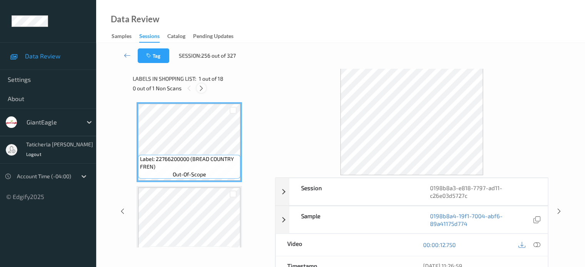
click at [199, 87] on icon at bounding box center [201, 88] width 7 height 7
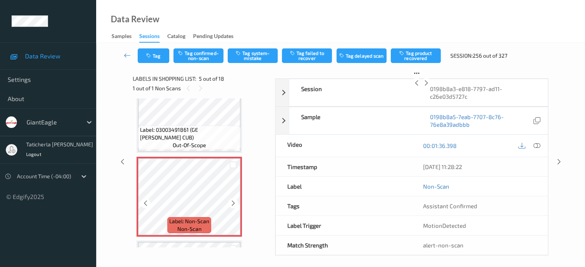
scroll to position [294, 0]
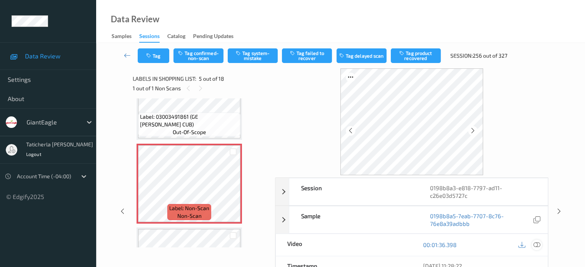
click at [534, 244] on icon at bounding box center [536, 244] width 7 height 7
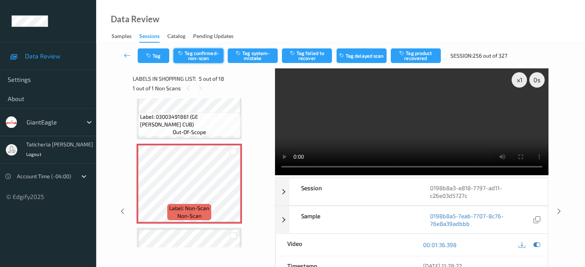
click at [207, 54] on button "Tag confirmed-non-scan" at bounding box center [198, 55] width 50 height 15
click at [423, 53] on button "Tag product recovered" at bounding box center [416, 55] width 50 height 15
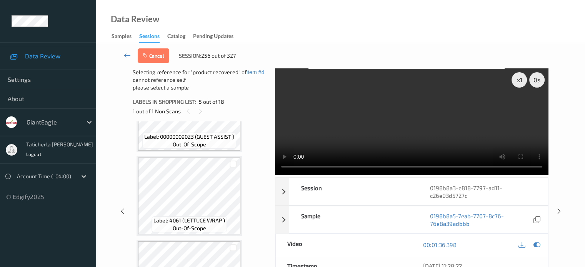
scroll to position [486, 0]
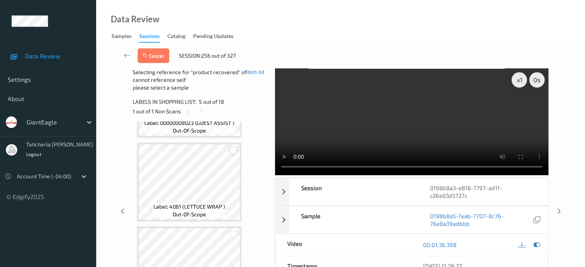
click at [231, 151] on div at bounding box center [233, 150] width 7 height 7
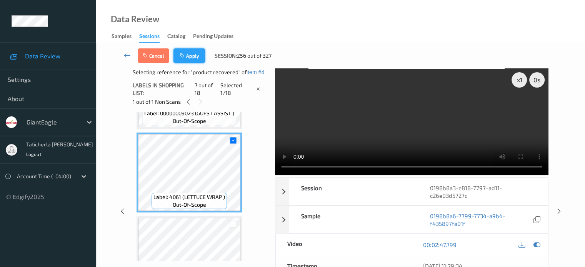
click at [196, 58] on button "Apply" at bounding box center [189, 55] width 32 height 15
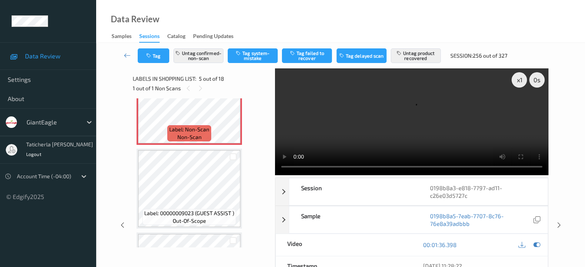
scroll to position [409, 0]
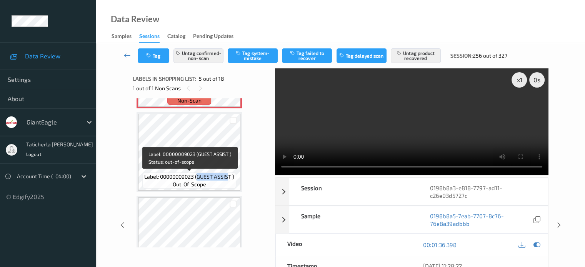
drag, startPoint x: 197, startPoint y: 176, endPoint x: 229, endPoint y: 181, distance: 32.7
click at [229, 181] on div "Label: 00000009023 (GUEST ASSIST ) out-of-scope" at bounding box center [189, 181] width 94 height 16
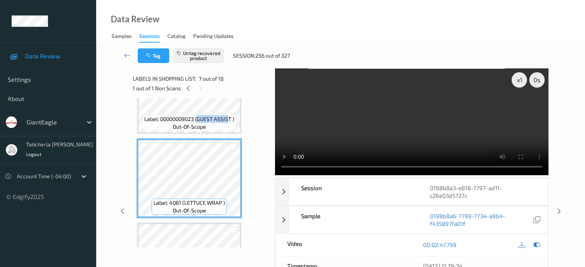
scroll to position [486, 0]
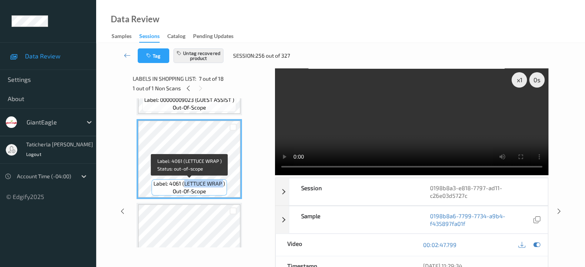
drag, startPoint x: 183, startPoint y: 184, endPoint x: 223, endPoint y: 190, distance: 39.7
click at [223, 190] on div "Label: 4061 (LETTUCE WRAP ) out-of-scope" at bounding box center [188, 188] width 75 height 16
copy span "LETTUCE WRAP"
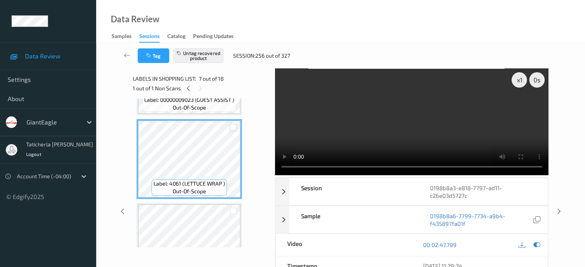
click at [232, 125] on div at bounding box center [233, 127] width 7 height 7
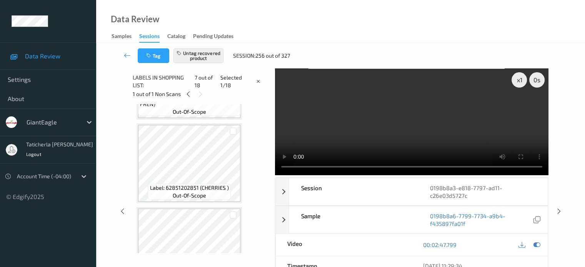
scroll to position [0, 0]
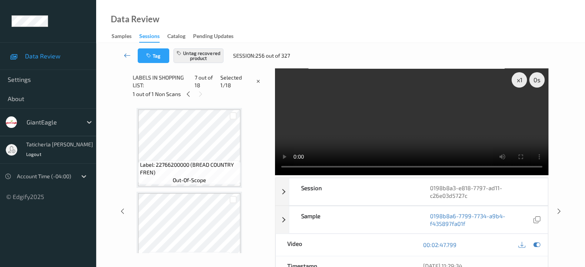
click at [130, 53] on icon at bounding box center [127, 56] width 7 height 8
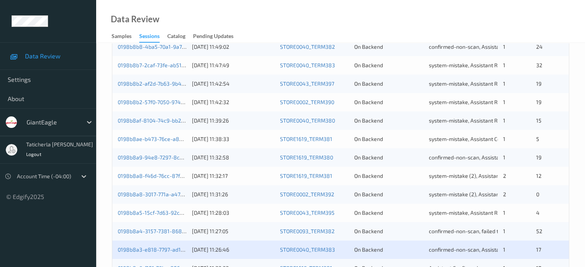
scroll to position [371, 0]
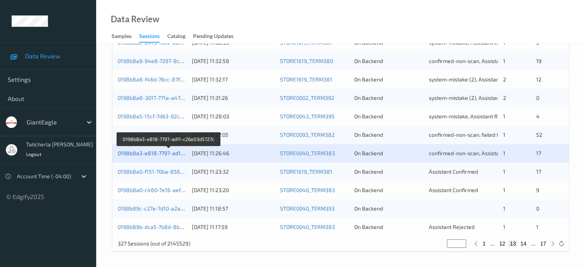
click at [156, 150] on link "0198b8a3-e818-7797-ad11-c26e03d5727c" at bounding box center [169, 153] width 103 height 7
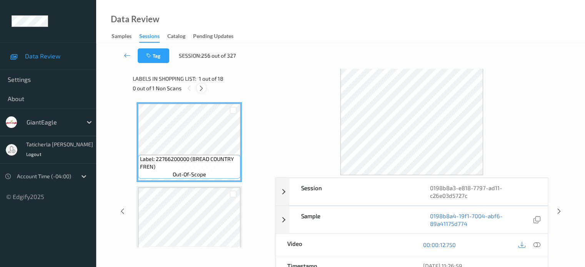
click at [201, 85] on icon at bounding box center [201, 88] width 7 height 7
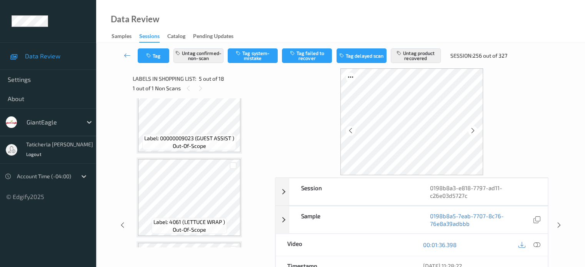
scroll to position [486, 0]
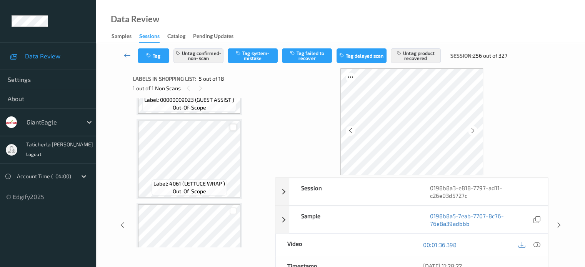
click at [235, 127] on div at bounding box center [233, 127] width 7 height 7
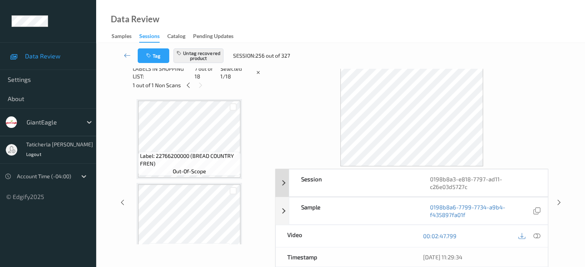
scroll to position [0, 0]
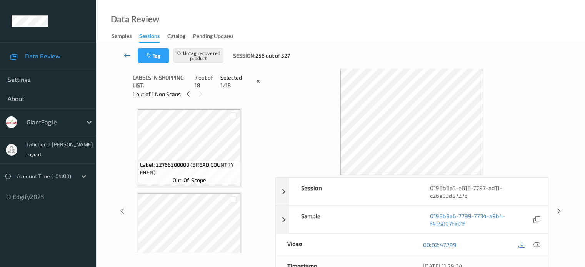
click at [128, 56] on icon at bounding box center [127, 56] width 7 height 8
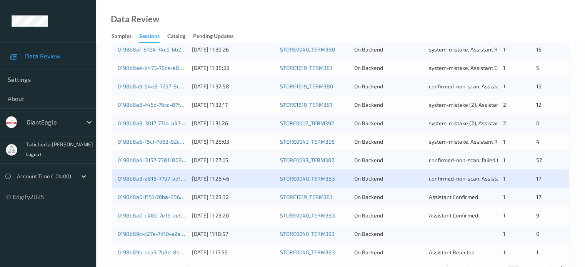
scroll to position [371, 0]
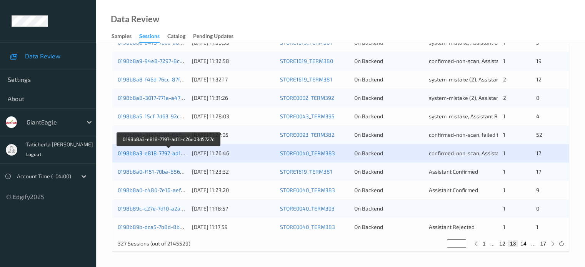
click at [163, 153] on link "0198b8a3-e818-7797-ad11-c26e03d5727c" at bounding box center [169, 153] width 103 height 7
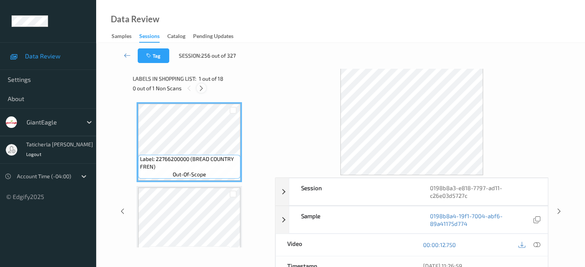
click at [201, 86] on icon at bounding box center [201, 88] width 7 height 7
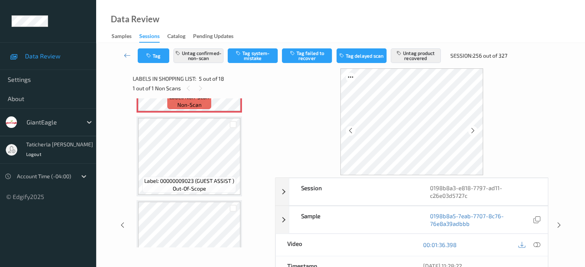
scroll to position [447, 0]
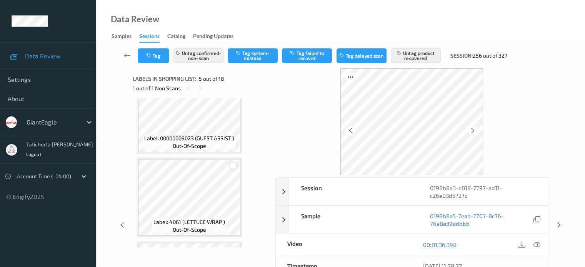
click at [234, 165] on div at bounding box center [233, 165] width 7 height 7
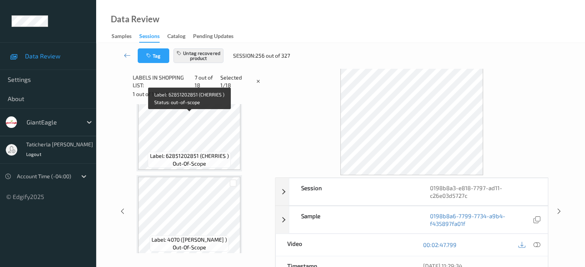
scroll to position [0, 0]
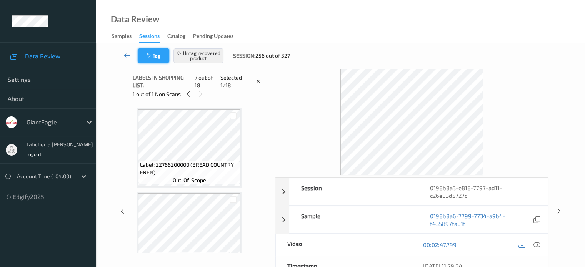
click at [166, 61] on button "Tag" at bounding box center [154, 55] width 32 height 15
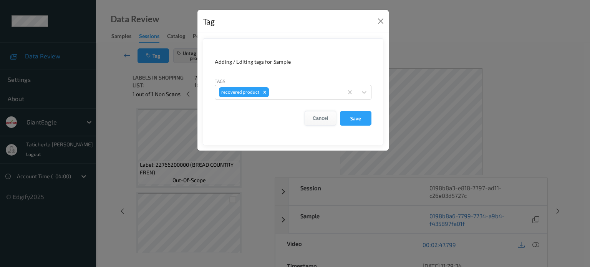
click at [320, 116] on button "Cancel" at bounding box center [321, 118] width 32 height 15
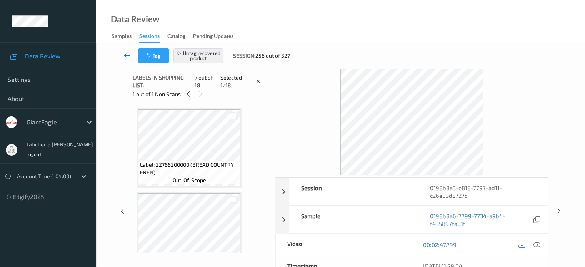
click at [128, 55] on icon at bounding box center [127, 56] width 7 height 8
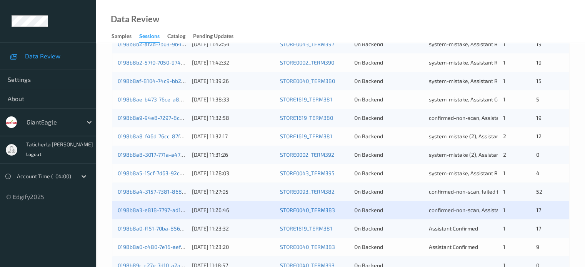
scroll to position [371, 0]
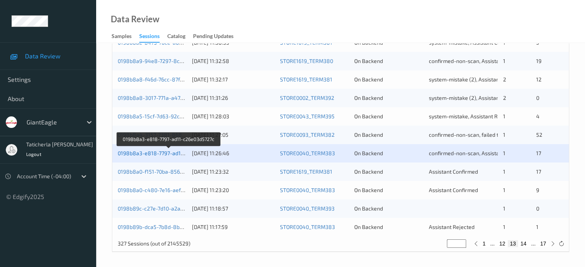
click at [139, 150] on link "0198b8a3-e818-7797-ad11-c26e03d5727c" at bounding box center [169, 153] width 103 height 7
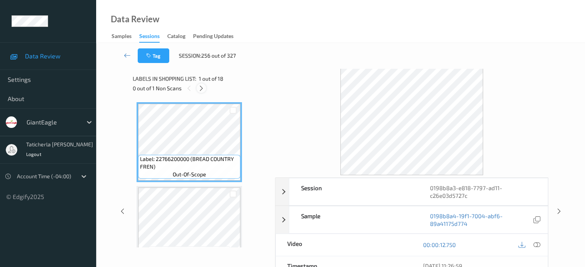
click at [197, 86] on div at bounding box center [201, 88] width 10 height 10
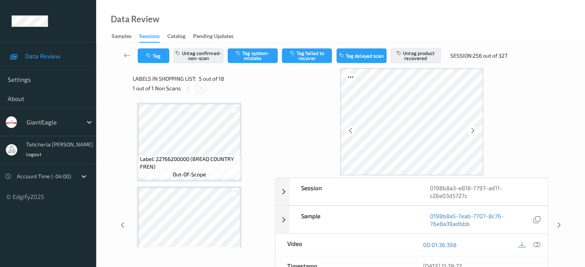
click at [200, 90] on icon at bounding box center [200, 88] width 7 height 7
click at [198, 86] on icon at bounding box center [200, 88] width 7 height 7
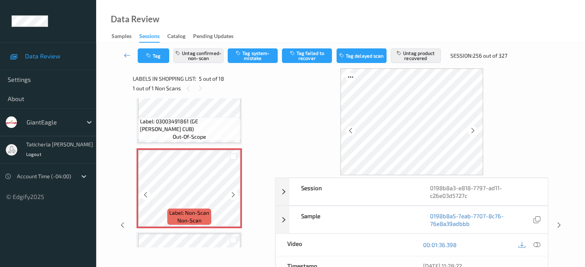
scroll to position [308, 0]
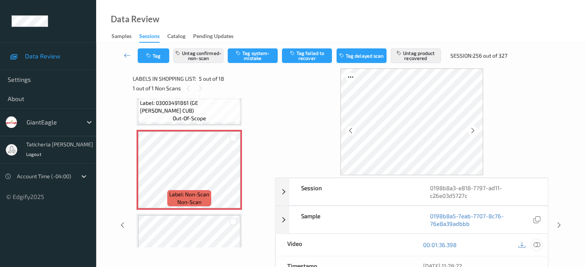
click at [535, 244] on icon at bounding box center [536, 244] width 7 height 7
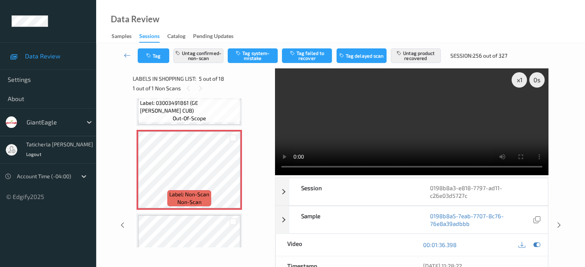
click at [520, 106] on video at bounding box center [411, 121] width 273 height 107
click at [427, 53] on button "Untag product recovered" at bounding box center [416, 55] width 50 height 15
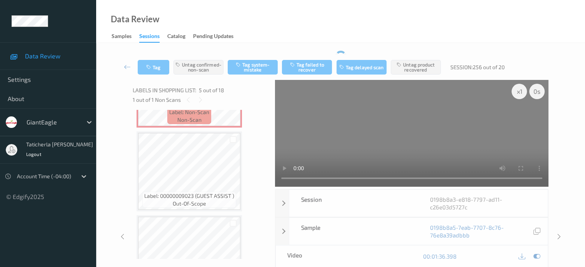
scroll to position [423, 0]
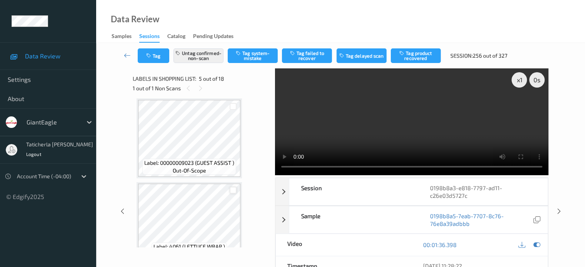
click at [234, 191] on div at bounding box center [233, 190] width 7 height 7
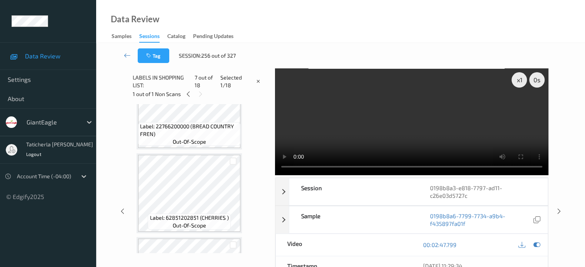
scroll to position [0, 0]
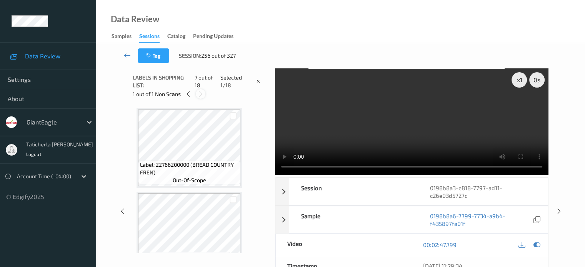
click at [199, 92] on icon at bounding box center [200, 94] width 7 height 7
click at [198, 95] on icon at bounding box center [200, 94] width 7 height 7
click at [189, 95] on icon at bounding box center [188, 94] width 7 height 7
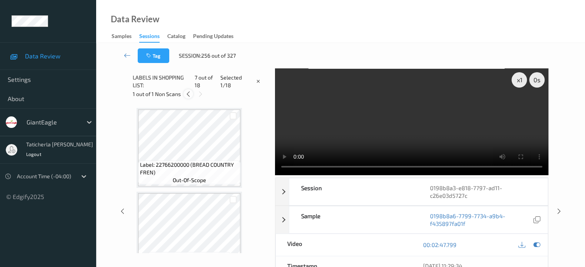
scroll to position [255, 0]
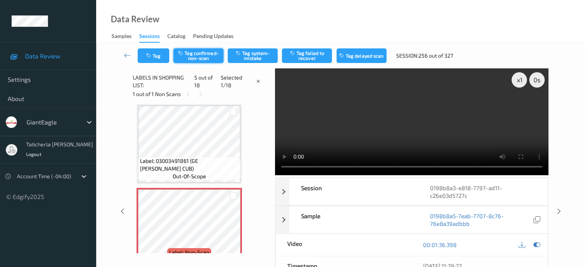
click at [195, 55] on button "Tag confirmed-non-scan" at bounding box center [198, 55] width 50 height 15
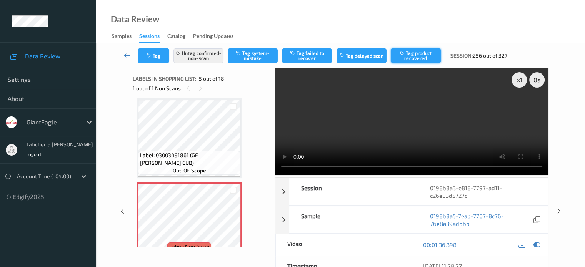
click at [421, 55] on button "Tag product recovered" at bounding box center [416, 55] width 50 height 15
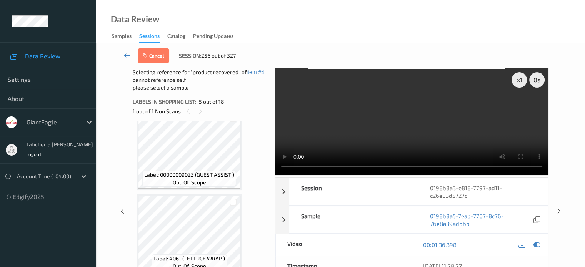
scroll to position [447, 0]
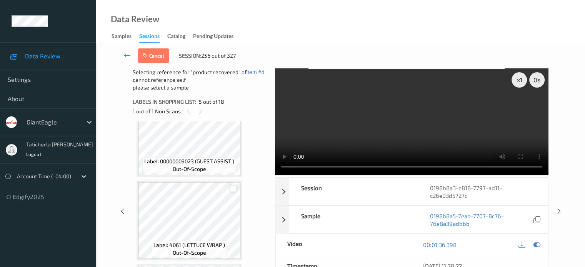
click at [232, 189] on div at bounding box center [233, 188] width 7 height 7
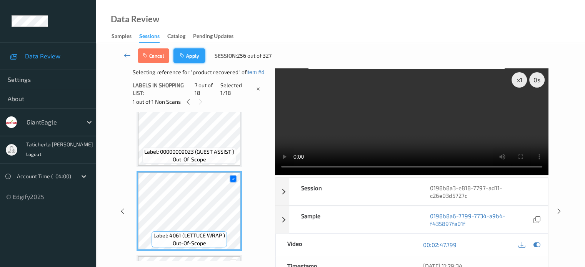
click at [191, 55] on button "Apply" at bounding box center [189, 55] width 32 height 15
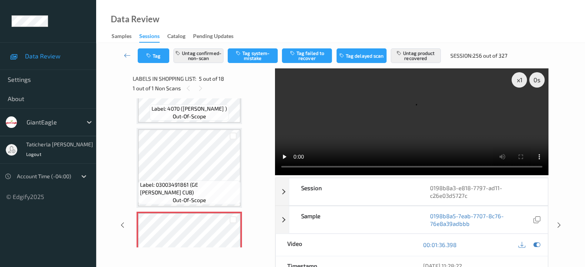
scroll to position [178, 0]
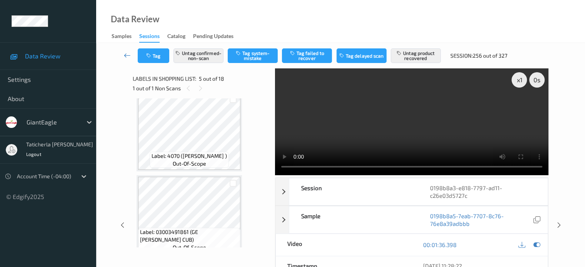
click at [126, 57] on icon at bounding box center [127, 56] width 7 height 8
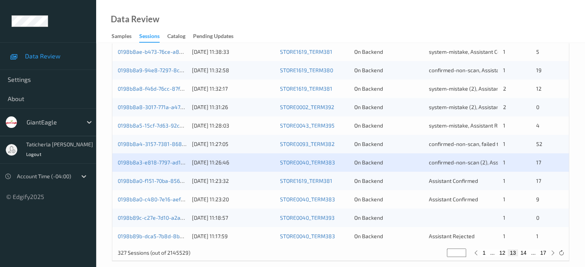
scroll to position [371, 0]
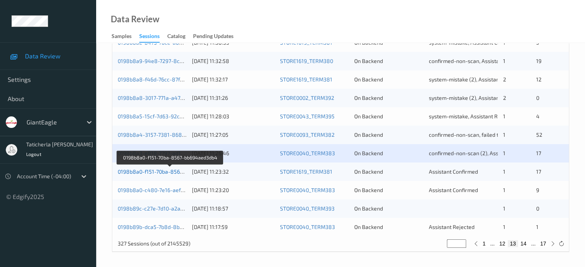
click at [165, 172] on link "0198b8a0-f151-70ba-8567-bb694aed3db4" at bounding box center [170, 171] width 105 height 7
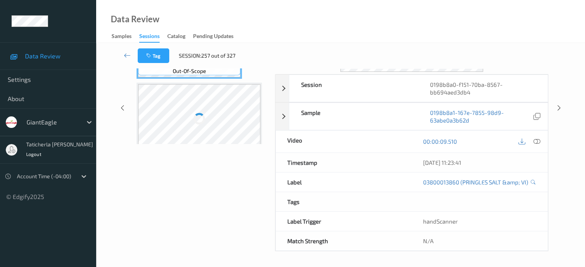
scroll to position [102, 0]
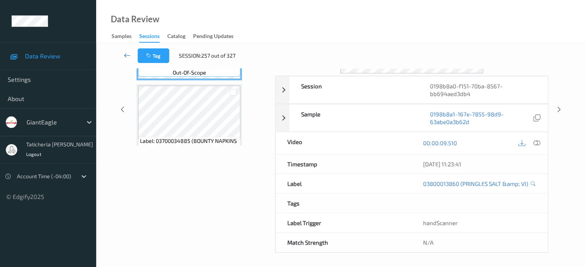
click at [128, 54] on icon at bounding box center [127, 56] width 7 height 8
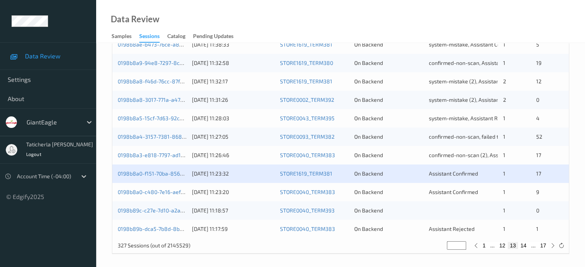
scroll to position [371, 0]
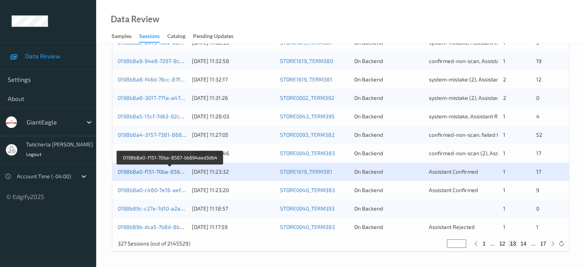
click at [147, 171] on link "0198b8a0-f151-70ba-8567-bb694aed3db4" at bounding box center [170, 171] width 105 height 7
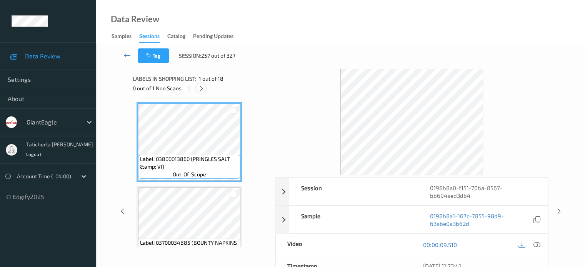
click at [199, 91] on icon at bounding box center [201, 88] width 7 height 7
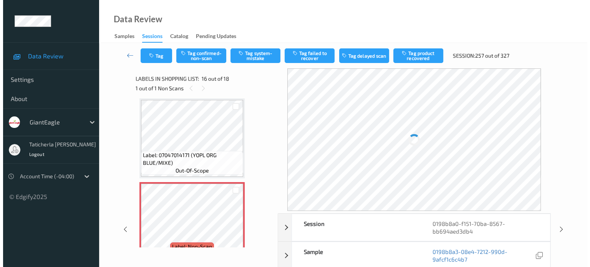
scroll to position [1216, 0]
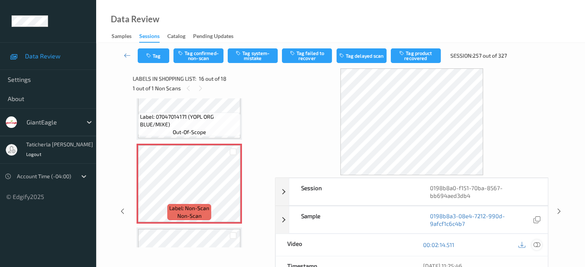
click at [535, 245] on icon at bounding box center [536, 244] width 7 height 7
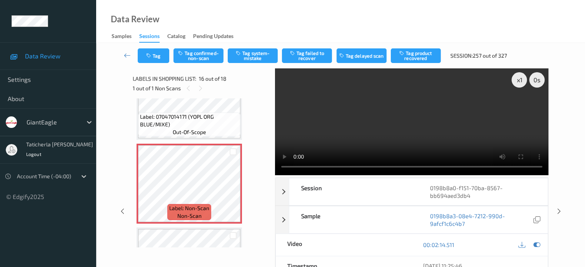
click at [518, 108] on video at bounding box center [411, 121] width 273 height 107
click at [263, 56] on button "Tag system-mistake" at bounding box center [253, 55] width 50 height 15
click at [159, 57] on button "Tag" at bounding box center [154, 55] width 32 height 15
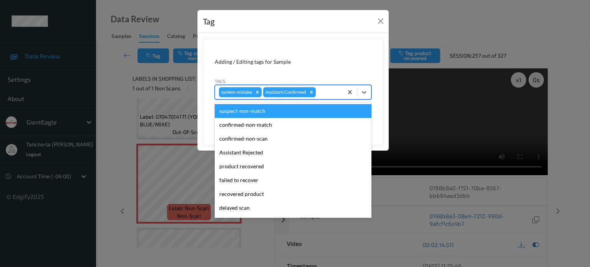
click at [331, 95] on div at bounding box center [329, 92] width 22 height 9
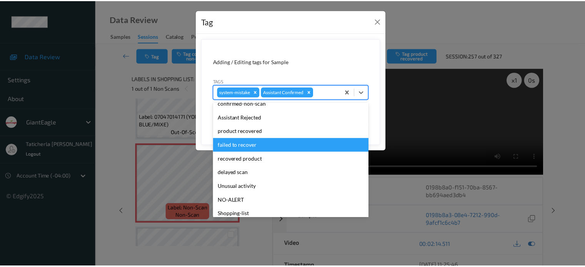
scroll to position [68, 0]
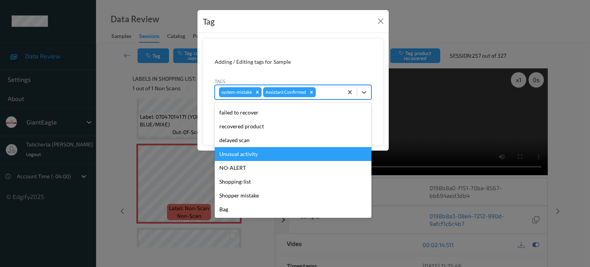
click at [253, 156] on div "Unusual activity" at bounding box center [293, 154] width 157 height 14
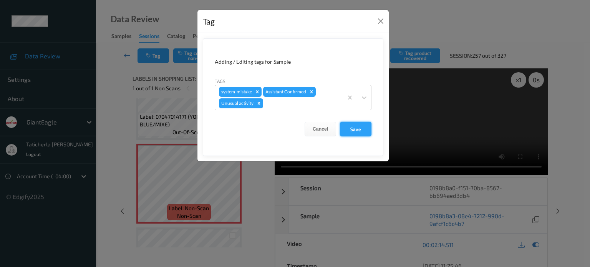
click at [357, 128] on button "Save" at bounding box center [356, 129] width 32 height 15
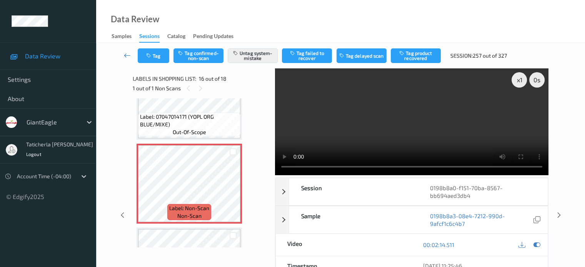
click at [126, 55] on icon at bounding box center [127, 56] width 7 height 8
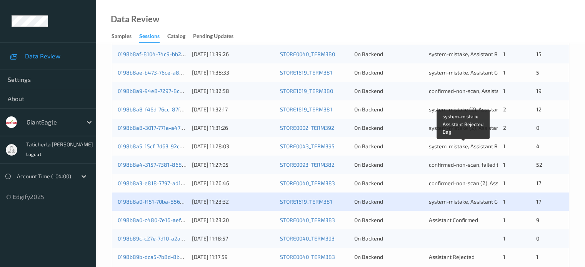
scroll to position [371, 0]
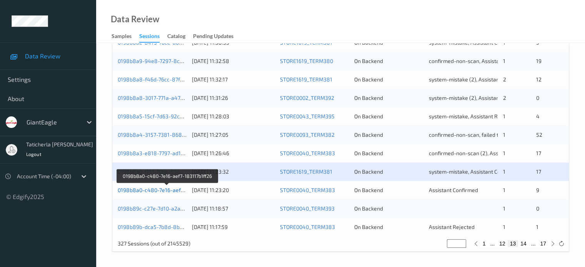
click at [141, 188] on link "0198b8a0-c480-7e16-aef7-183117b1ff26" at bounding box center [168, 190] width 100 height 7
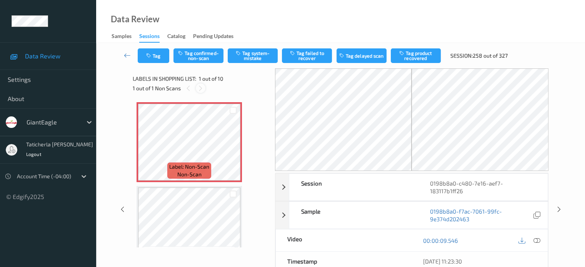
click at [198, 87] on icon at bounding box center [200, 88] width 7 height 7
click at [233, 148] on icon at bounding box center [233, 148] width 7 height 7
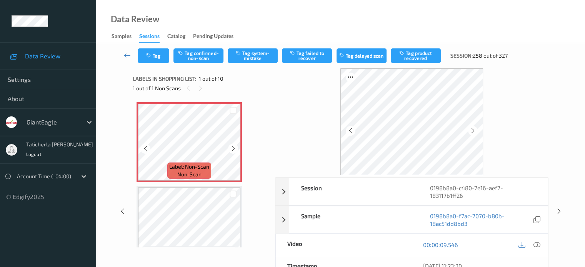
click at [233, 148] on icon at bounding box center [233, 148] width 7 height 7
click at [230, 149] on icon at bounding box center [233, 148] width 7 height 7
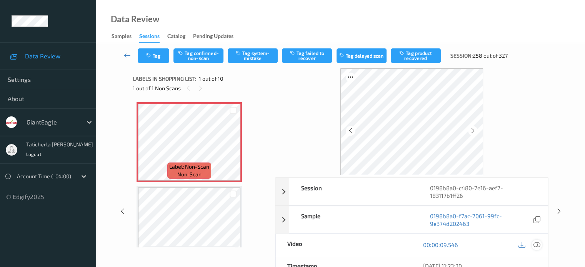
click at [533, 241] on icon at bounding box center [536, 244] width 7 height 7
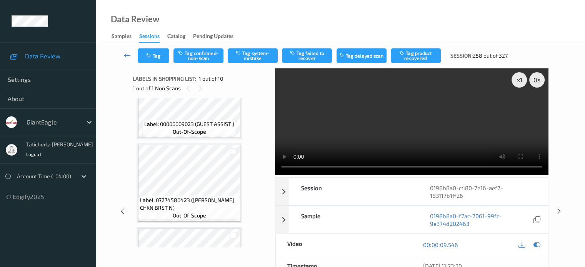
scroll to position [115, 0]
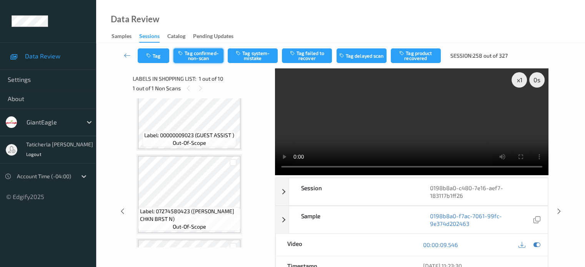
click at [201, 55] on button "Tag confirmed-non-scan" at bounding box center [198, 55] width 50 height 15
click at [422, 57] on button "Tag product recovered" at bounding box center [416, 55] width 50 height 15
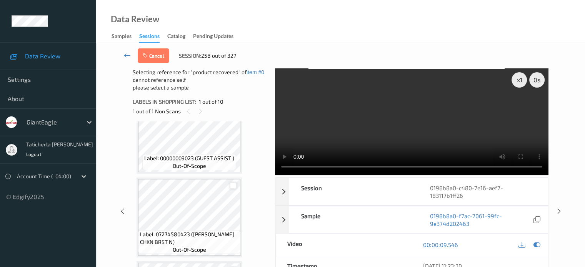
click at [232, 186] on div at bounding box center [233, 185] width 7 height 7
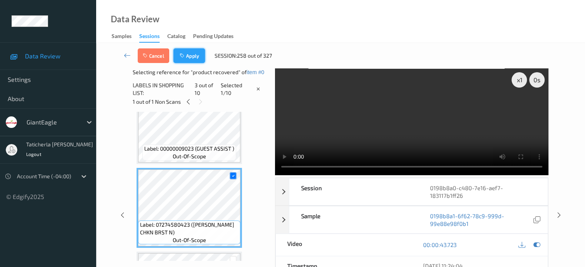
click at [193, 55] on button "Apply" at bounding box center [189, 55] width 32 height 15
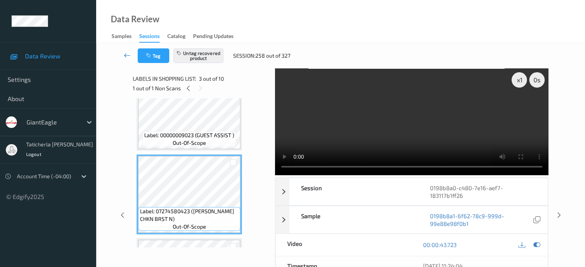
click at [125, 53] on icon at bounding box center [127, 56] width 7 height 8
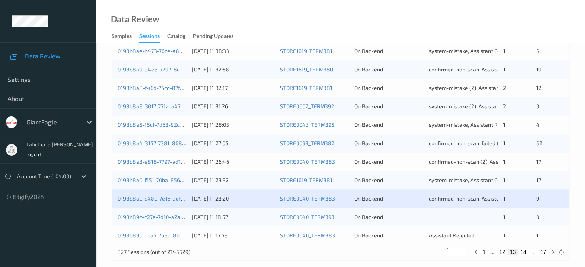
scroll to position [371, 0]
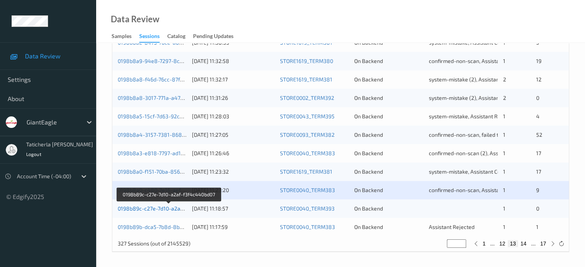
click at [150, 208] on link "0198b89c-c27e-7d10-a2af-f3f4c440bd07" at bounding box center [169, 208] width 102 height 7
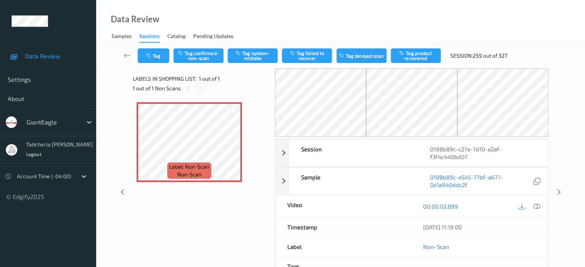
click at [198, 87] on icon at bounding box center [200, 88] width 7 height 7
click at [535, 206] on icon at bounding box center [536, 206] width 7 height 7
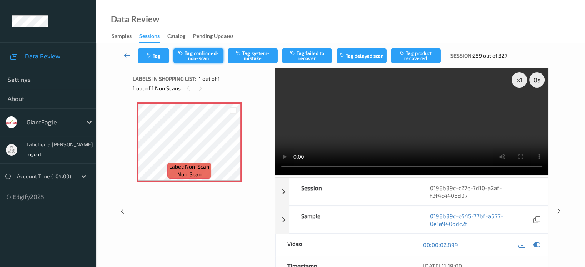
click at [206, 53] on button "Tag confirmed-non-scan" at bounding box center [198, 55] width 50 height 15
click at [130, 55] on icon at bounding box center [127, 56] width 7 height 8
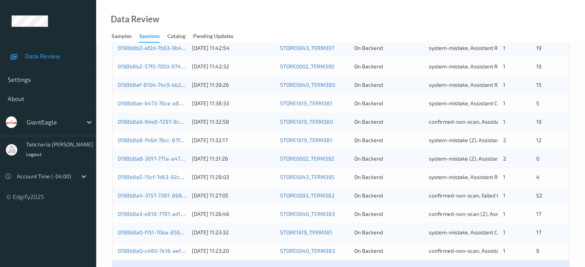
scroll to position [371, 0]
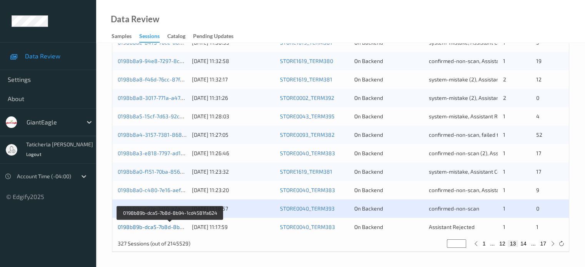
click at [165, 225] on link "0198b89b-dca5-7b8d-8b94-1cd4581fa624" at bounding box center [171, 227] width 106 height 7
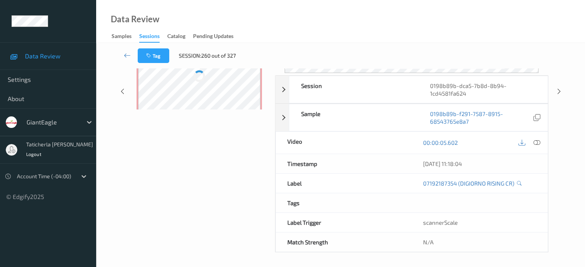
scroll to position [102, 0]
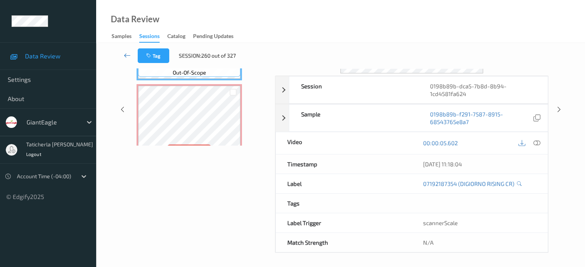
click at [127, 53] on icon at bounding box center [127, 56] width 7 height 8
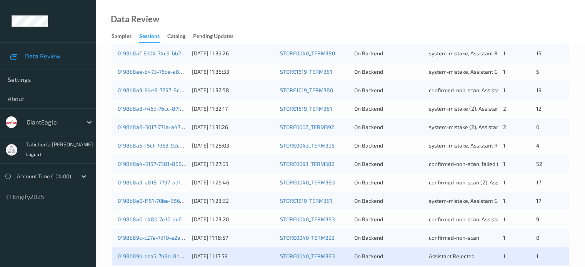
scroll to position [371, 0]
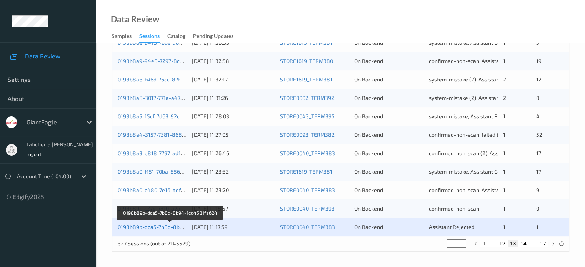
click at [177, 226] on link "0198b89b-dca5-7b8d-8b94-1cd4581fa624" at bounding box center [171, 227] width 106 height 7
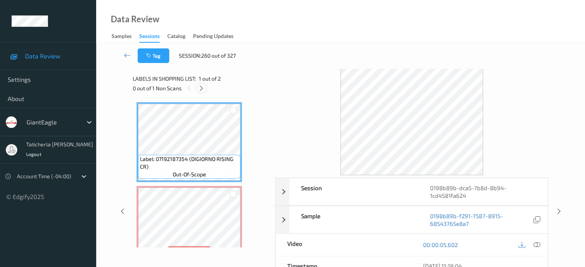
click at [201, 87] on icon at bounding box center [201, 88] width 7 height 7
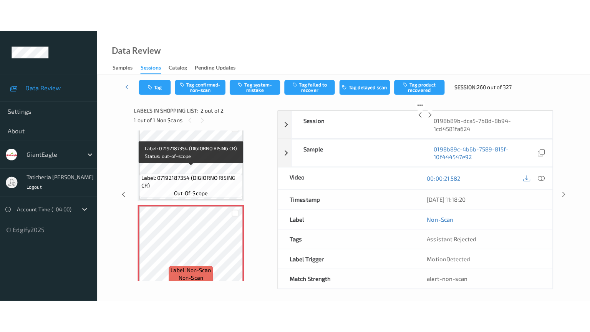
scroll to position [22, 0]
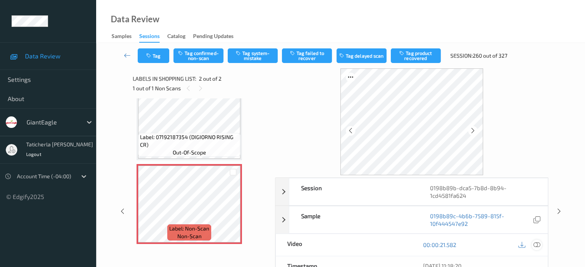
click at [535, 244] on icon at bounding box center [536, 244] width 7 height 7
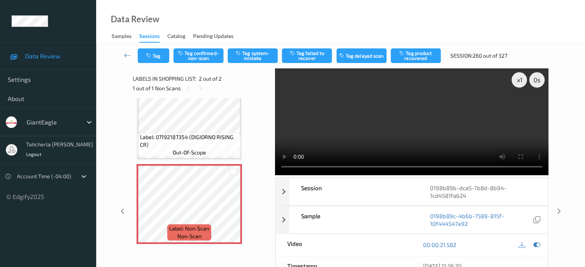
click at [519, 109] on video at bounding box center [411, 121] width 273 height 107
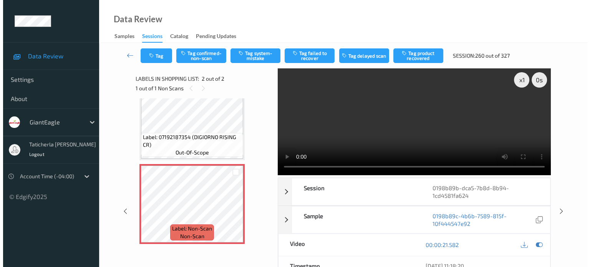
scroll to position [0, 0]
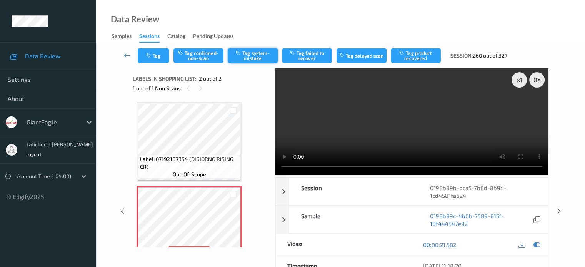
click at [251, 55] on button "Tag system-mistake" at bounding box center [253, 55] width 50 height 15
click at [152, 58] on icon "button" at bounding box center [149, 55] width 7 height 5
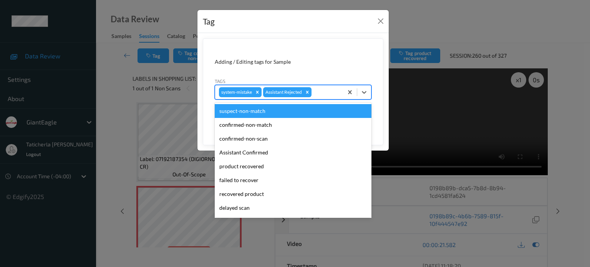
click at [328, 96] on div "system-mistake Assistant Rejected" at bounding box center [279, 92] width 128 height 13
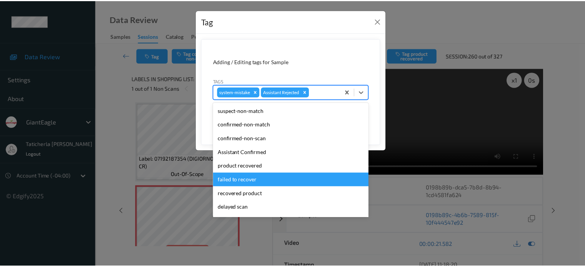
scroll to position [68, 0]
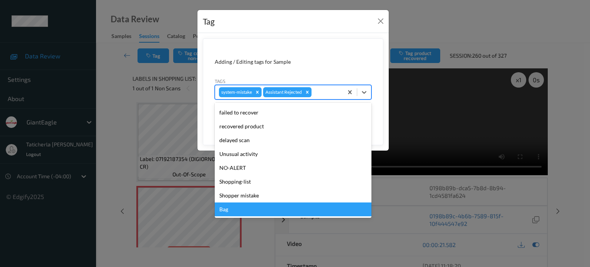
click at [259, 215] on div "Bag" at bounding box center [293, 210] width 157 height 14
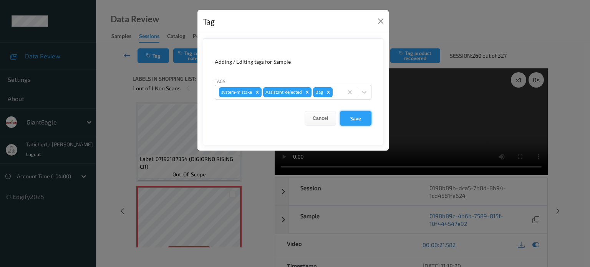
click at [364, 116] on button "Save" at bounding box center [356, 118] width 32 height 15
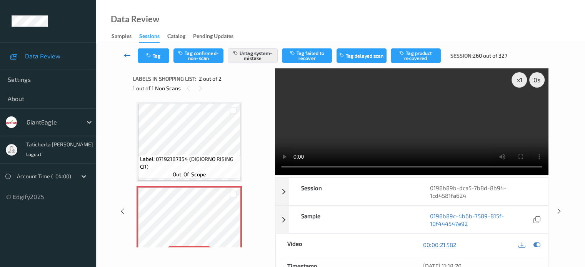
click at [126, 53] on icon at bounding box center [127, 56] width 7 height 8
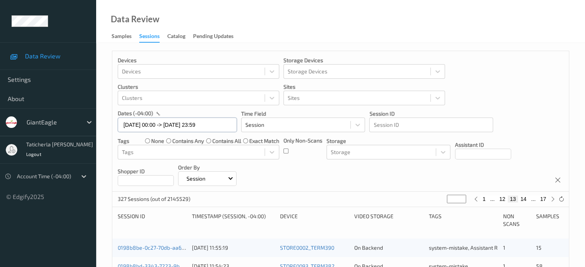
click at [236, 127] on input "[DATE] 00:00 -> [DATE] 23:59" at bounding box center [177, 125] width 119 height 15
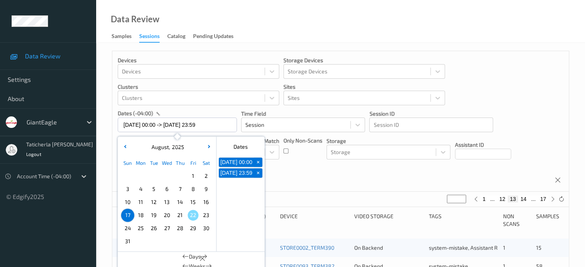
click at [140, 215] on span "18" at bounding box center [140, 215] width 11 height 11
type input "[DATE] 00:00"
type input "*"
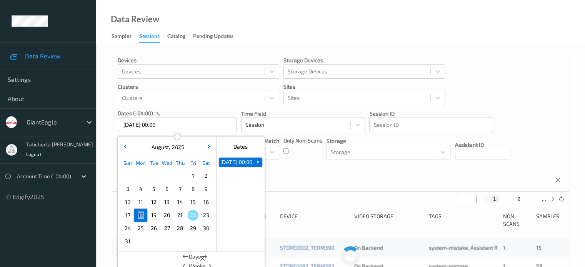
click at [140, 215] on span "18" at bounding box center [140, 215] width 11 height 11
type input "[DATE] 00:00 -> [DATE] 23:59"
click at [509, 201] on button "2" at bounding box center [510, 199] width 8 height 7
type input "*"
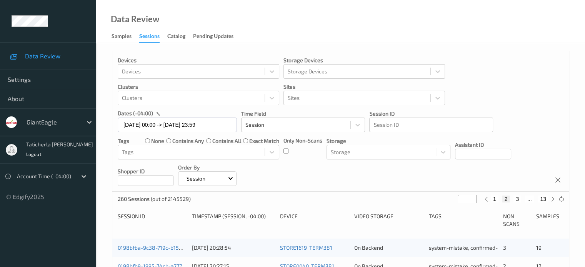
click at [514, 199] on button "3" at bounding box center [517, 199] width 8 height 7
type input "*"
click at [523, 199] on button "4" at bounding box center [522, 199] width 8 height 7
type input "*"
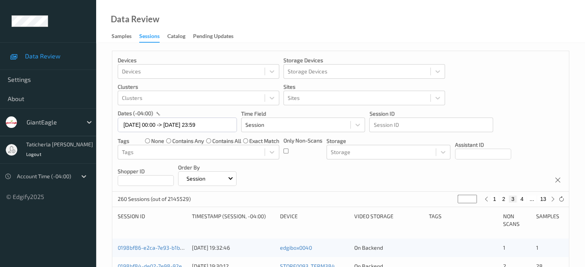
type input "*"
click at [524, 199] on button "5" at bounding box center [525, 199] width 8 height 7
type input "*"
click at [524, 200] on button "6" at bounding box center [525, 199] width 8 height 7
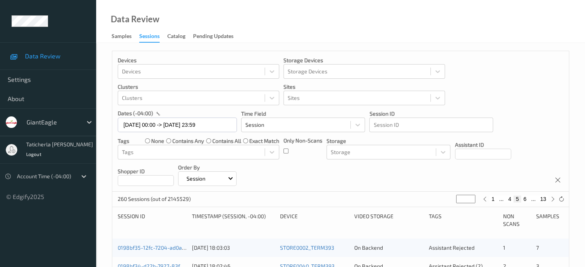
type input "*"
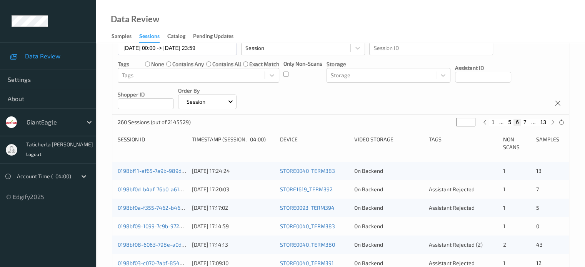
scroll to position [115, 0]
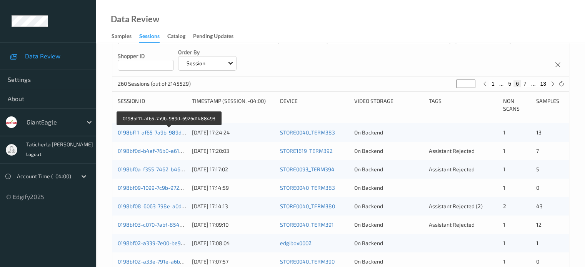
click at [155, 134] on link "0198bf11-af65-7a9b-989d-6926d1488493" at bounding box center [170, 132] width 104 height 7
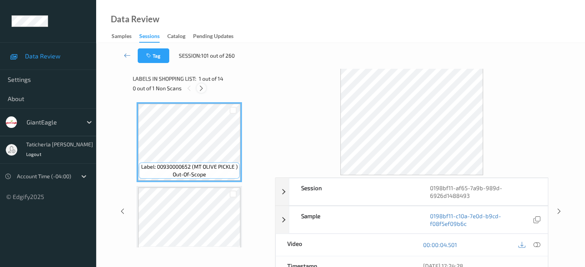
click at [201, 89] on icon at bounding box center [201, 88] width 7 height 7
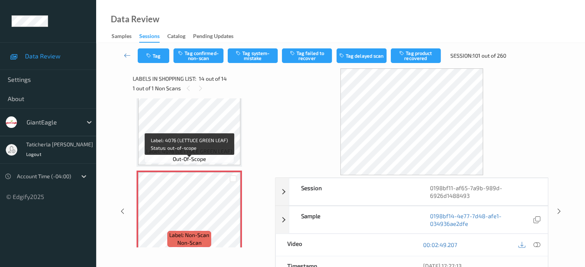
scroll to position [1028, 0]
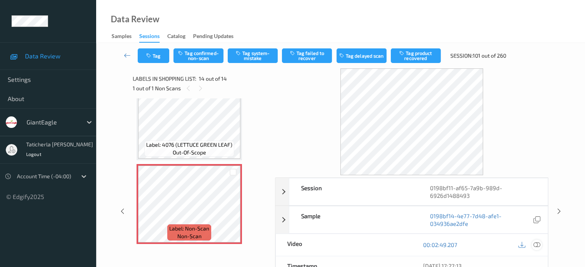
click at [535, 243] on icon at bounding box center [536, 244] width 7 height 7
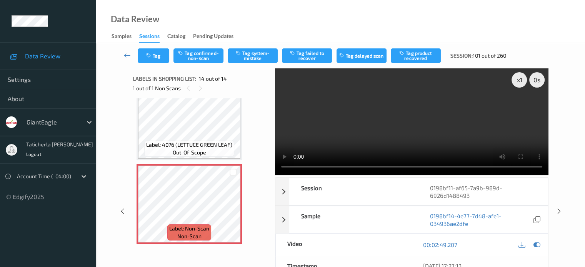
click at [282, 109] on video at bounding box center [411, 121] width 273 height 107
